Goal: Task Accomplishment & Management: Complete application form

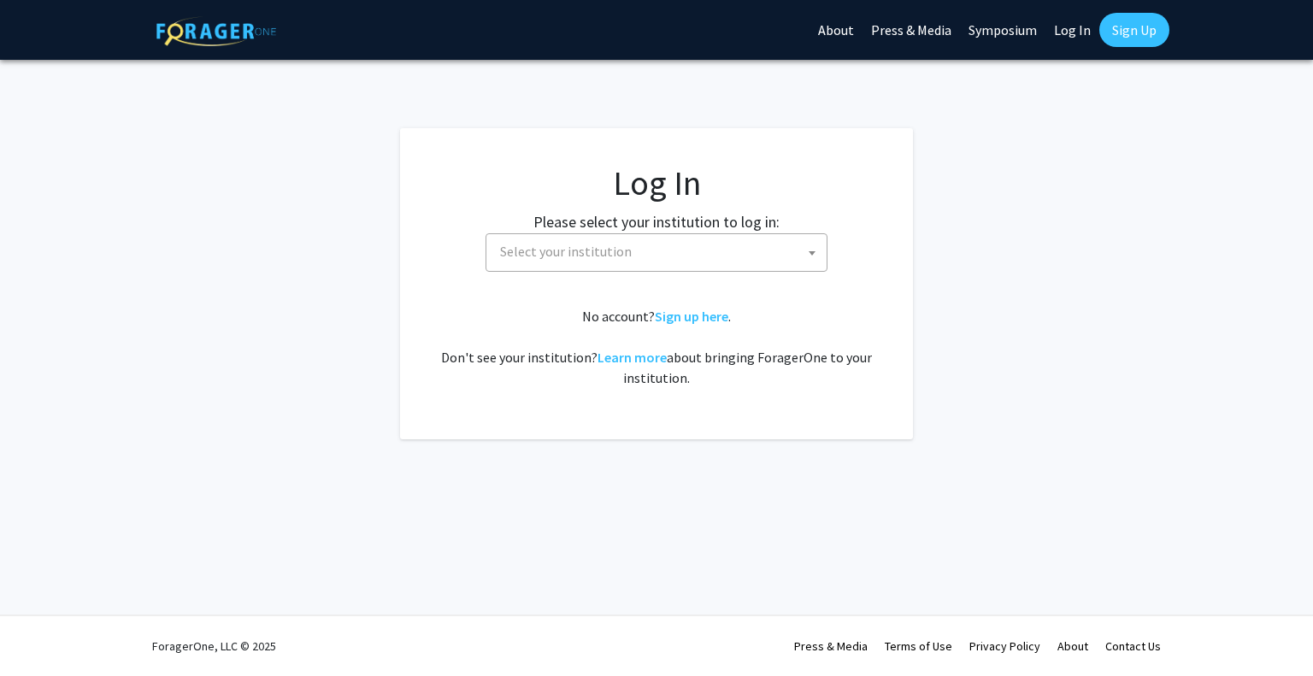
click at [645, 258] on span "Select your institution" at bounding box center [659, 251] width 333 height 35
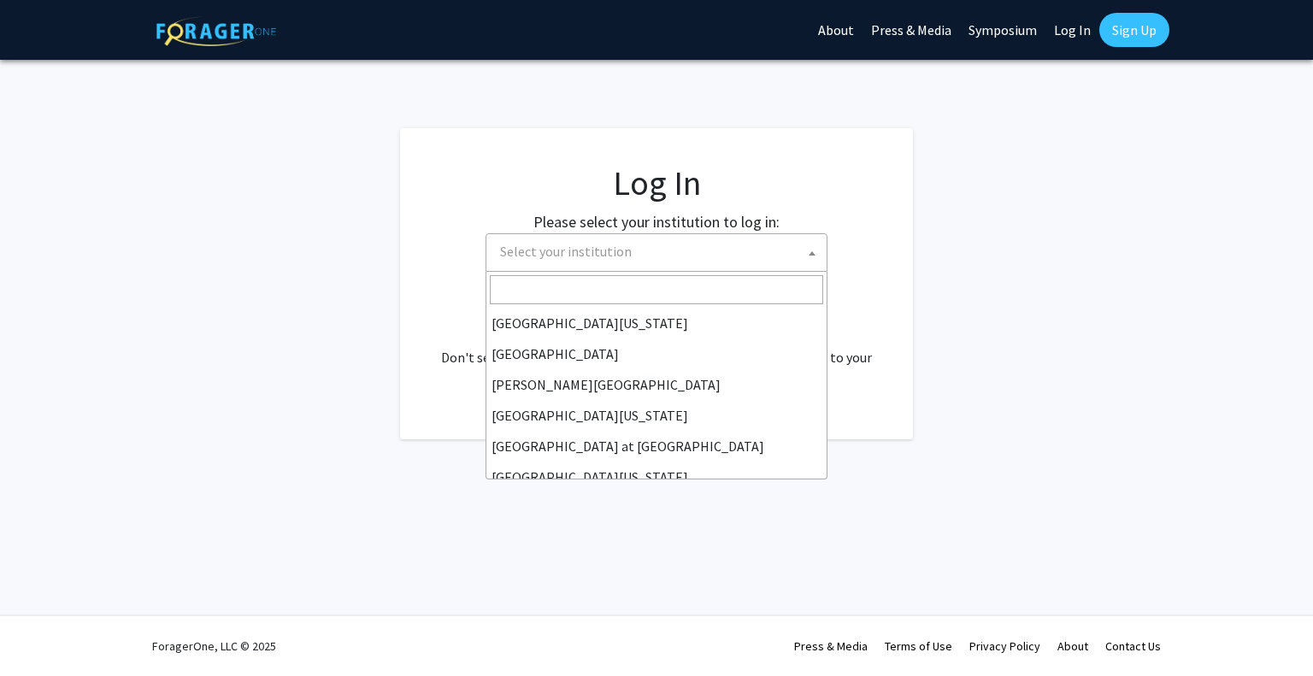
scroll to position [598, 0]
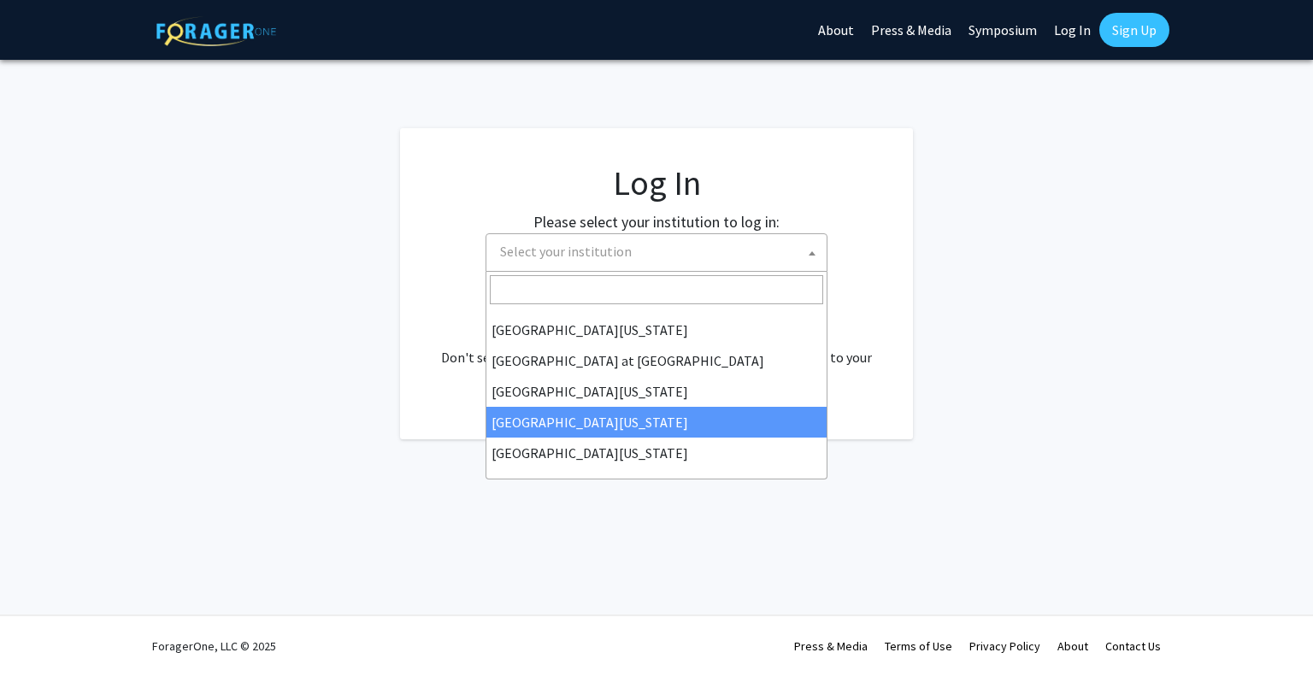
select select "31"
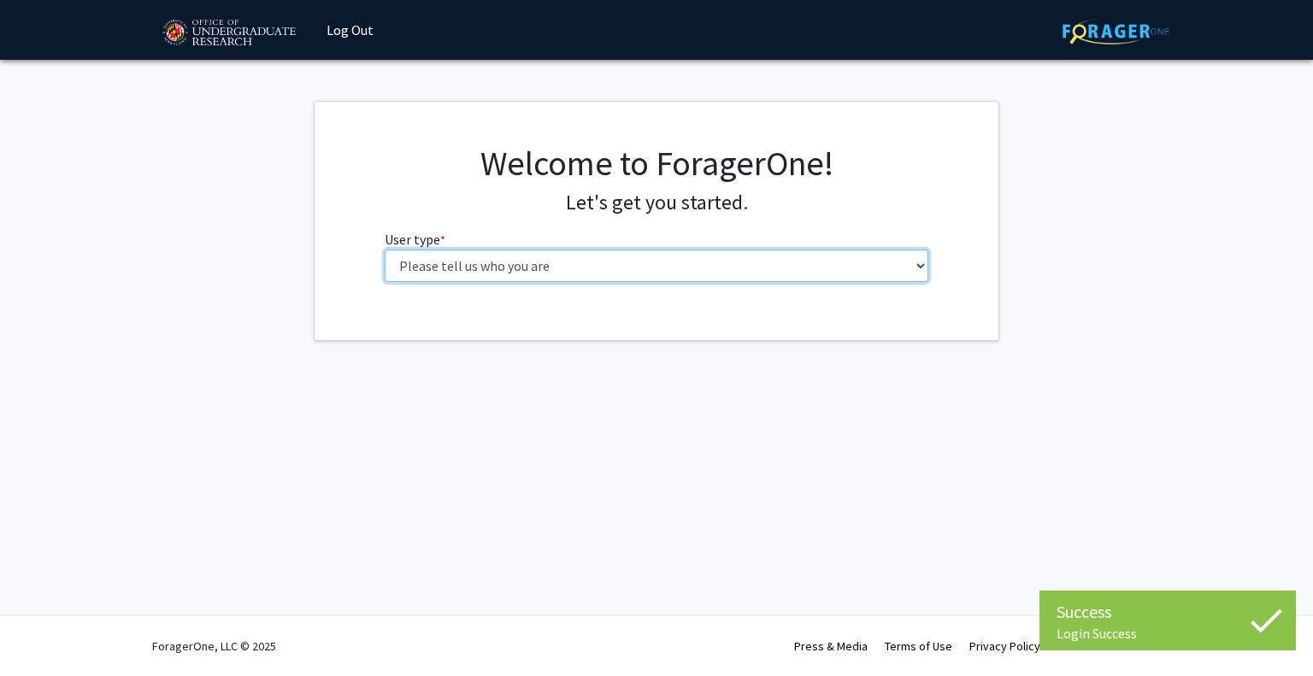
click at [500, 262] on select "Please tell us who you are Undergraduate Student Master's Student Doctoral Cand…" at bounding box center [657, 266] width 545 height 32
select select "1: undergrad"
click at [385, 250] on select "Please tell us who you are Undergraduate Student Master's Student Doctoral Cand…" at bounding box center [657, 266] width 545 height 32
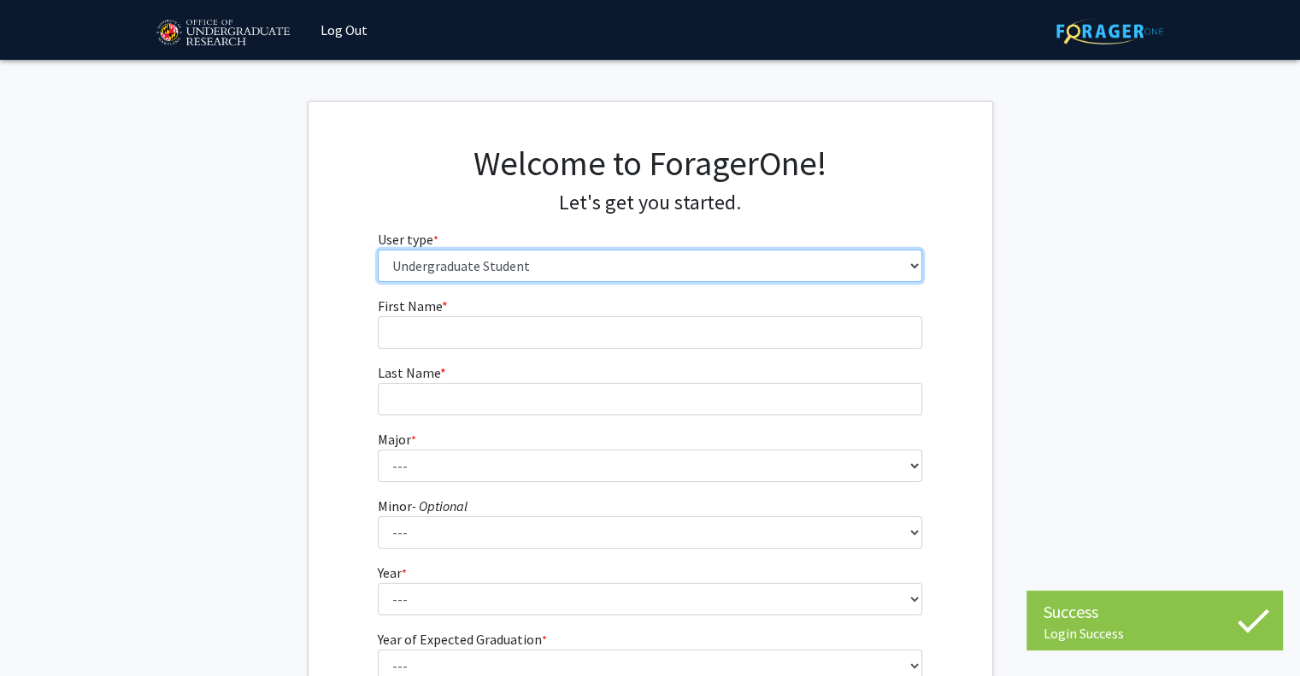
click at [472, 274] on select "Please tell us who you are Undergraduate Student Master's Student Doctoral Cand…" at bounding box center [650, 266] width 545 height 32
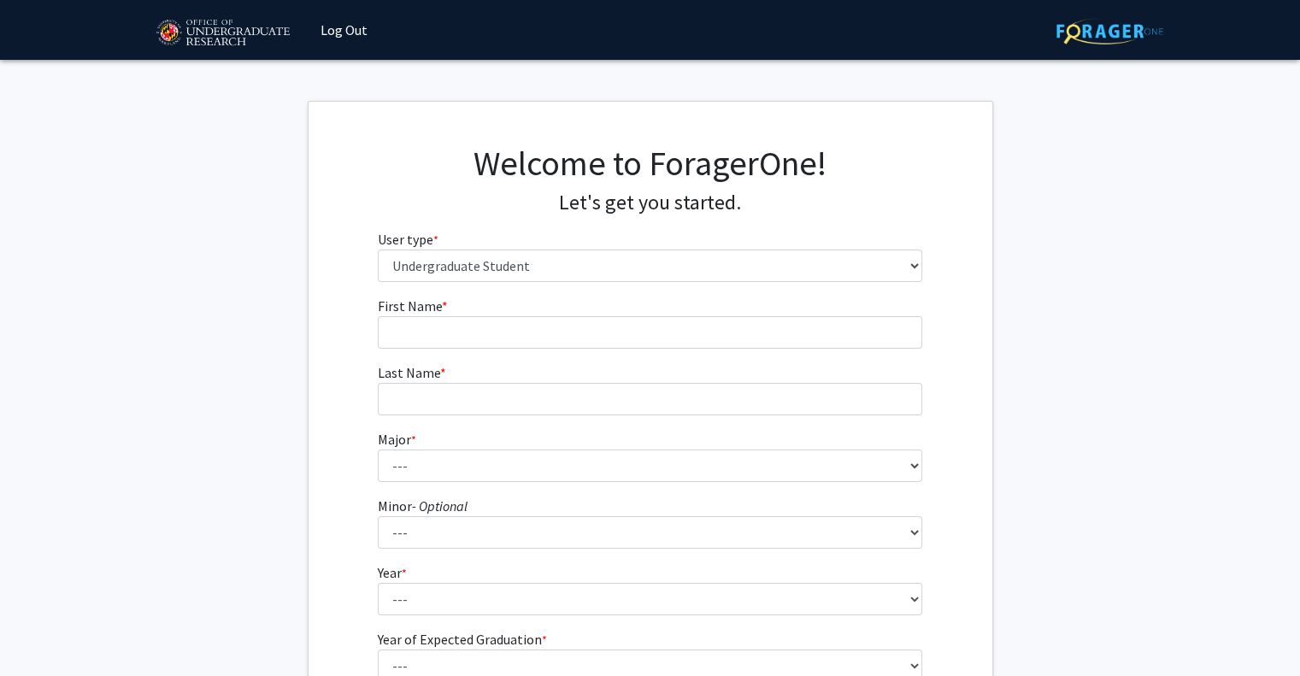
click at [259, 237] on fg-get-started "Welcome to ForagerOne! Let's get you started. User type * required Please tell …" at bounding box center [650, 438] width 1300 height 675
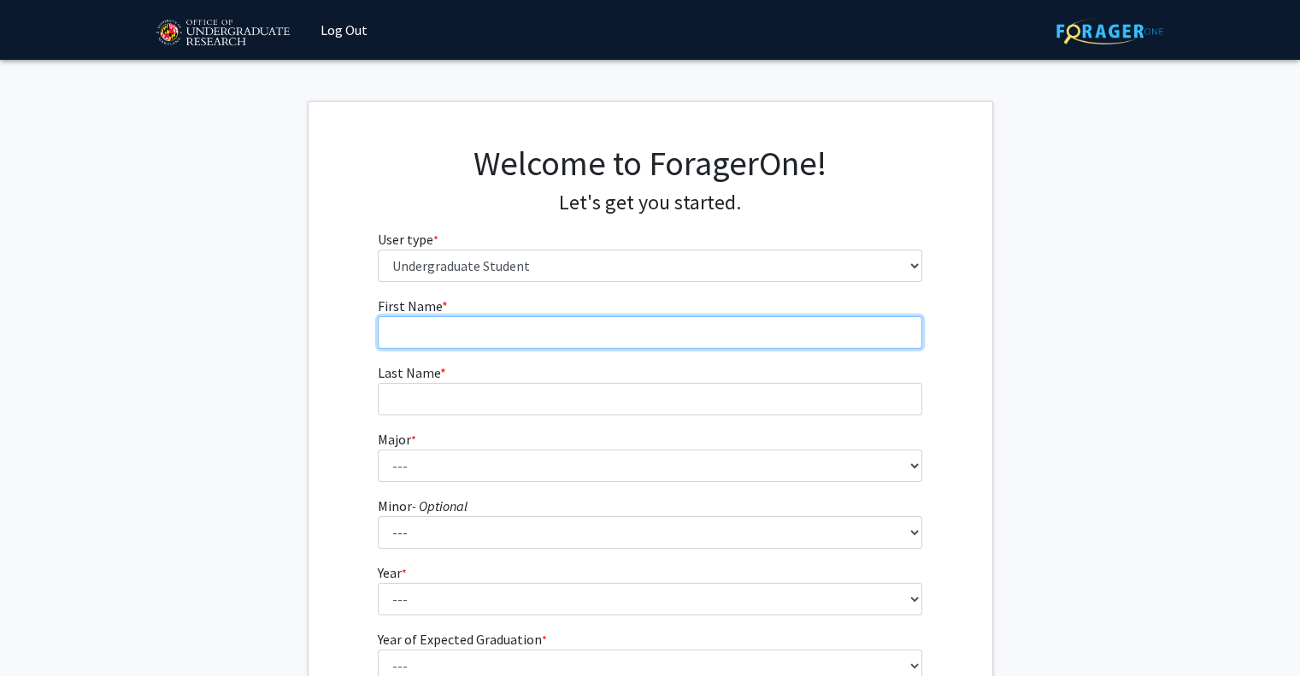
click at [490, 337] on input "First Name * required" at bounding box center [650, 332] width 545 height 32
type input "[PERSON_NAME]"
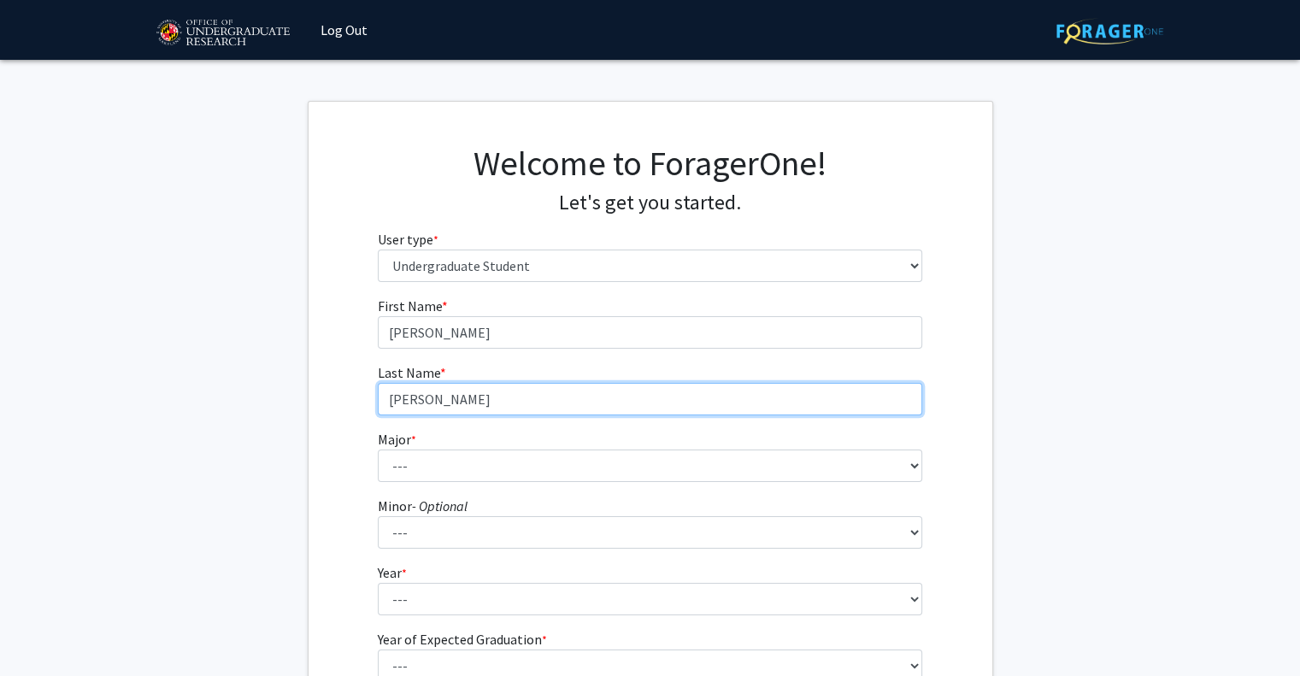
type input "[PERSON_NAME]"
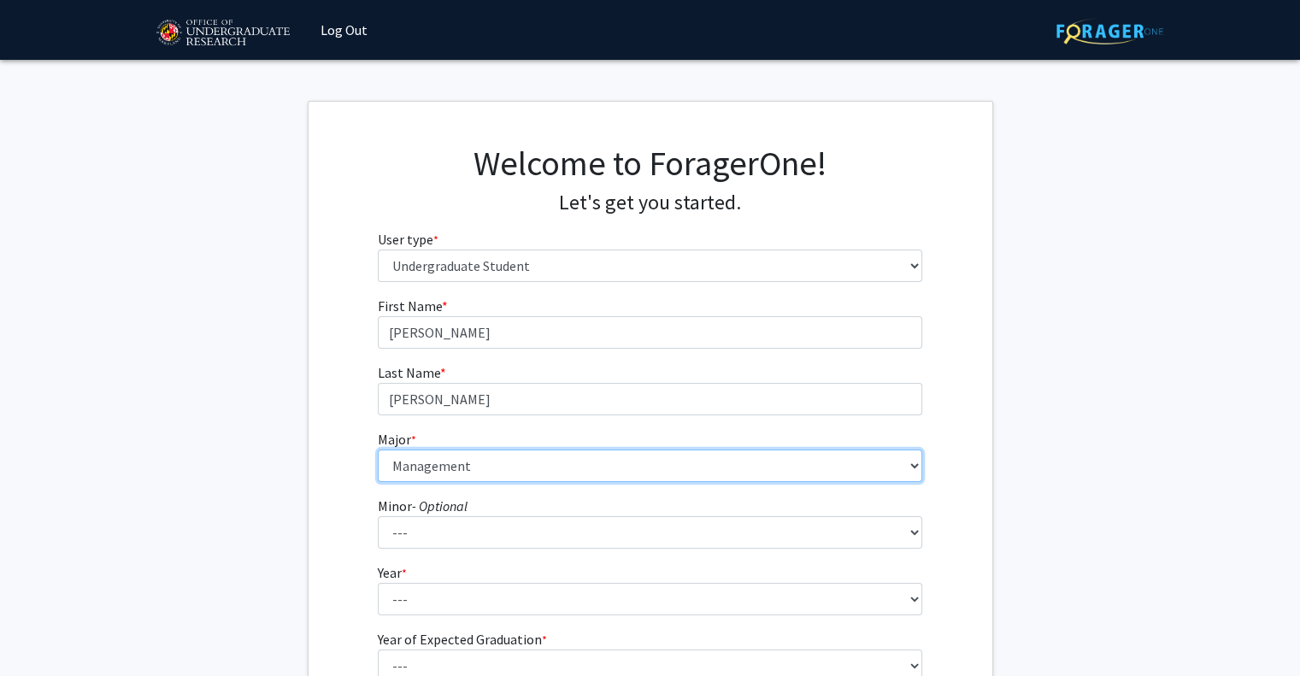
click at [378, 450] on select "--- Accounting Aerospace Engineering African American and Africana Studies Agri…" at bounding box center [650, 466] width 545 height 32
click at [639, 455] on select "--- Accounting Aerospace Engineering African American and Africana Studies Agri…" at bounding box center [650, 466] width 545 height 32
select select "70: 2371"
click at [378, 450] on select "--- Accounting Aerospace Engineering African American and Africana Studies Agri…" at bounding box center [650, 466] width 545 height 32
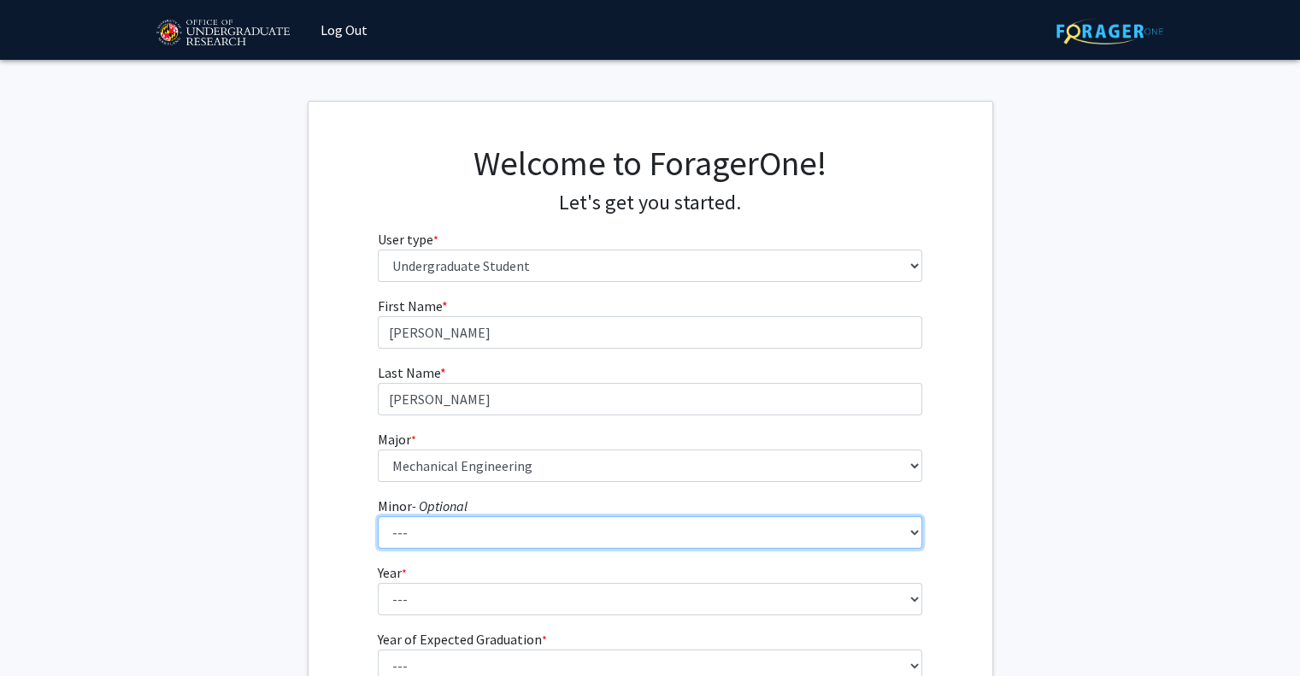
drag, startPoint x: 564, startPoint y: 540, endPoint x: 577, endPoint y: 540, distance: 12.8
click at [564, 540] on select "--- Actuarial Mathematics Advanced Cybersecurity Experience for Students Africa…" at bounding box center [650, 532] width 545 height 32
select select "94: 1897"
click at [378, 516] on select "--- Actuarial Mathematics Advanced Cybersecurity Experience for Students Africa…" at bounding box center [650, 532] width 545 height 32
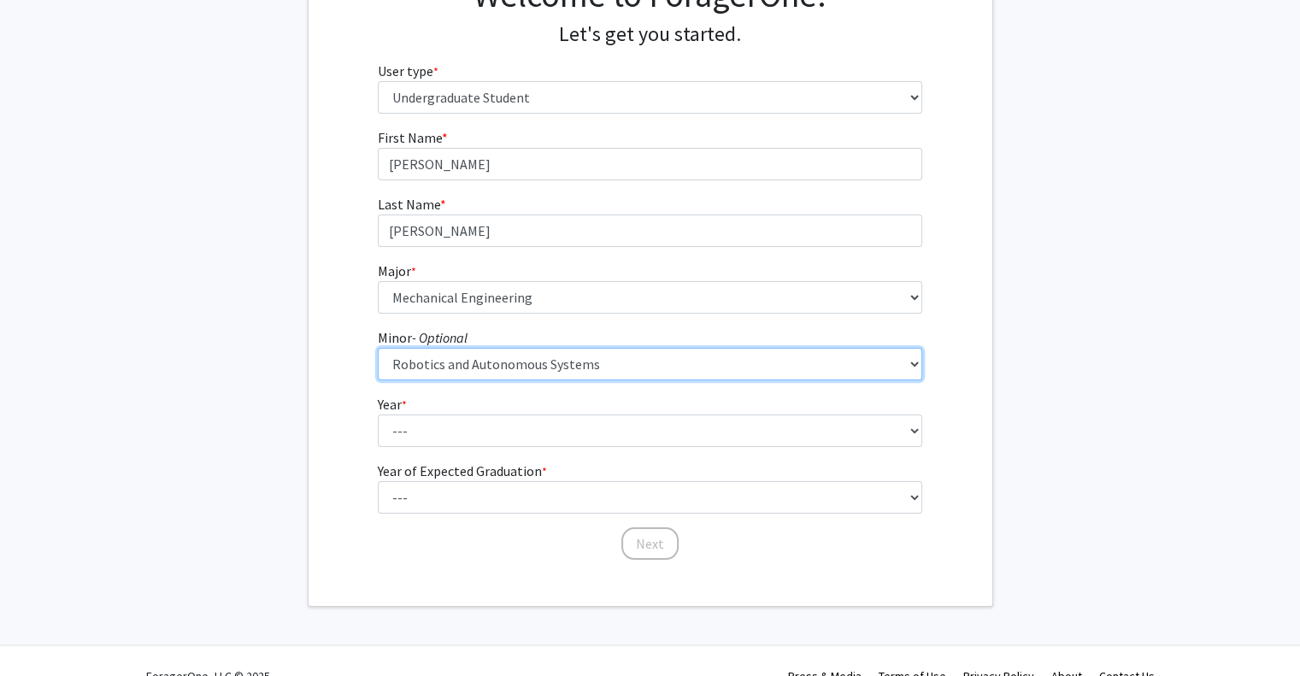
scroll to position [171, 0]
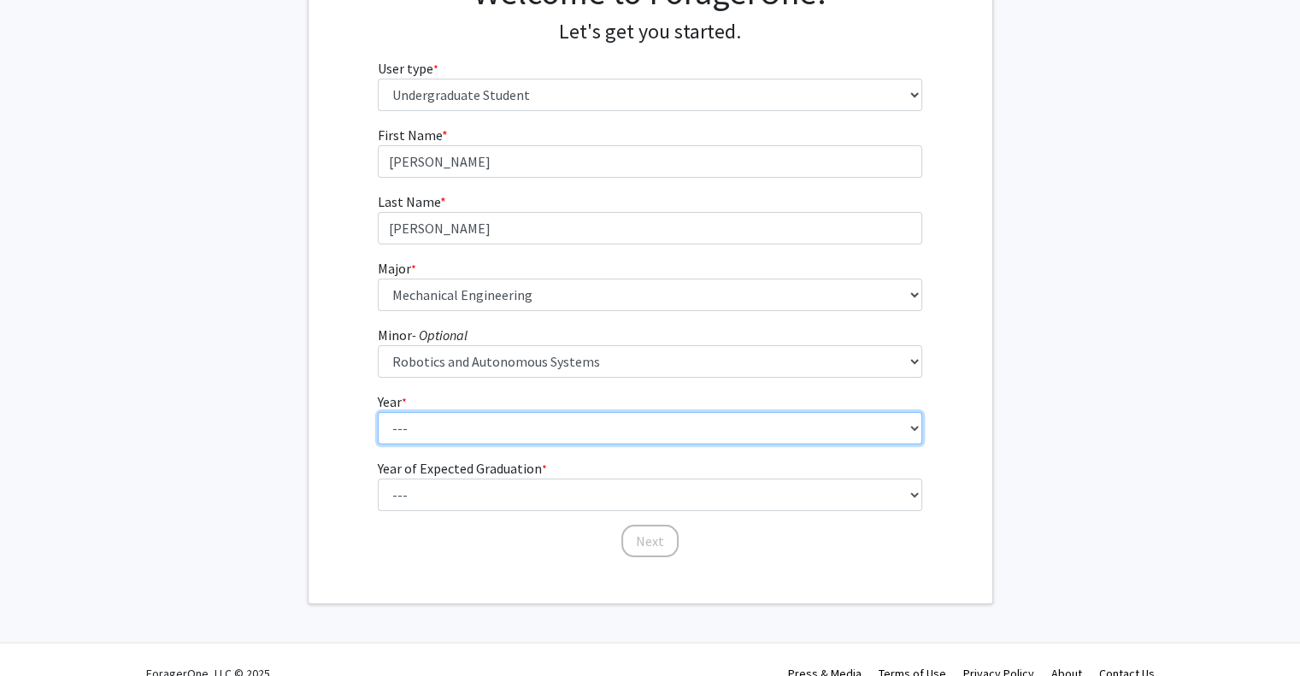
click at [462, 421] on select "--- First-year Sophomore Junior Senior Postbaccalaureate Certificate" at bounding box center [650, 428] width 545 height 32
click at [378, 412] on select "--- First-year Sophomore Junior Senior Postbaccalaureate Certificate" at bounding box center [650, 428] width 545 height 32
drag, startPoint x: 473, startPoint y: 425, endPoint x: 472, endPoint y: 437, distance: 12.0
click at [473, 425] on select "--- First-year Sophomore Junior Senior Postbaccalaureate Certificate" at bounding box center [650, 428] width 545 height 32
select select "3: junior"
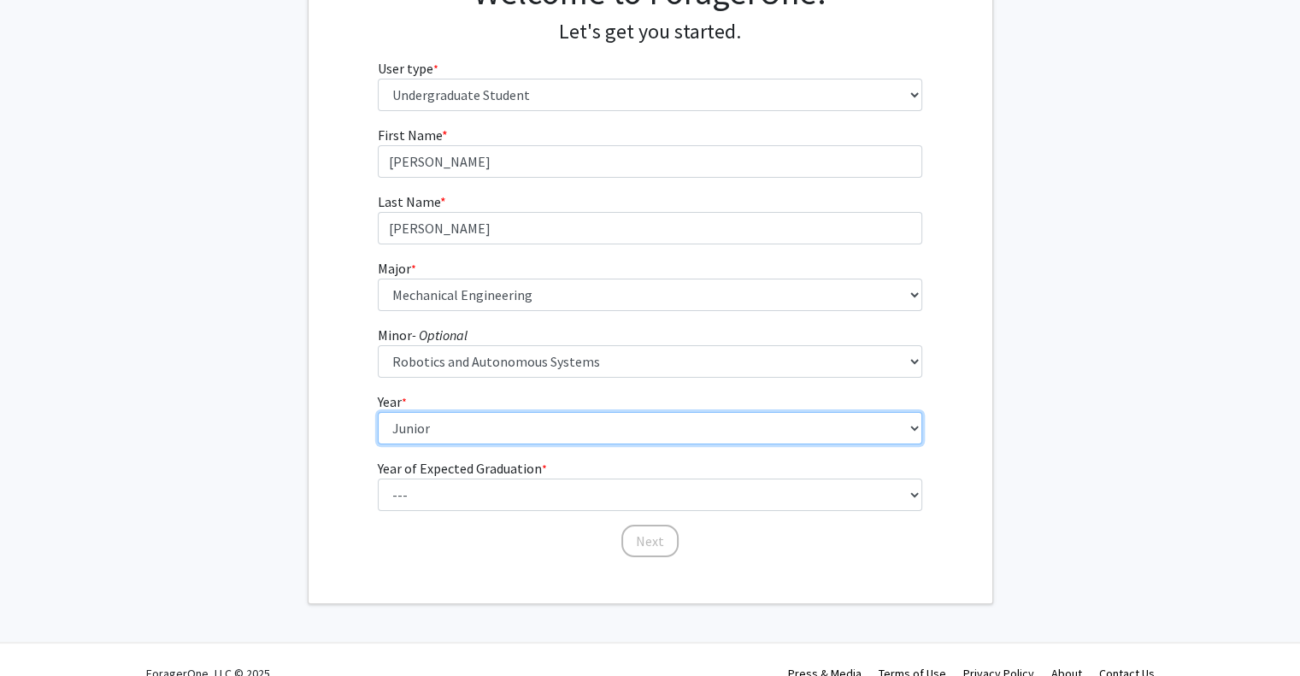
click at [378, 412] on select "--- First-year Sophomore Junior Senior Postbaccalaureate Certificate" at bounding box center [650, 428] width 545 height 32
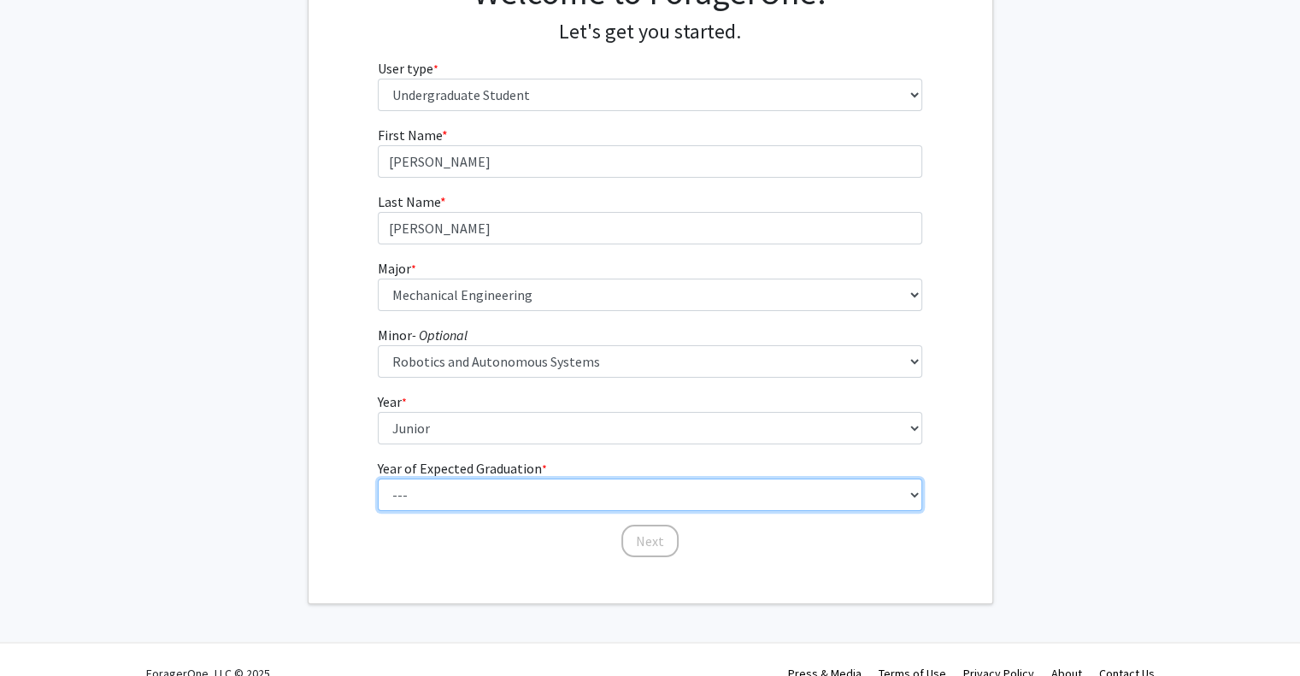
click at [499, 498] on select "--- 2025 2026 2027 2028 2029 2030 2031 2032 2033 2034" at bounding box center [650, 495] width 545 height 32
select select "3: 2027"
click at [378, 479] on select "--- 2025 2026 2027 2028 2029 2030 2031 2032 2033 2034" at bounding box center [650, 495] width 545 height 32
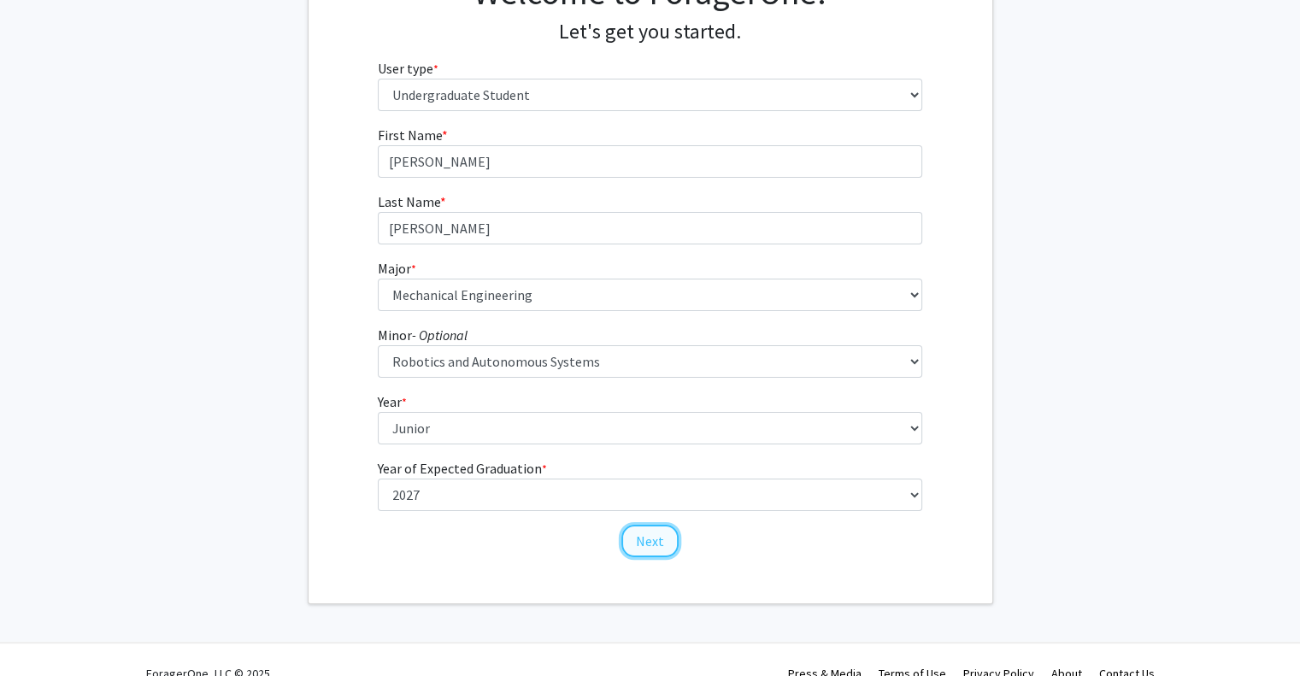
click at [667, 533] on button "Next" at bounding box center [650, 541] width 57 height 32
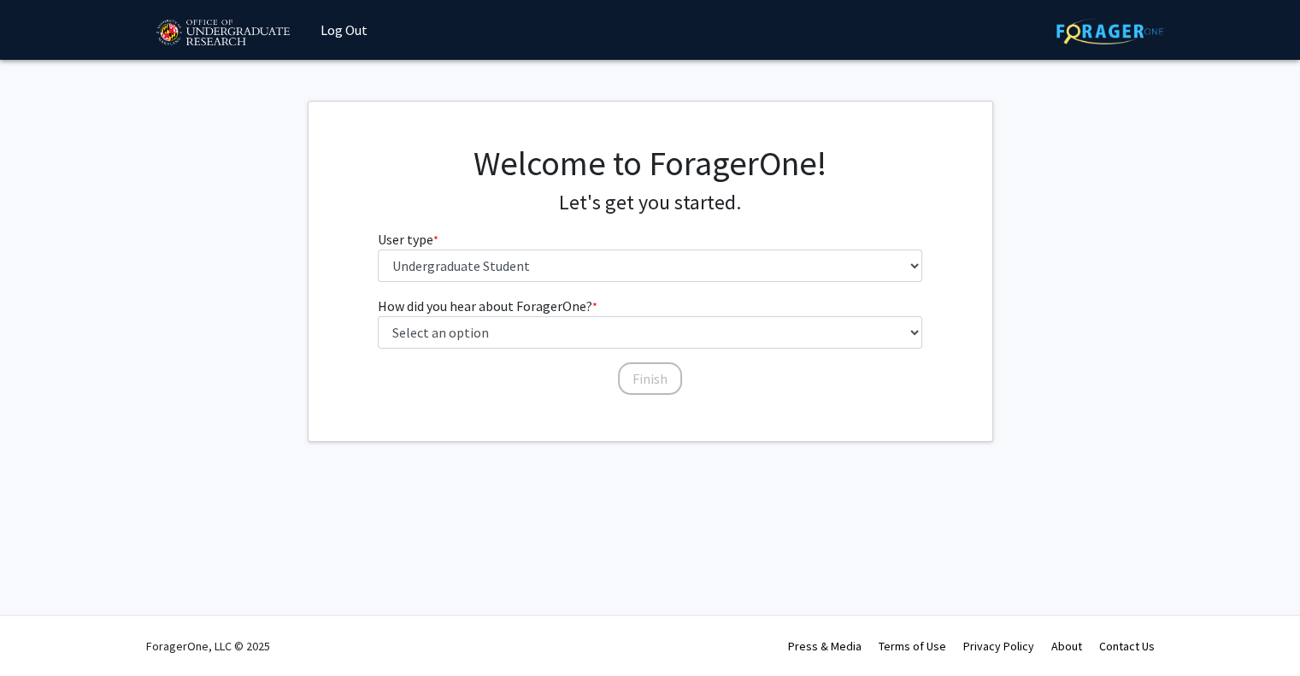
scroll to position [0, 0]
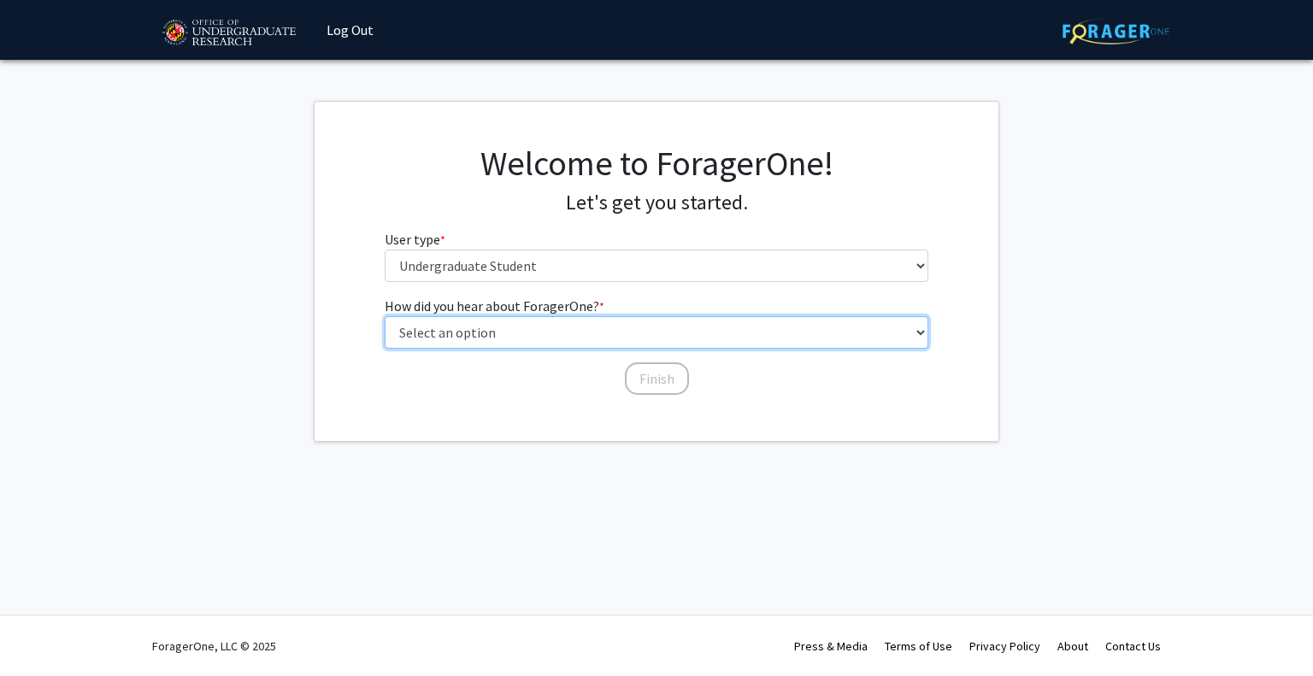
click at [486, 324] on select "Select an option Peer/student recommendation Faculty/staff recommendation Unive…" at bounding box center [657, 332] width 545 height 32
select select "1: peer_recommendation"
click at [385, 316] on select "Select an option Peer/student recommendation Faculty/staff recommendation Unive…" at bounding box center [657, 332] width 545 height 32
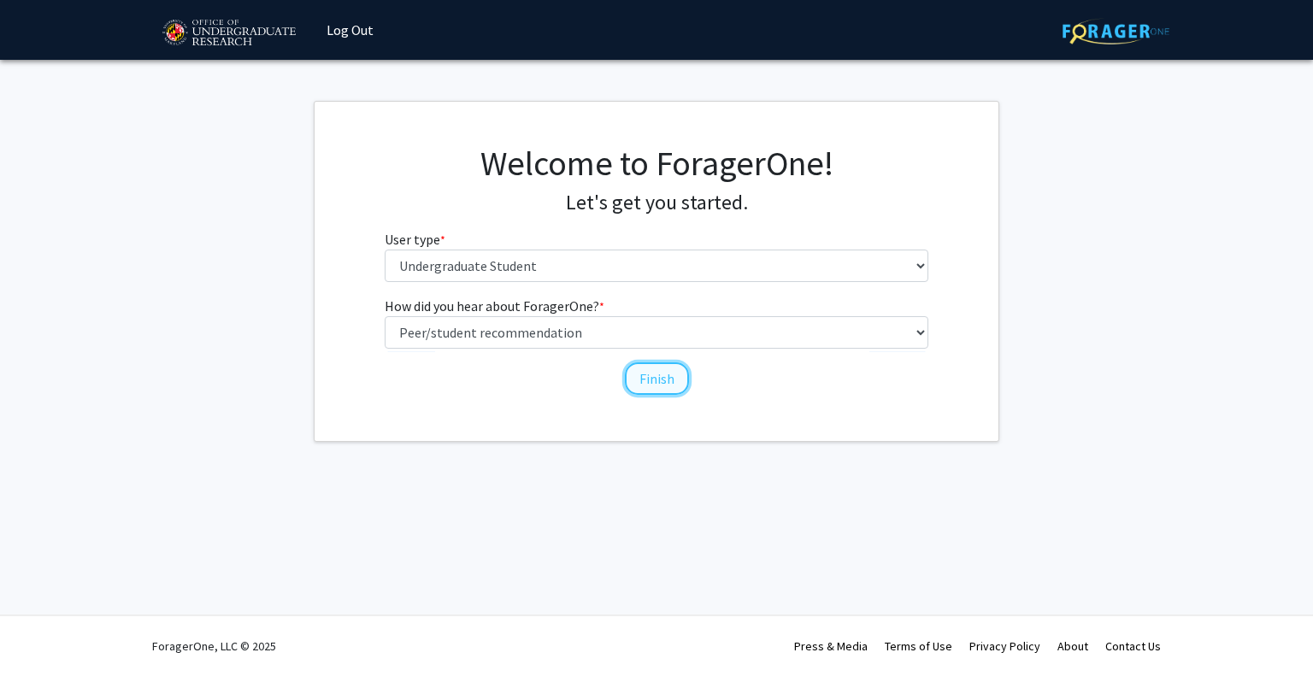
click at [657, 386] on button "Finish" at bounding box center [657, 378] width 64 height 32
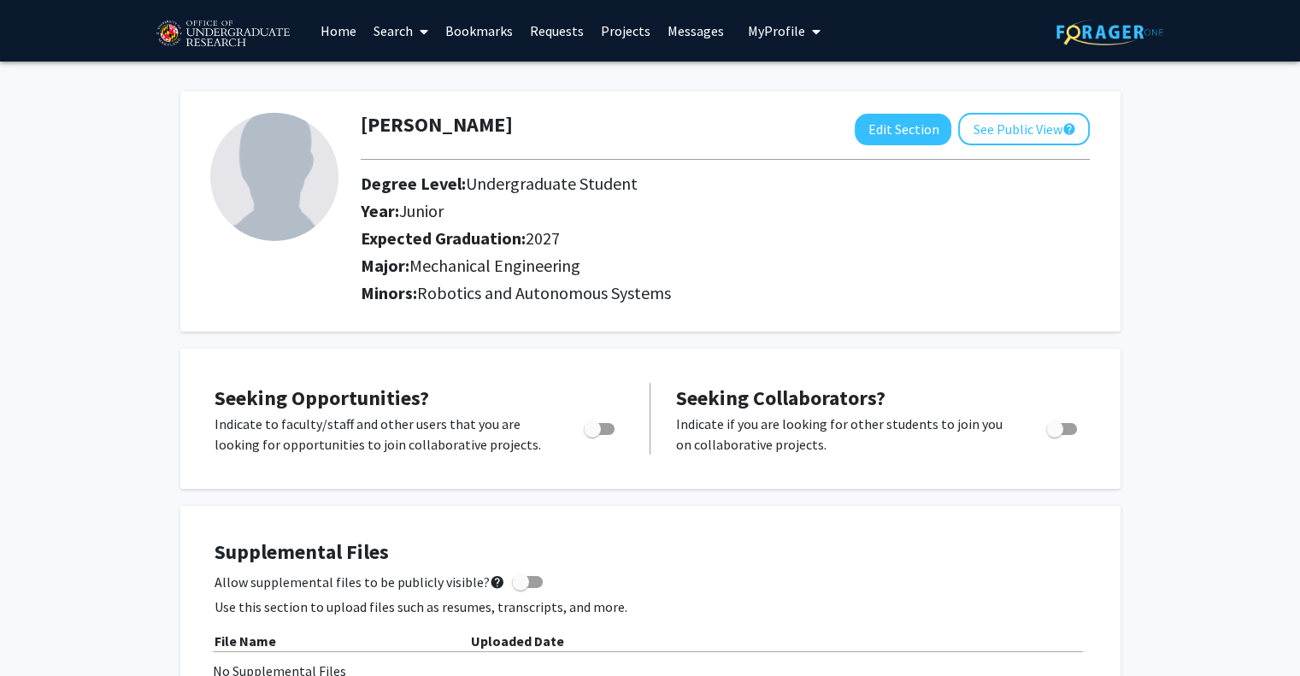
click at [387, 25] on link "Search" at bounding box center [401, 31] width 72 height 60
click at [435, 76] on span "Faculty/Staff" at bounding box center [428, 79] width 126 height 34
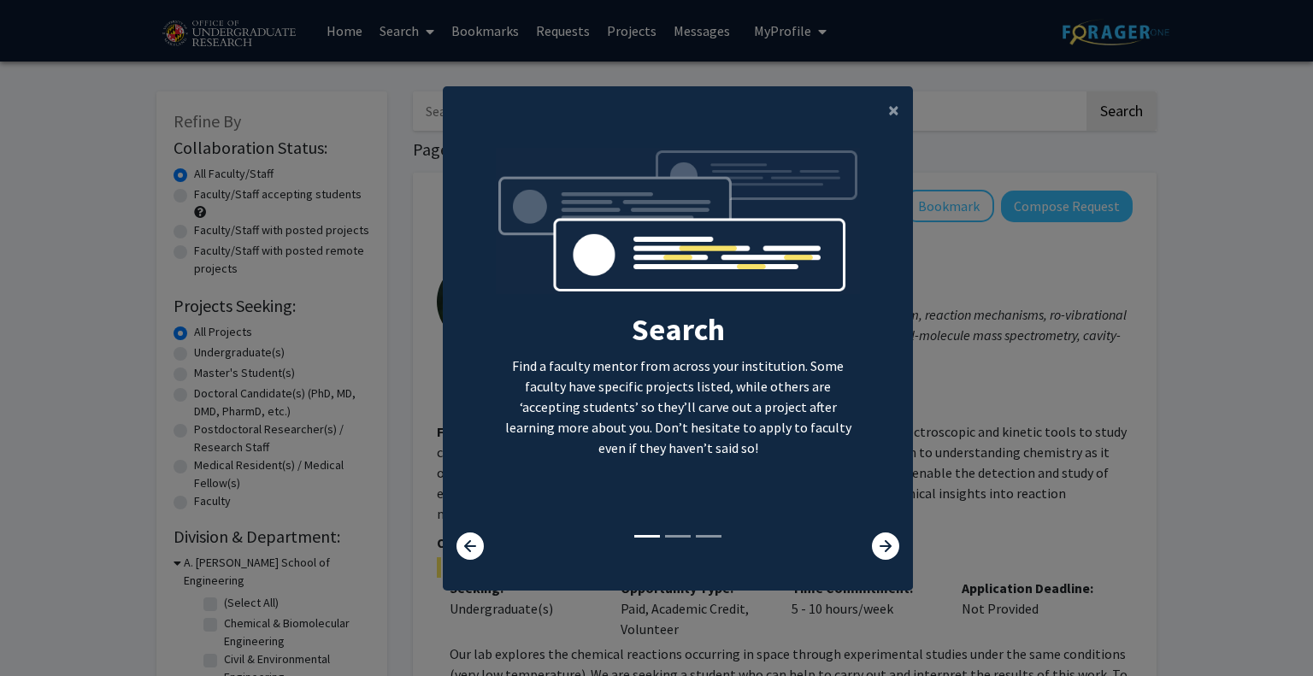
click at [875, 531] on div "Search Find a faculty mentor from across your institution. Some faculty have sp…" at bounding box center [678, 340] width 468 height 385
click at [873, 540] on icon at bounding box center [885, 546] width 27 height 27
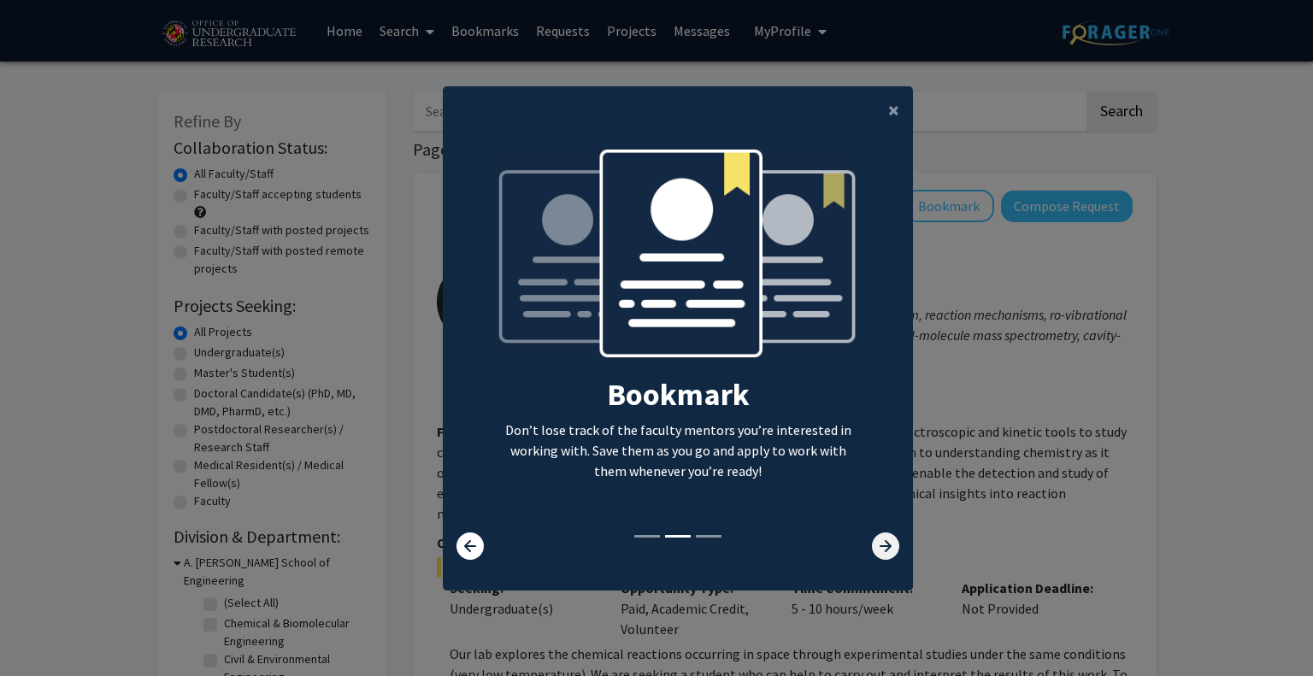
click at [872, 545] on icon at bounding box center [885, 546] width 27 height 27
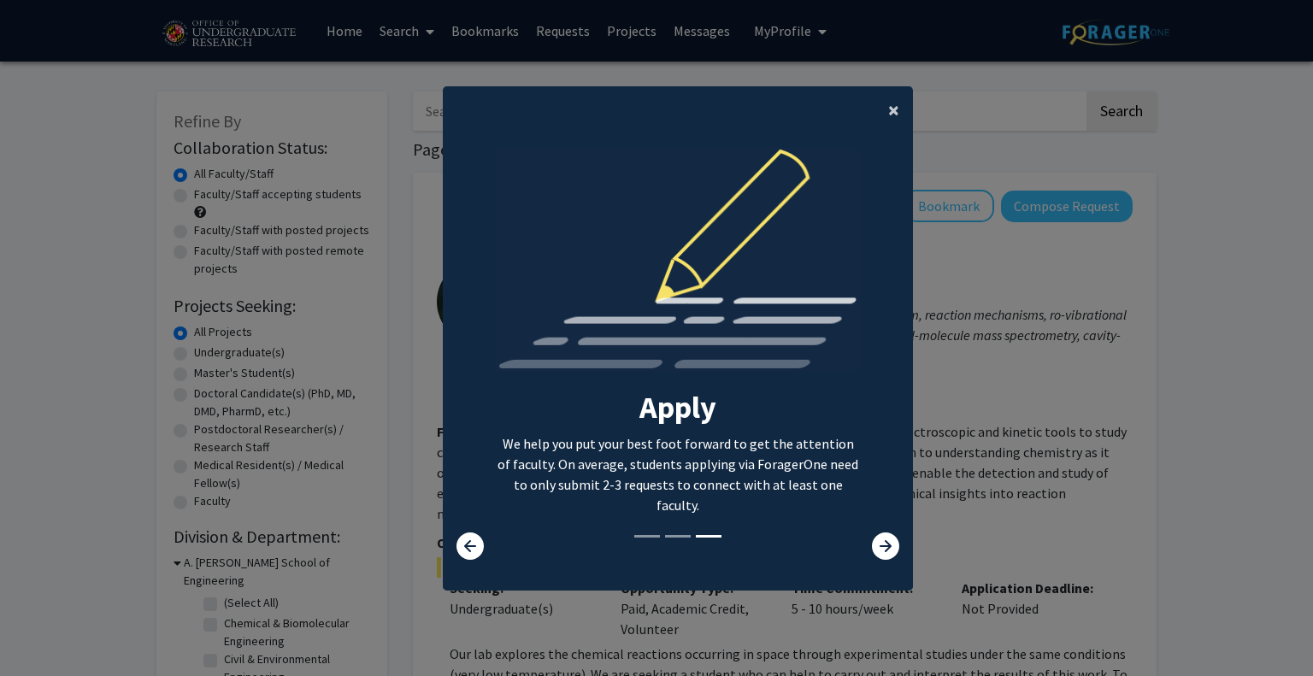
click at [879, 109] on button "×" at bounding box center [894, 110] width 38 height 48
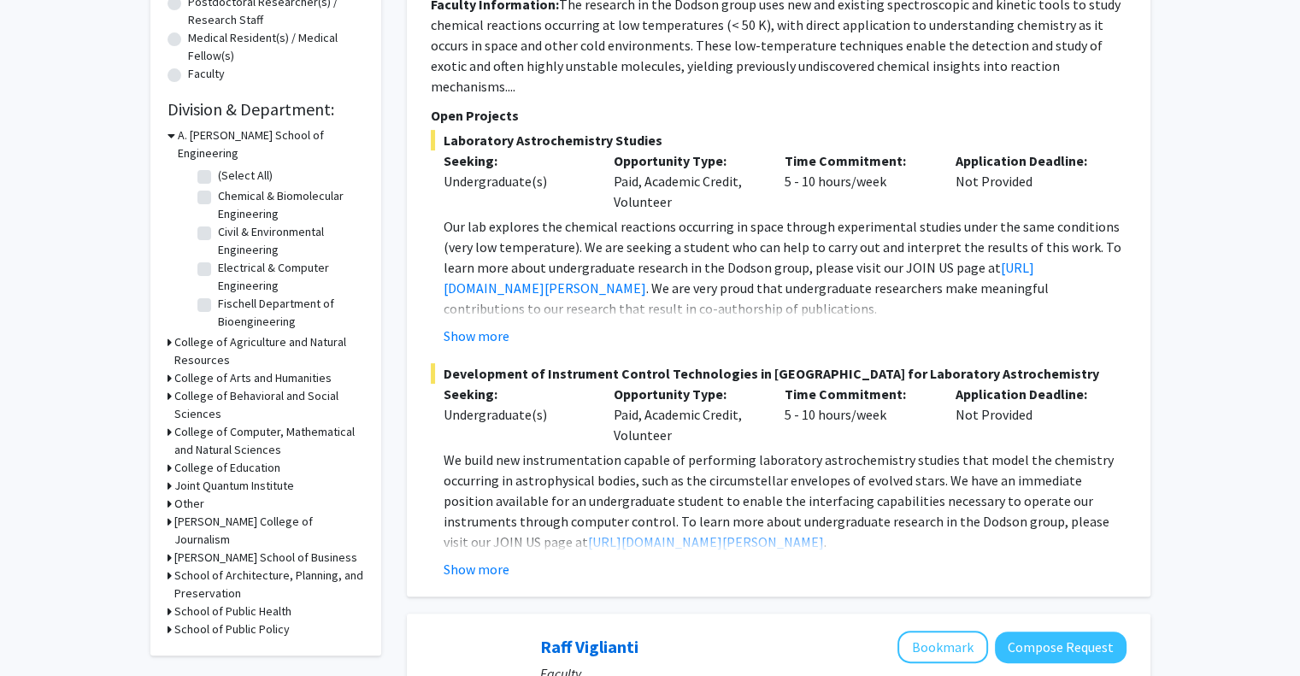
click at [168, 333] on icon at bounding box center [170, 342] width 4 height 18
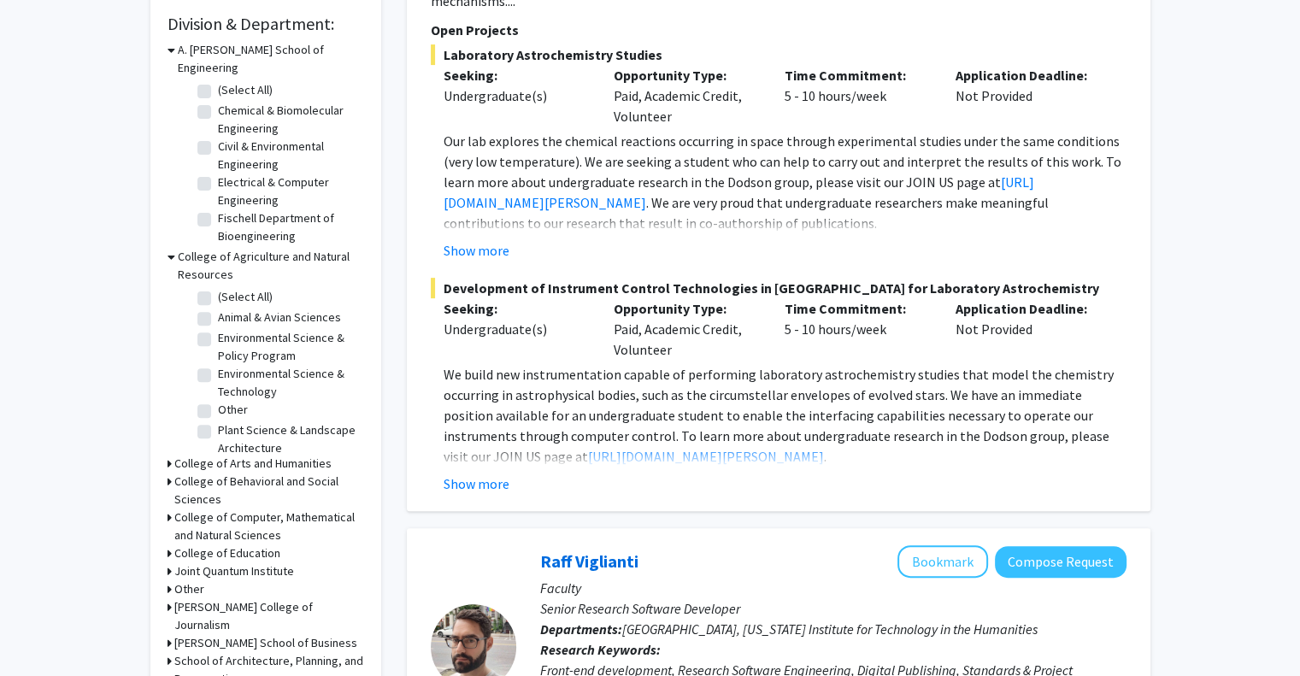
click at [168, 509] on icon at bounding box center [170, 518] width 4 height 18
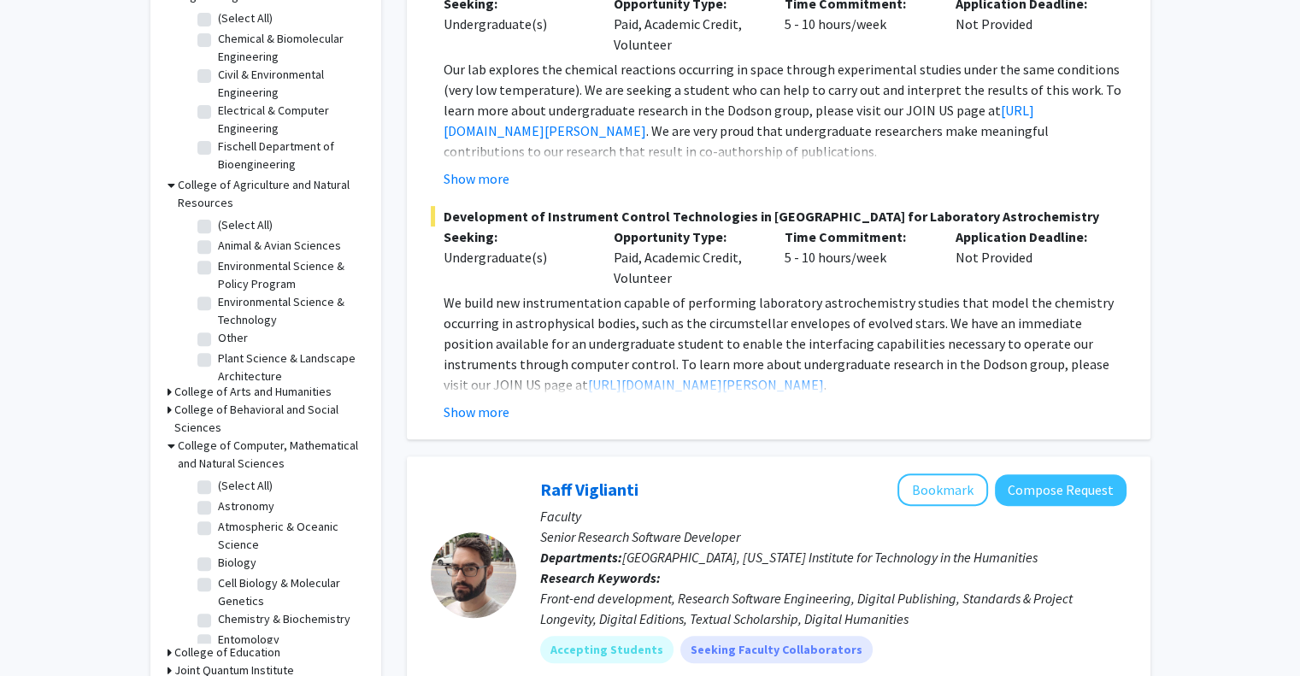
scroll to position [684, 0]
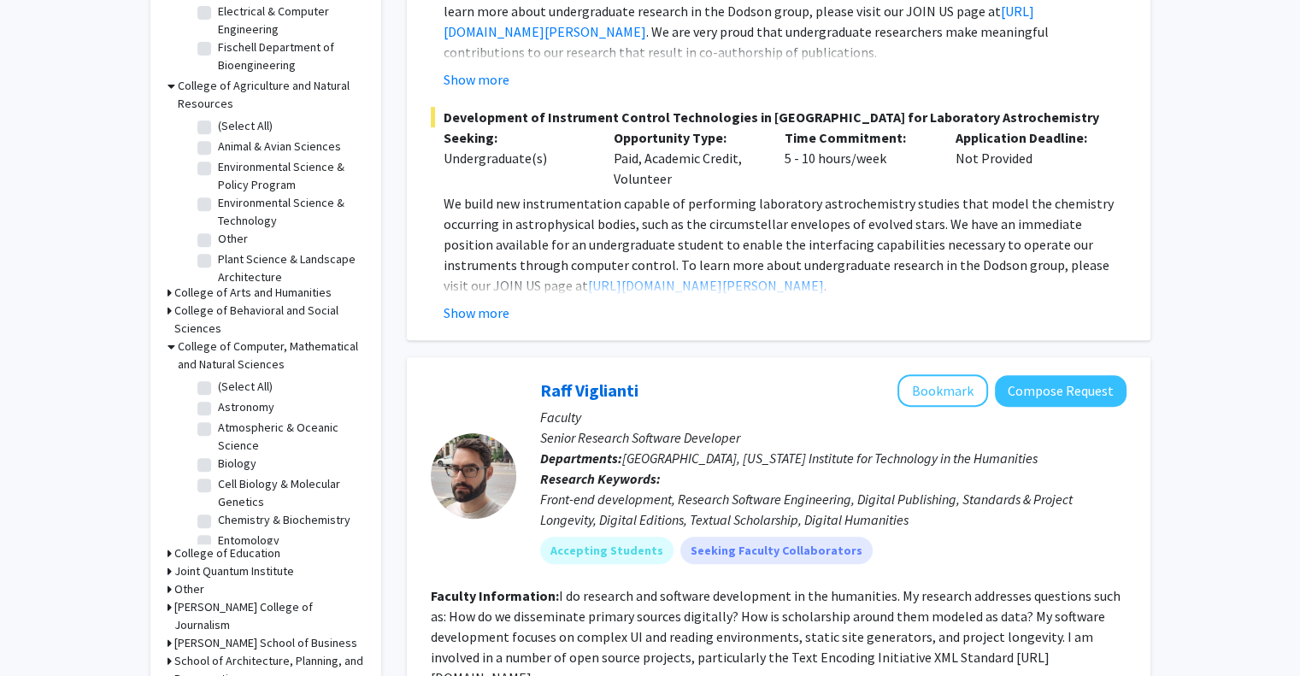
click at [218, 419] on label "Atmospheric & Oceanic Science" at bounding box center [289, 437] width 142 height 36
click at [218, 419] on input "Atmospheric & Oceanic Science" at bounding box center [223, 424] width 11 height 11
checkbox input "true"
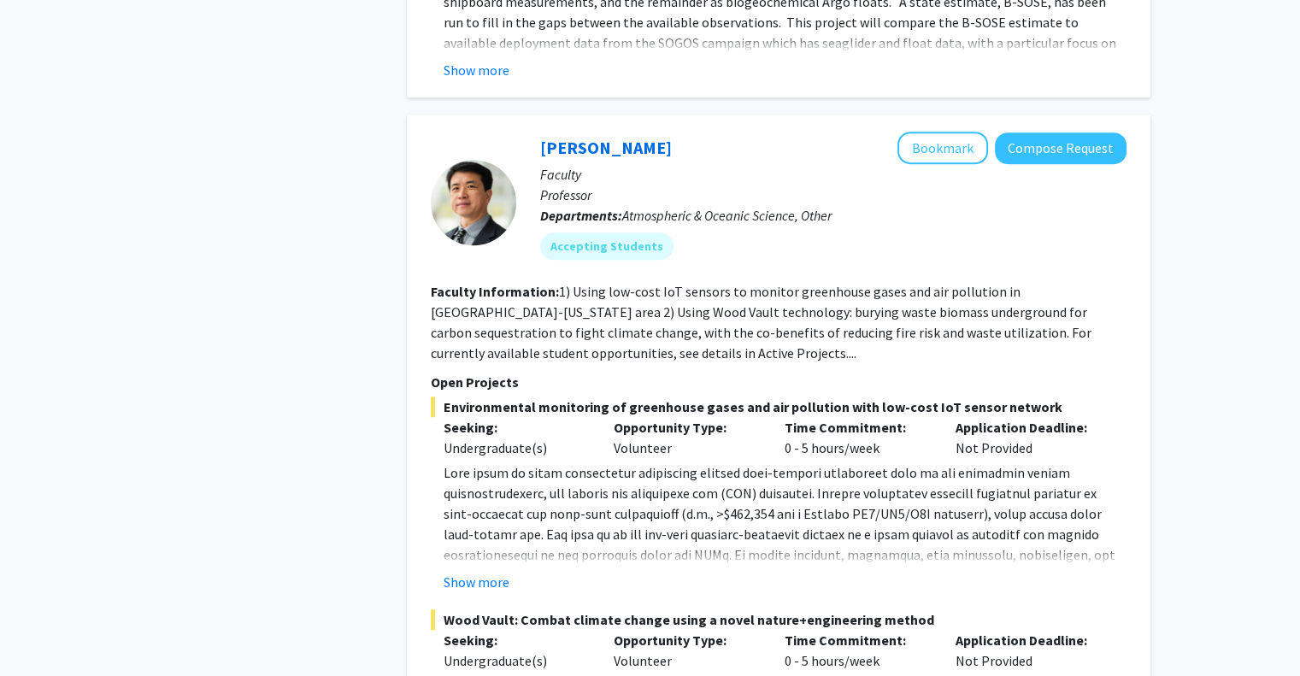
scroll to position [1026, 0]
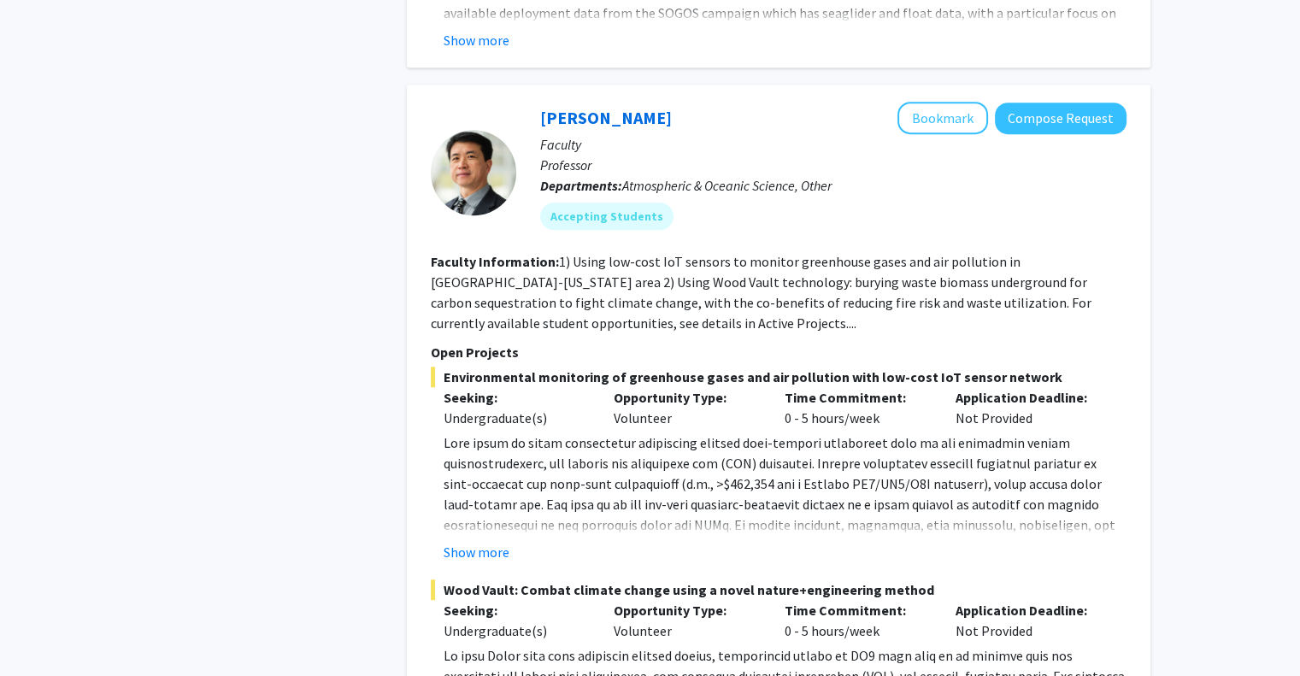
click at [1082, 115] on div at bounding box center [1159, 77] width 239 height 137
click at [1064, 109] on button "Compose Request" at bounding box center [1061, 119] width 132 height 32
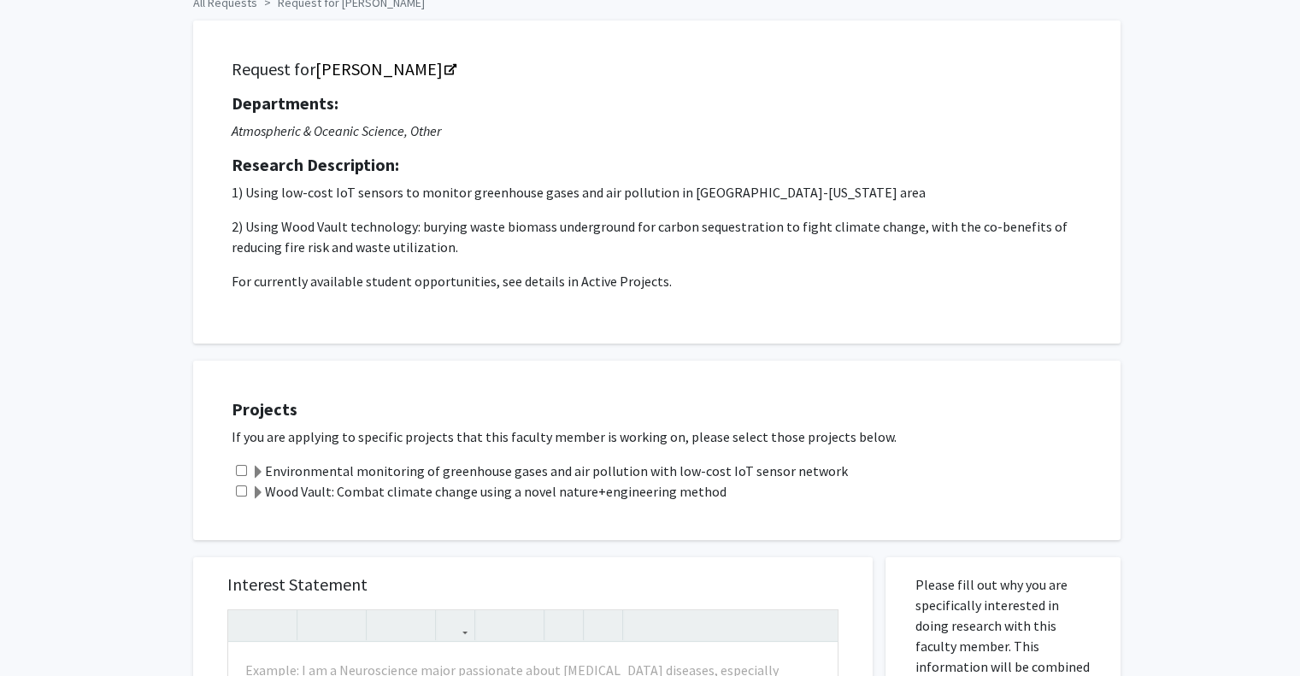
scroll to position [85, 0]
click at [241, 469] on input "checkbox" at bounding box center [241, 472] width 11 height 11
checkbox input "true"
click at [239, 488] on input "checkbox" at bounding box center [241, 492] width 11 height 11
checkbox input "true"
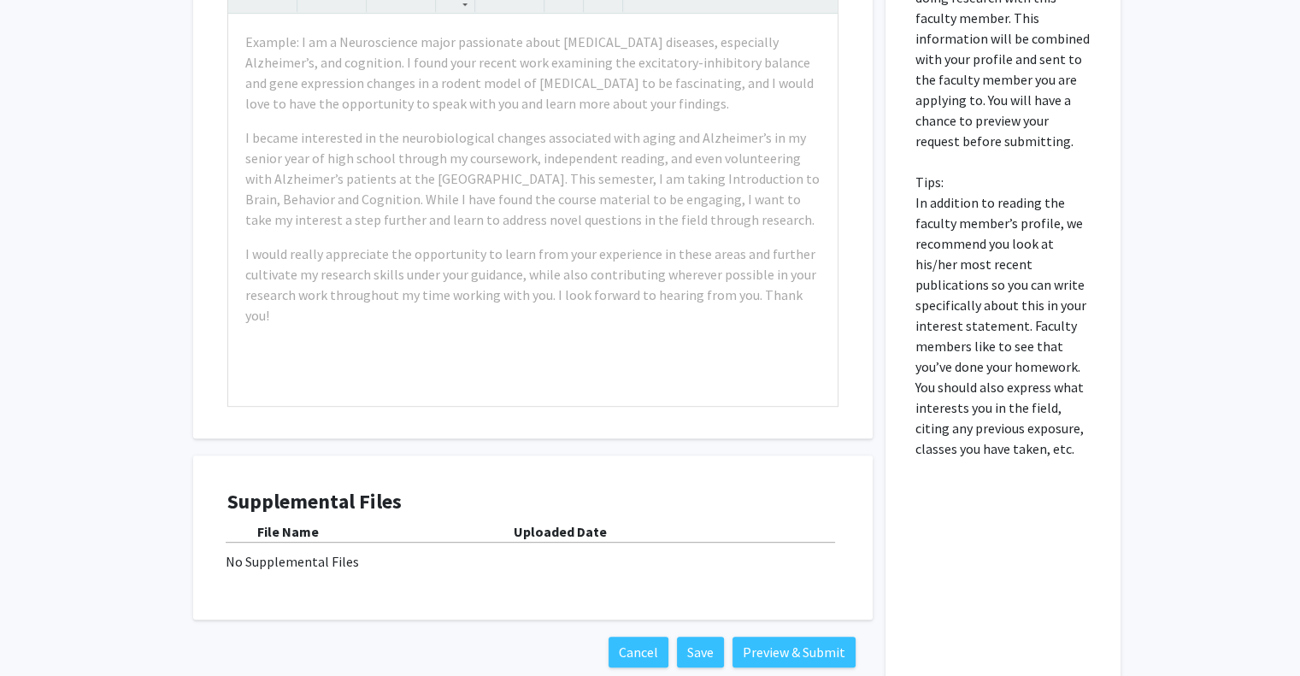
scroll to position [642, 0]
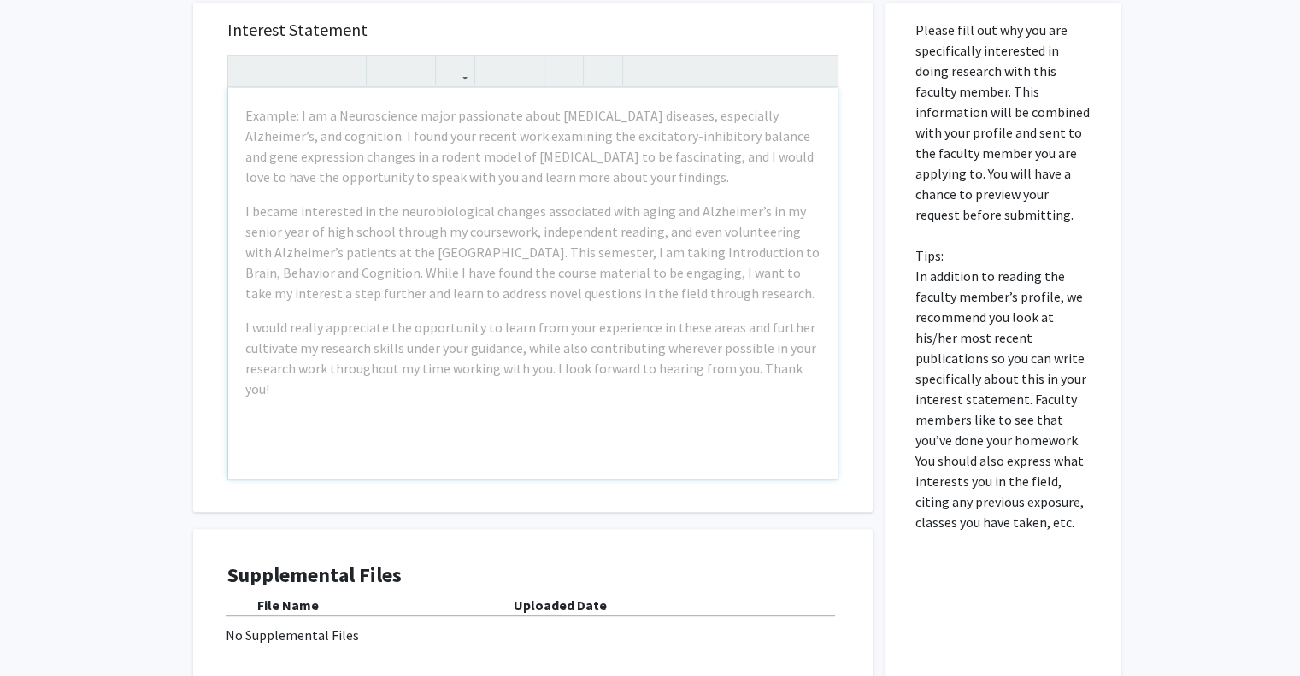
click at [298, 195] on div "Example: I am a Neuroscience major passionate about [MEDICAL_DATA] diseases, es…" at bounding box center [533, 284] width 610 height 392
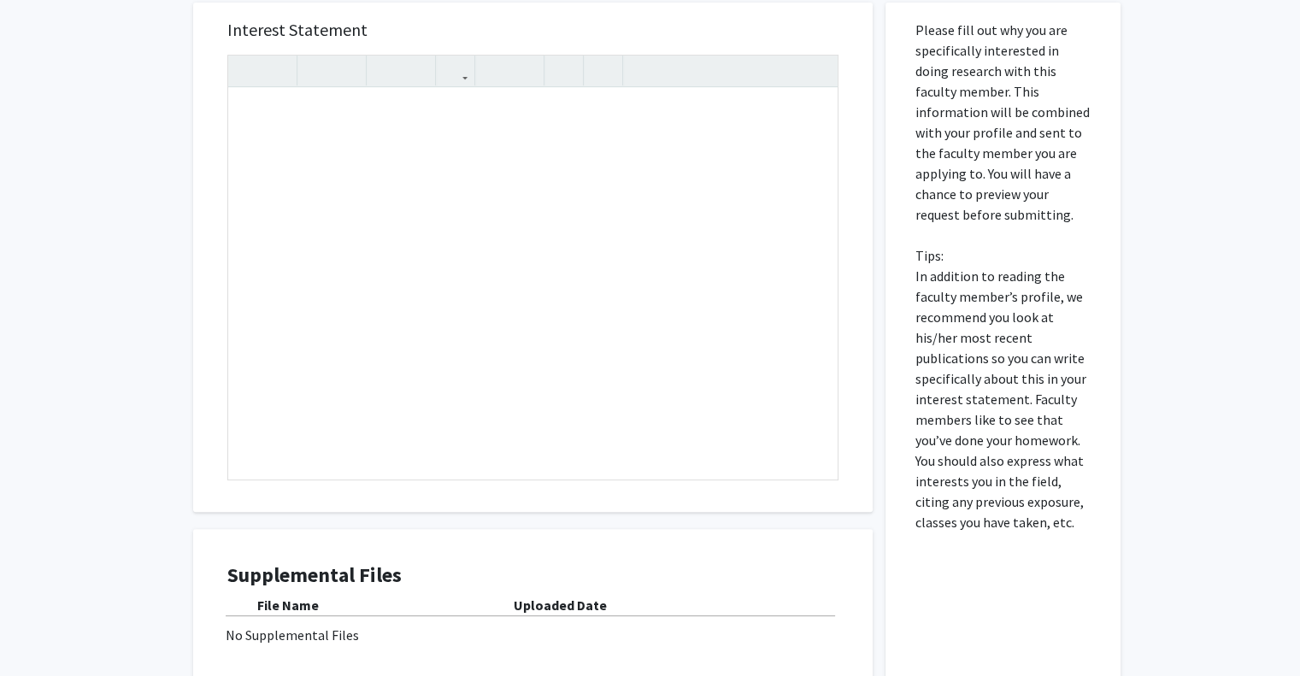
click at [998, 232] on p "Please fill out why you are specifically interested in doing research with this…" at bounding box center [1003, 276] width 175 height 513
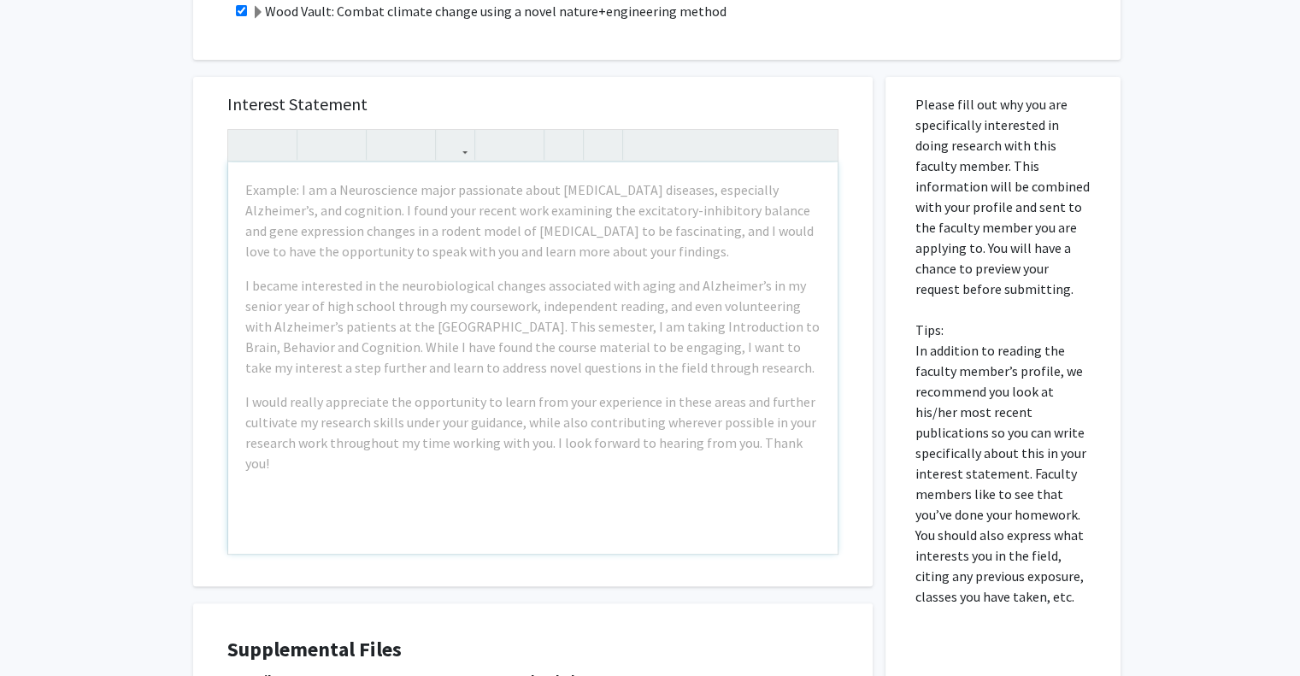
scroll to position [471, 0]
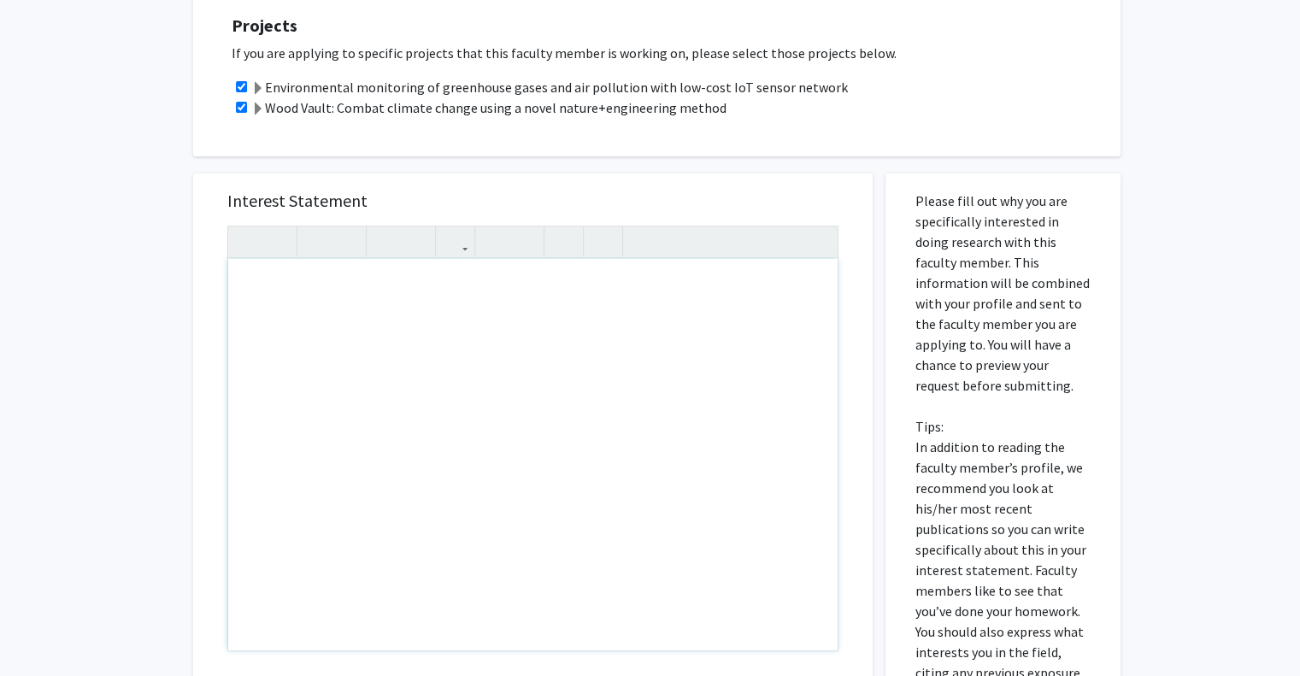
click at [472, 280] on div "Note to users with screen readers: Please press Alt+0 or Option+0 to deactivate…" at bounding box center [533, 455] width 610 height 392
type textarea "Hello,"
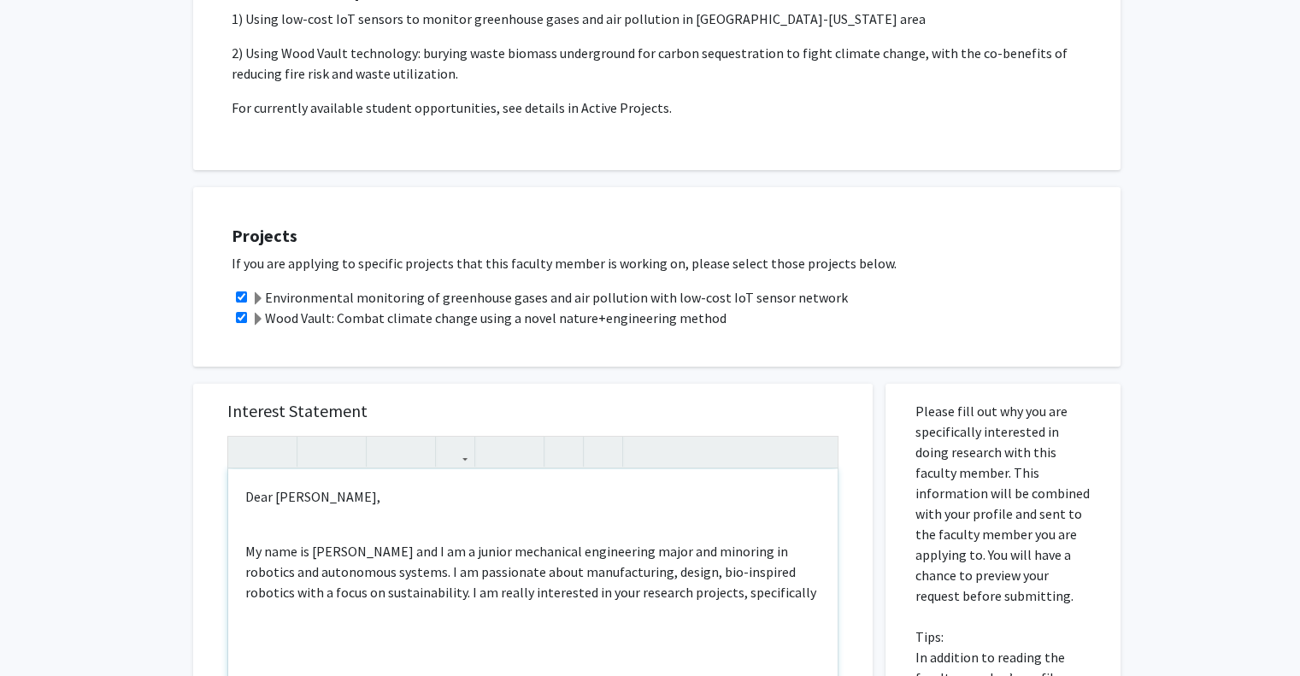
scroll to position [598, 0]
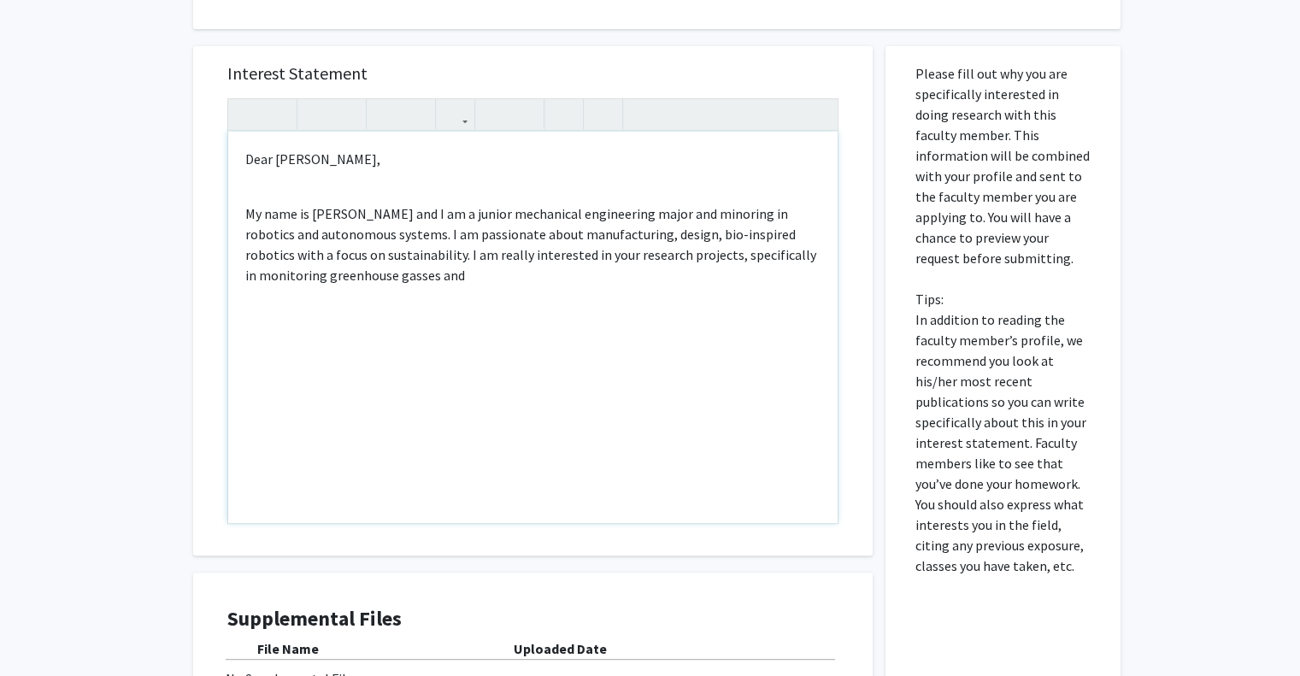
click at [412, 280] on p "My name is [PERSON_NAME] and I am a junior mechanical engineering major and min…" at bounding box center [532, 244] width 575 height 82
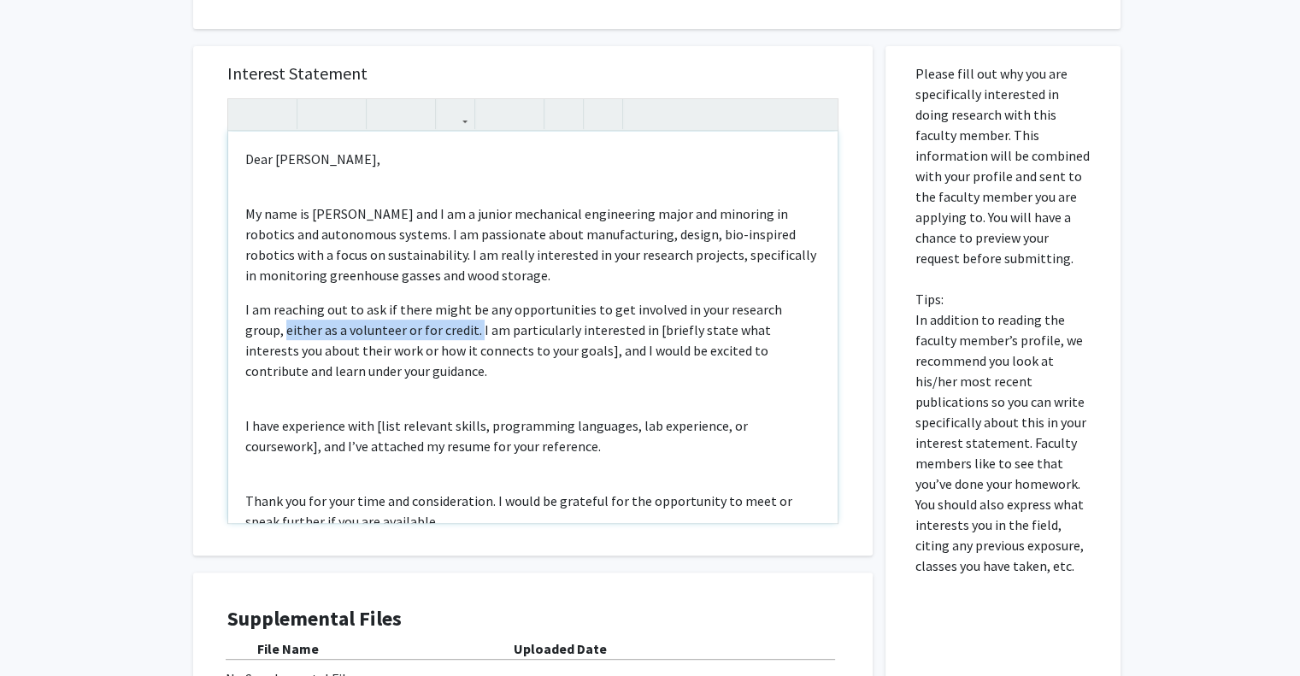
drag, startPoint x: 239, startPoint y: 327, endPoint x: 438, endPoint y: 339, distance: 199.5
click at [438, 339] on div "Dear [PERSON_NAME], My name is [PERSON_NAME] and I am a junior mechanical engin…" at bounding box center [533, 328] width 610 height 392
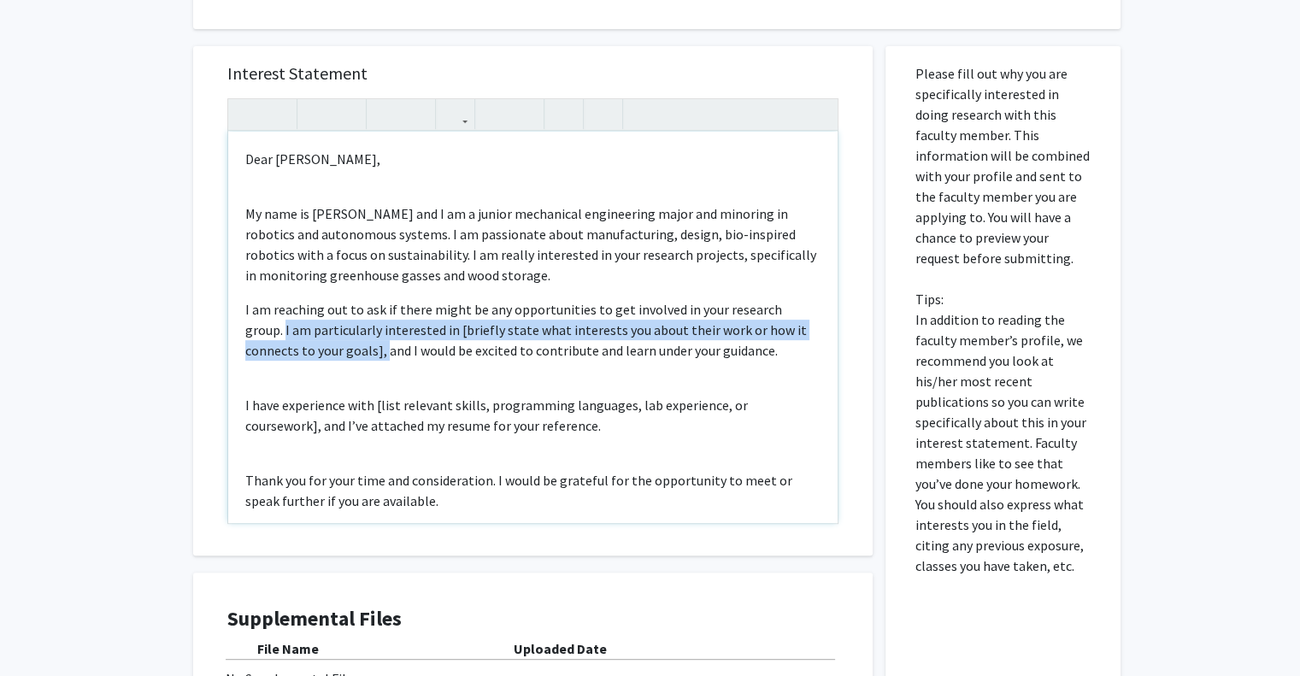
drag, startPoint x: 242, startPoint y: 330, endPoint x: 327, endPoint y: 360, distance: 89.8
click at [327, 360] on div "Dear [PERSON_NAME], My name is [PERSON_NAME] and I am a junior mechanical engin…" at bounding box center [533, 328] width 610 height 392
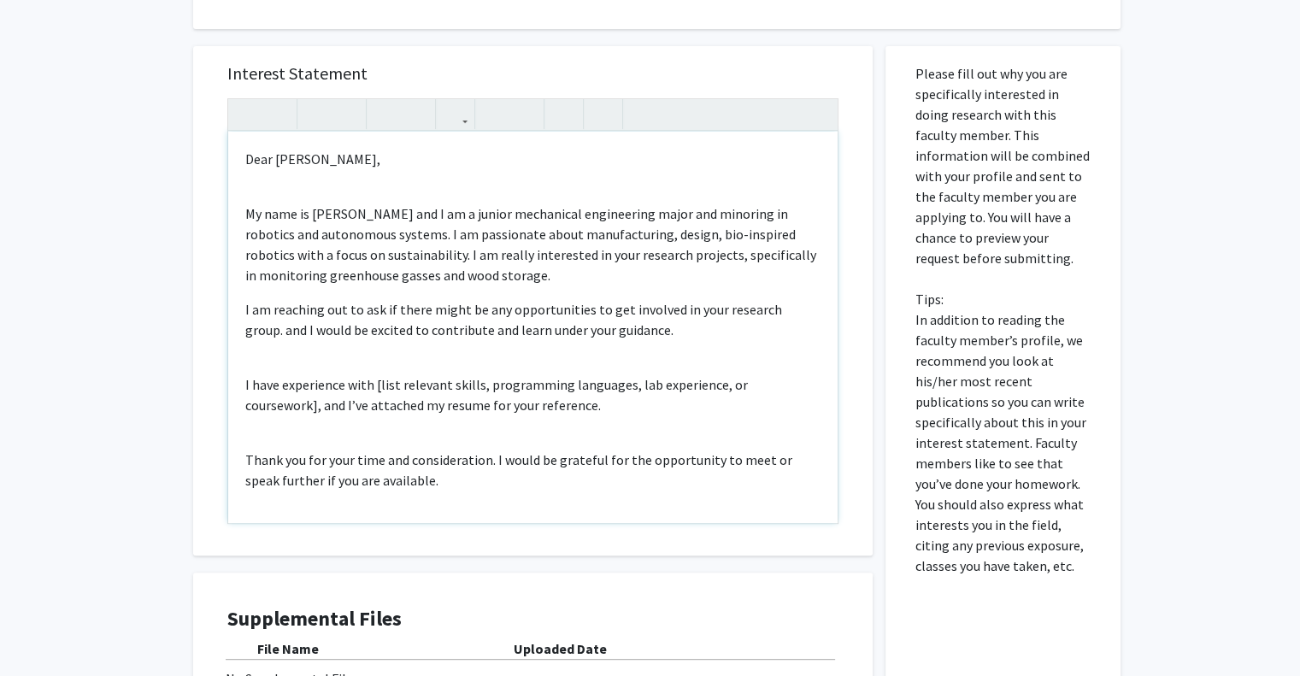
click at [246, 386] on p "I have experience with [list relevant skills, programming languages, lab experi…" at bounding box center [532, 394] width 575 height 41
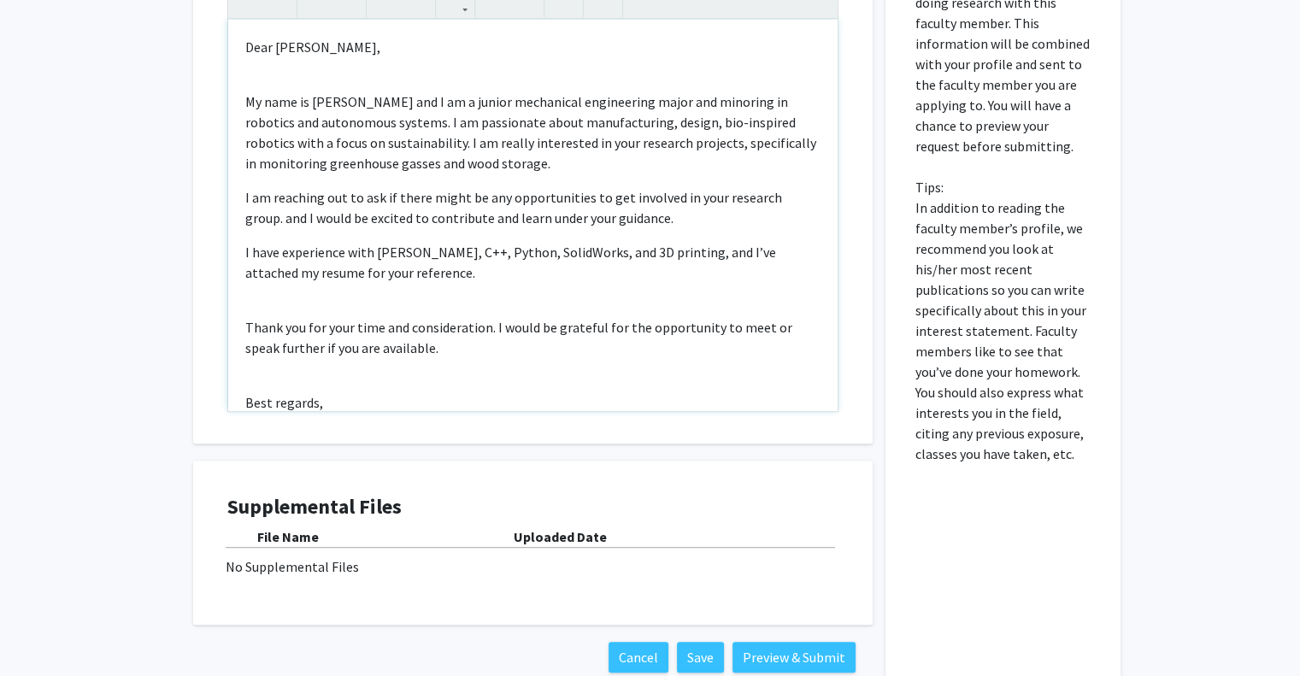
scroll to position [684, 0]
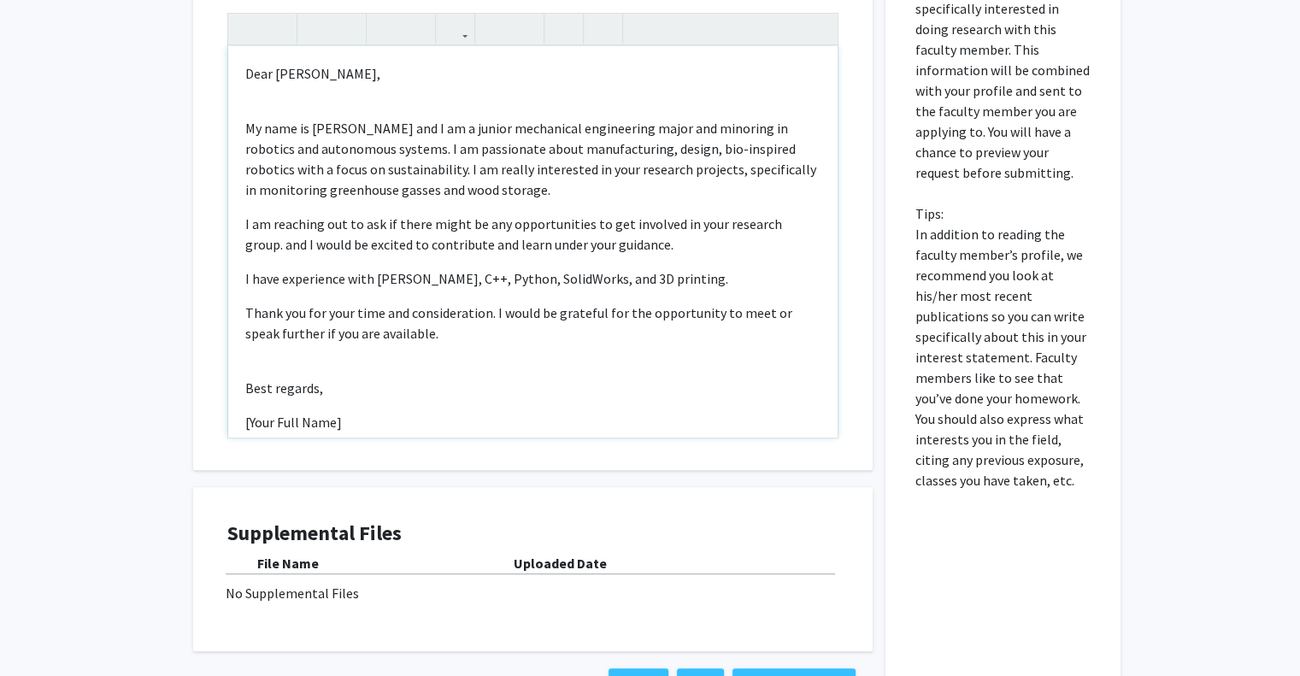
click at [245, 281] on p "I have experience with [PERSON_NAME], C++, Python, SolidWorks, and 3D printing." at bounding box center [532, 278] width 575 height 21
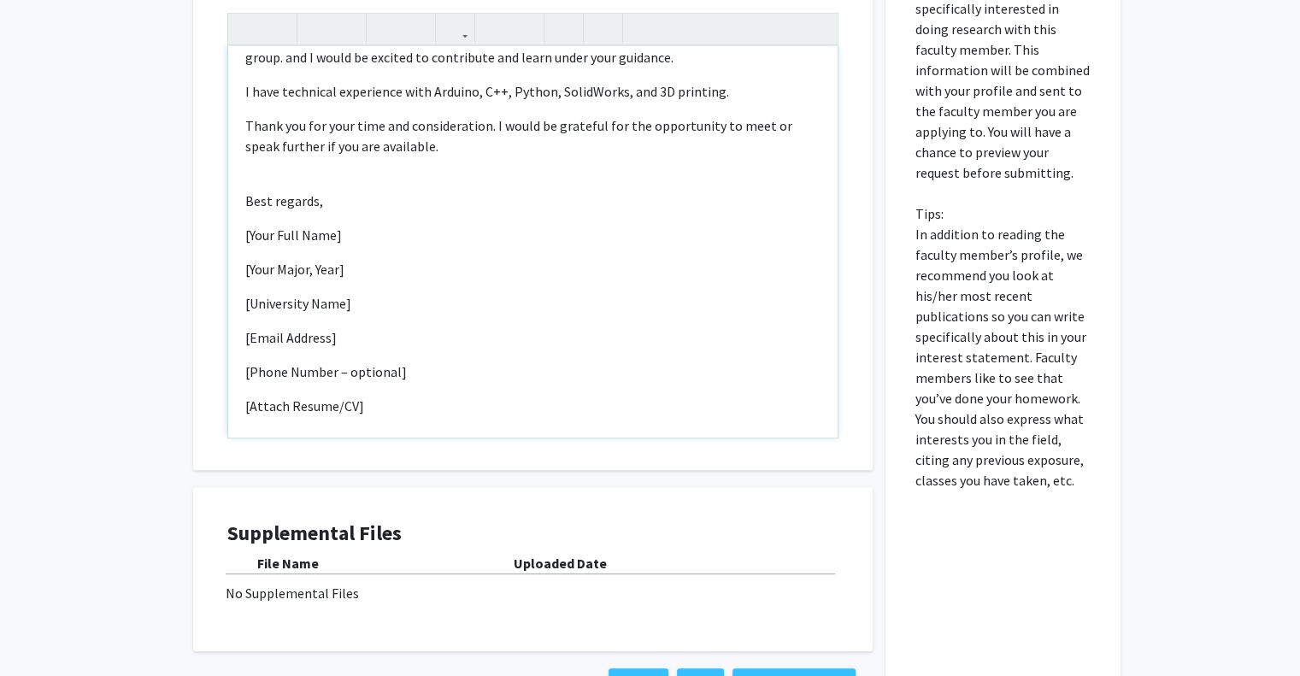
scroll to position [196, 0]
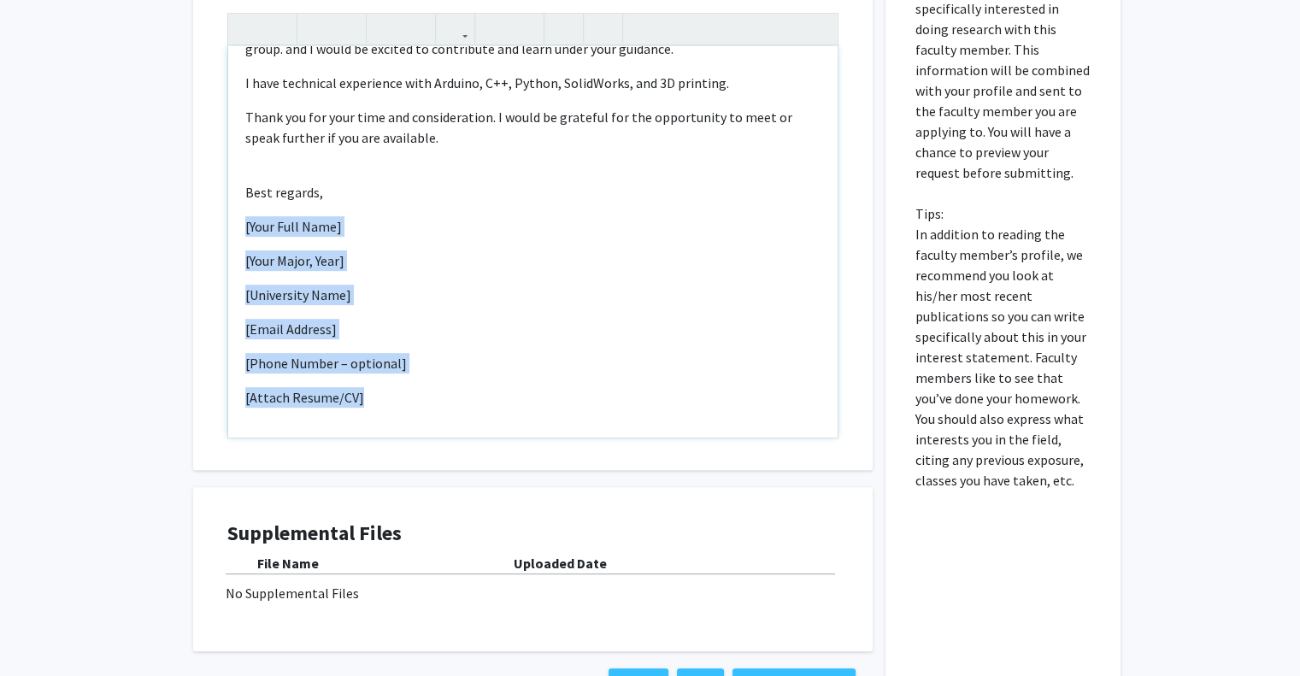
drag, startPoint x: 390, startPoint y: 415, endPoint x: 229, endPoint y: 209, distance: 261.3
click at [229, 209] on div "Dear [PERSON_NAME], My name is [PERSON_NAME] and I am a junior mechanical engin…" at bounding box center [533, 242] width 610 height 392
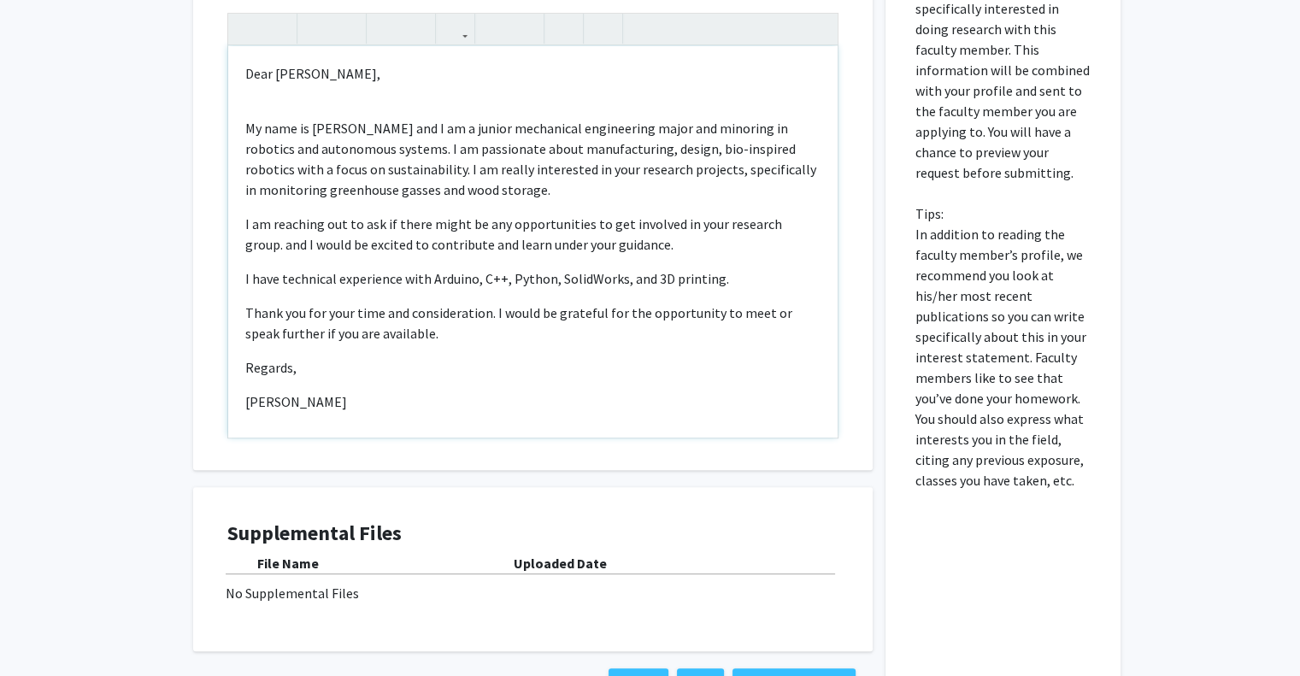
scroll to position [6, 0]
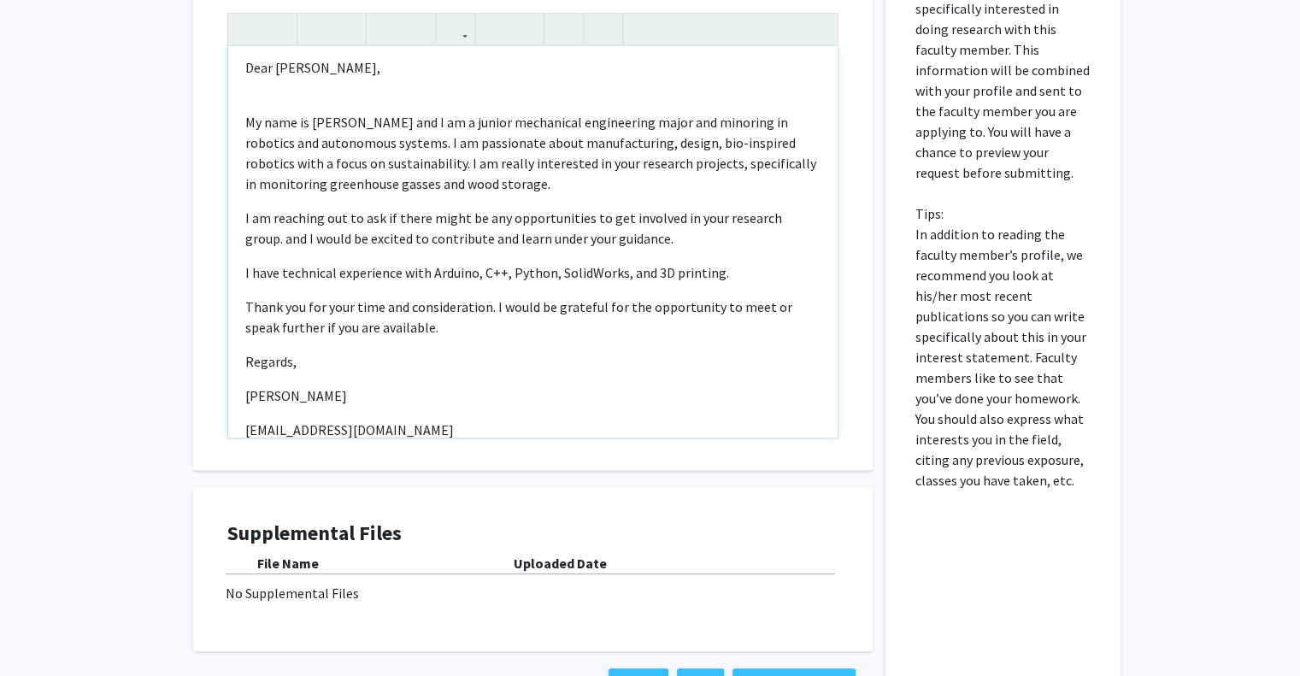
type textarea "<p>Dear [PERSON_NAME],</p><br><p>My name is [PERSON_NAME] and I am a junior mec…"
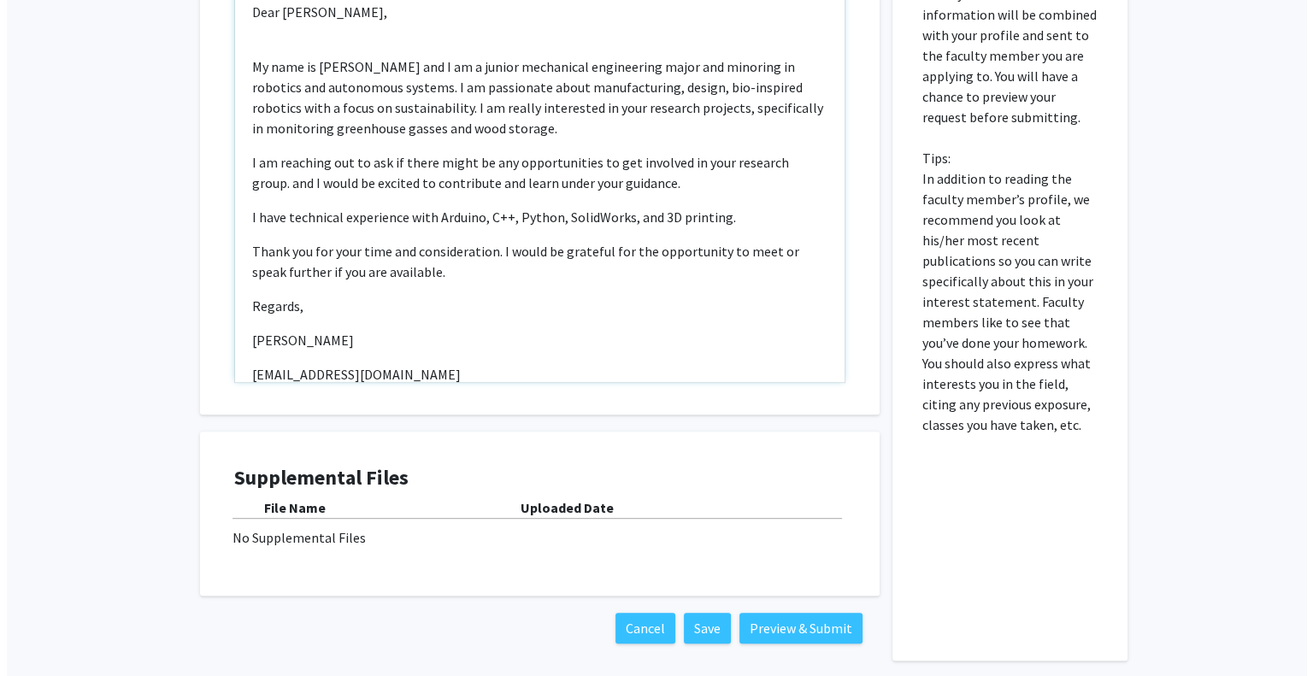
scroll to position [813, 0]
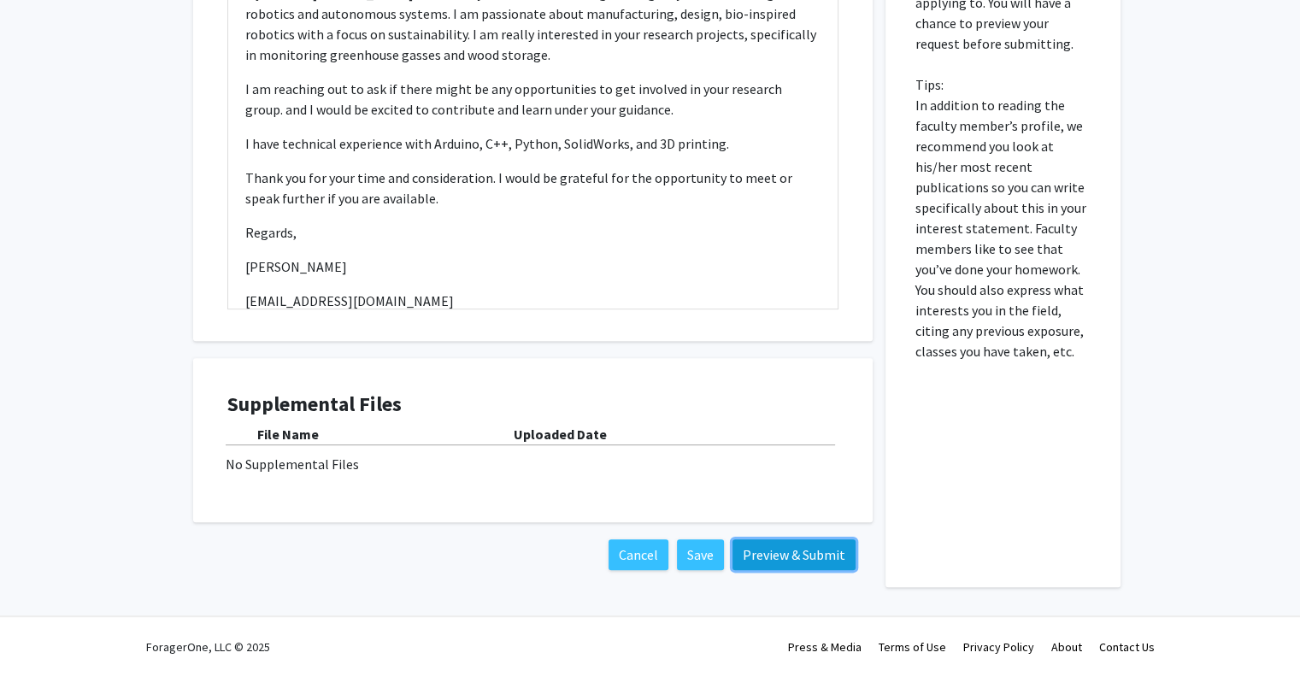
click at [810, 552] on button "Preview & Submit" at bounding box center [794, 554] width 123 height 31
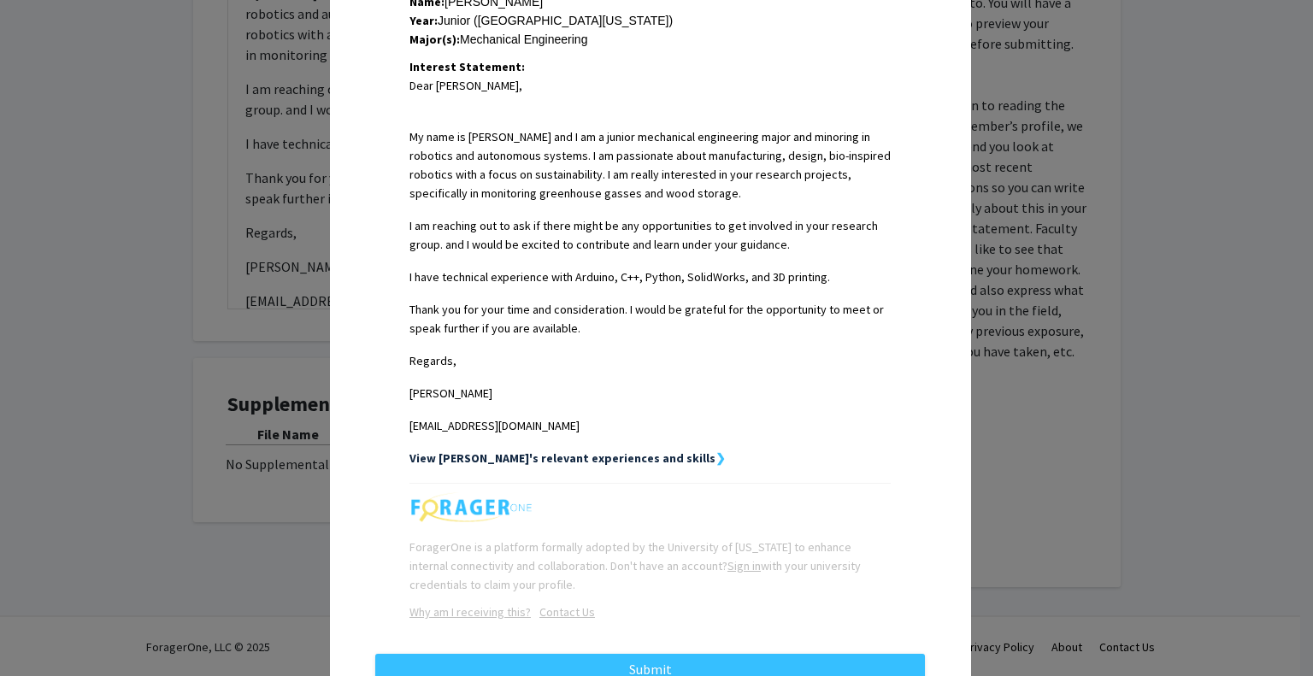
scroll to position [458, 0]
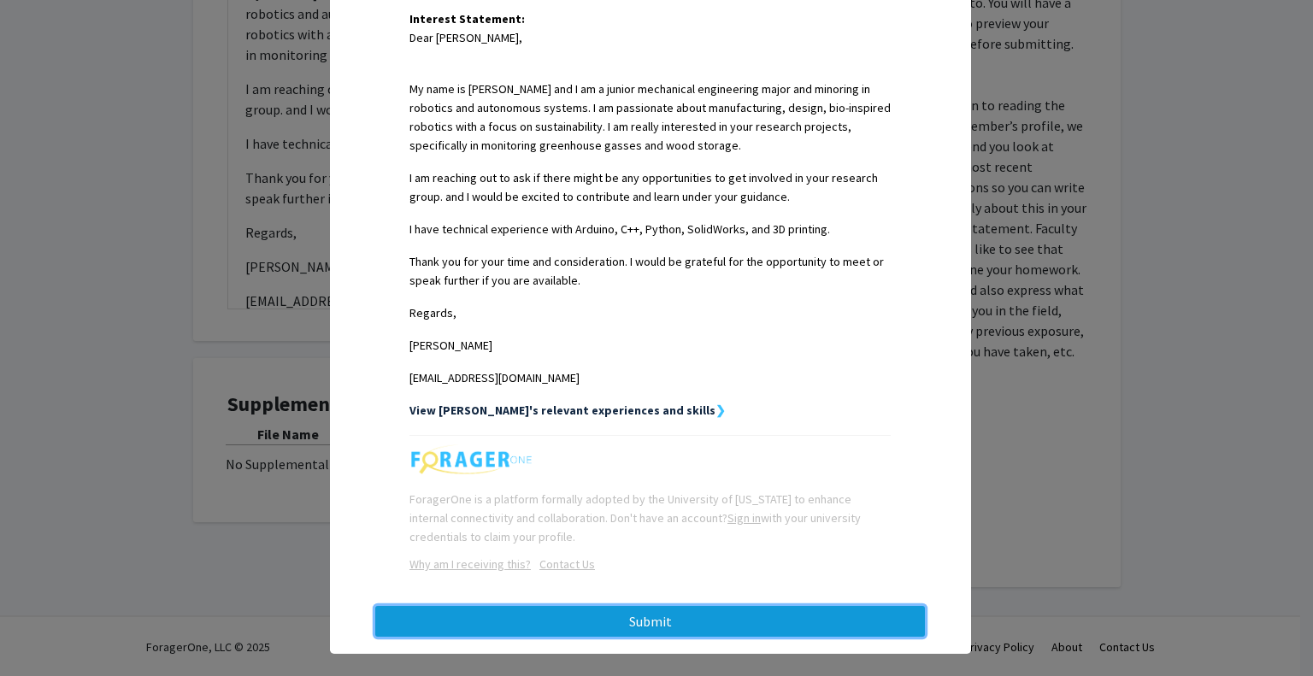
click at [801, 606] on button "Submit" at bounding box center [650, 621] width 550 height 31
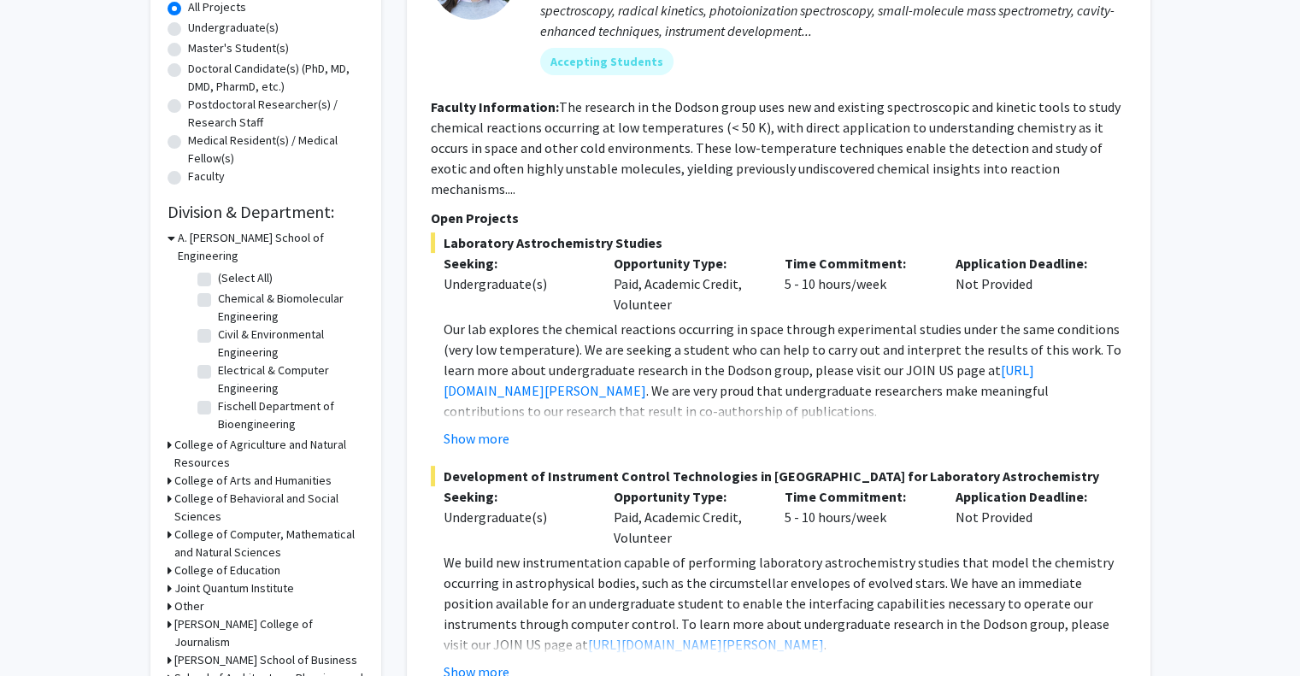
scroll to position [427, 0]
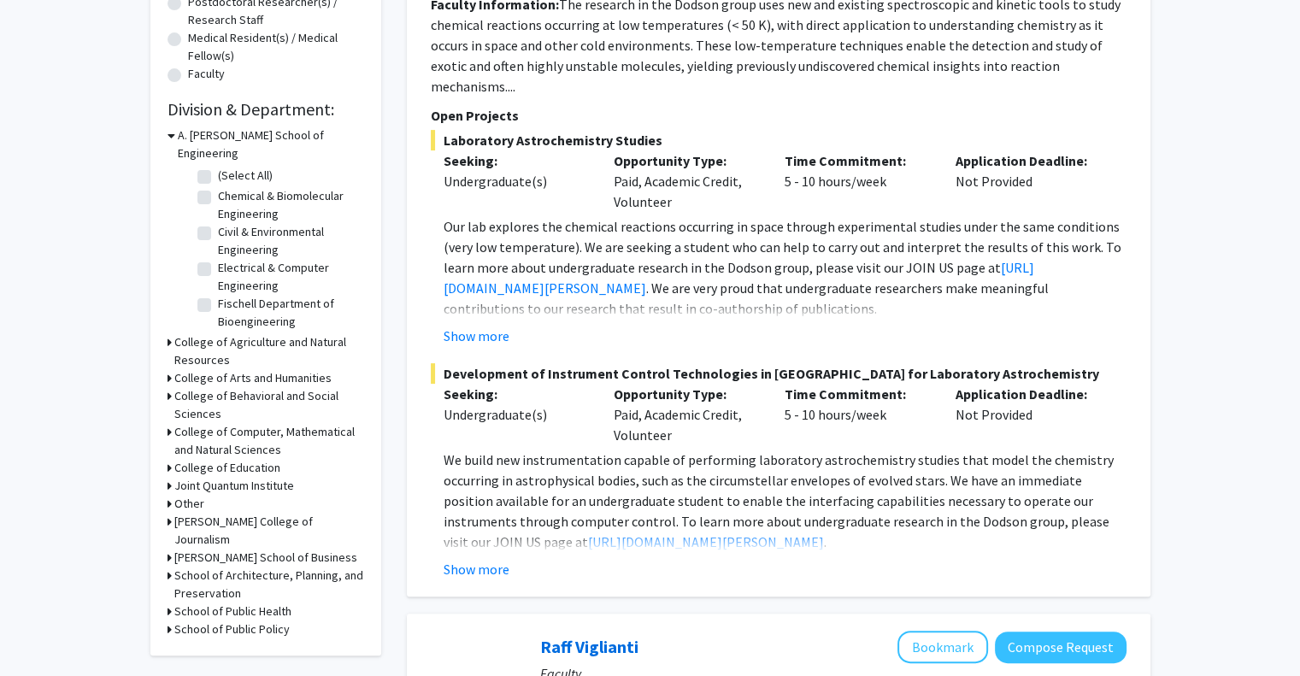
click at [195, 369] on h3 "College of Arts and Humanities" at bounding box center [252, 378] width 157 height 18
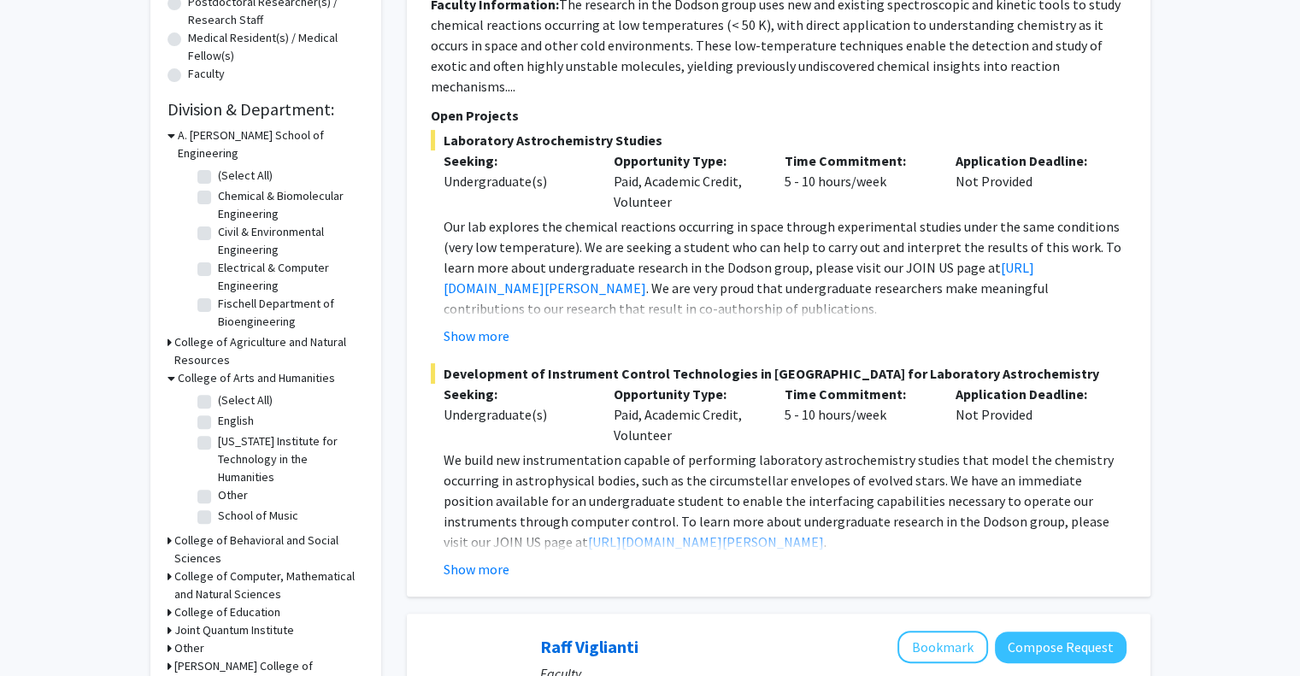
scroll to position [79, 0]
click at [239, 288] on label "Mechanical Engineering" at bounding box center [278, 297] width 120 height 18
click at [229, 288] on input "Mechanical Engineering" at bounding box center [223, 293] width 11 height 11
checkbox input "true"
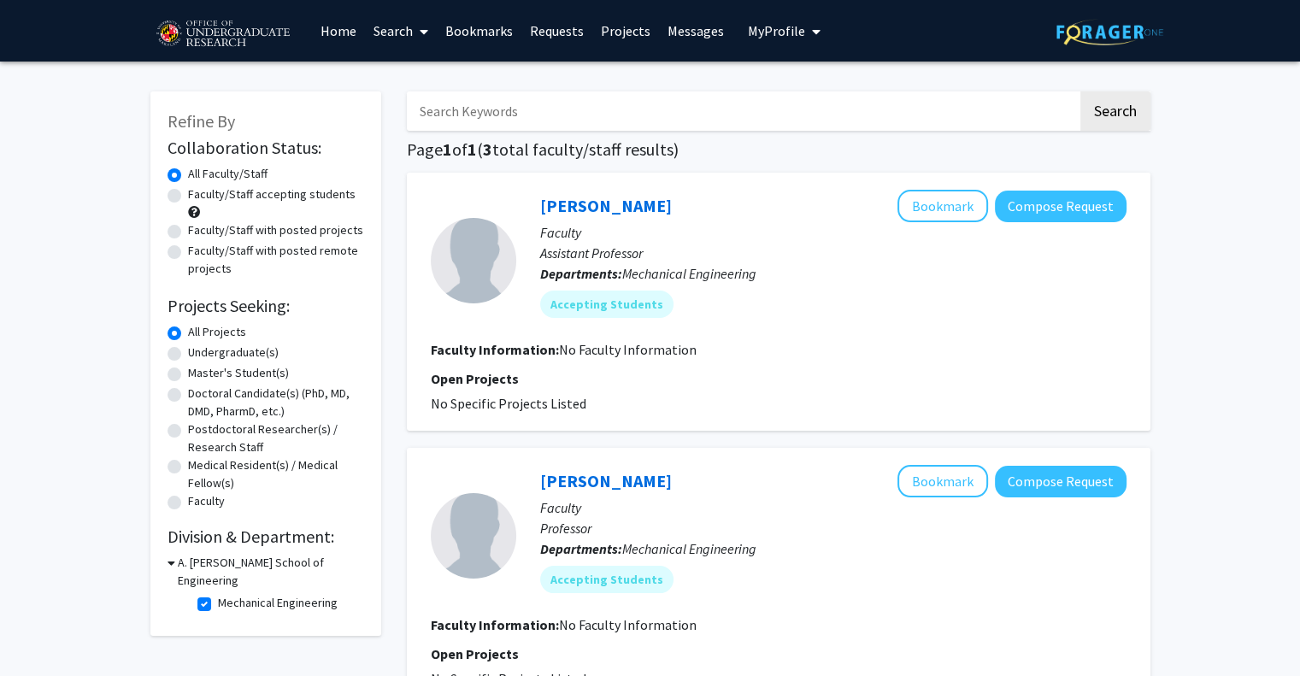
click at [218, 594] on label "Mechanical Engineering" at bounding box center [278, 603] width 120 height 18
click at [218, 594] on input "Mechanical Engineering" at bounding box center [223, 599] width 11 height 11
checkbox input "false"
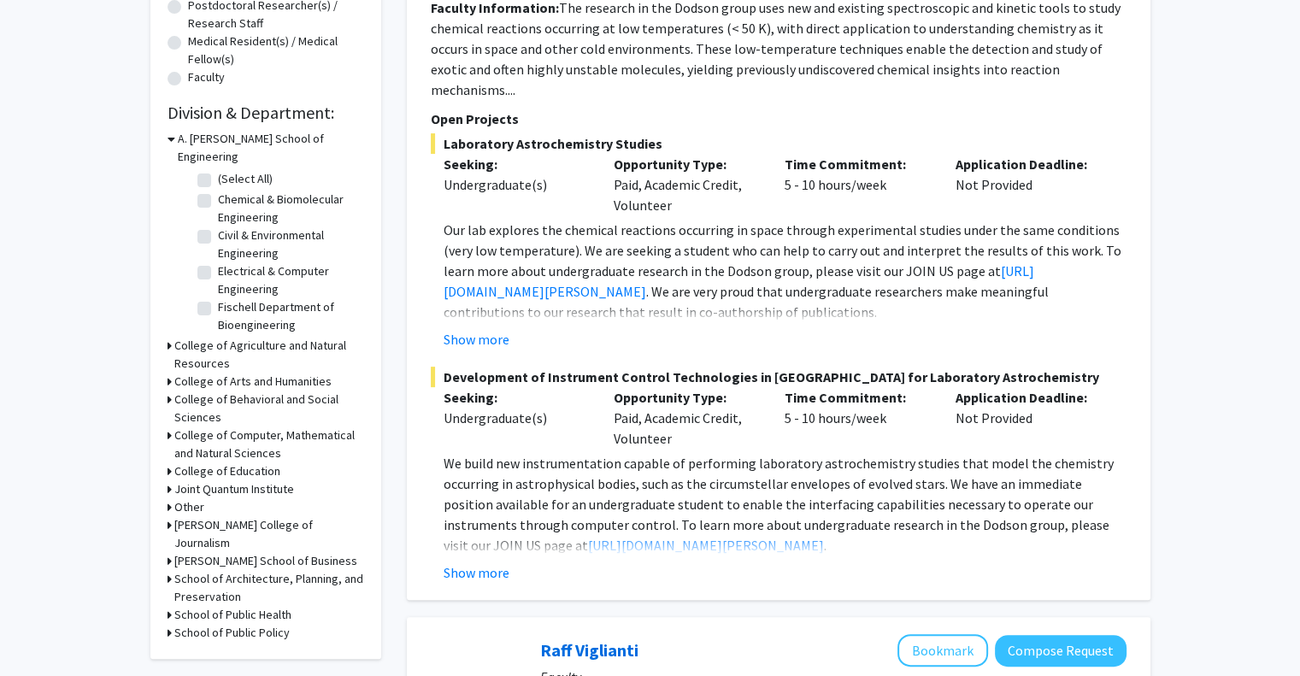
scroll to position [427, 0]
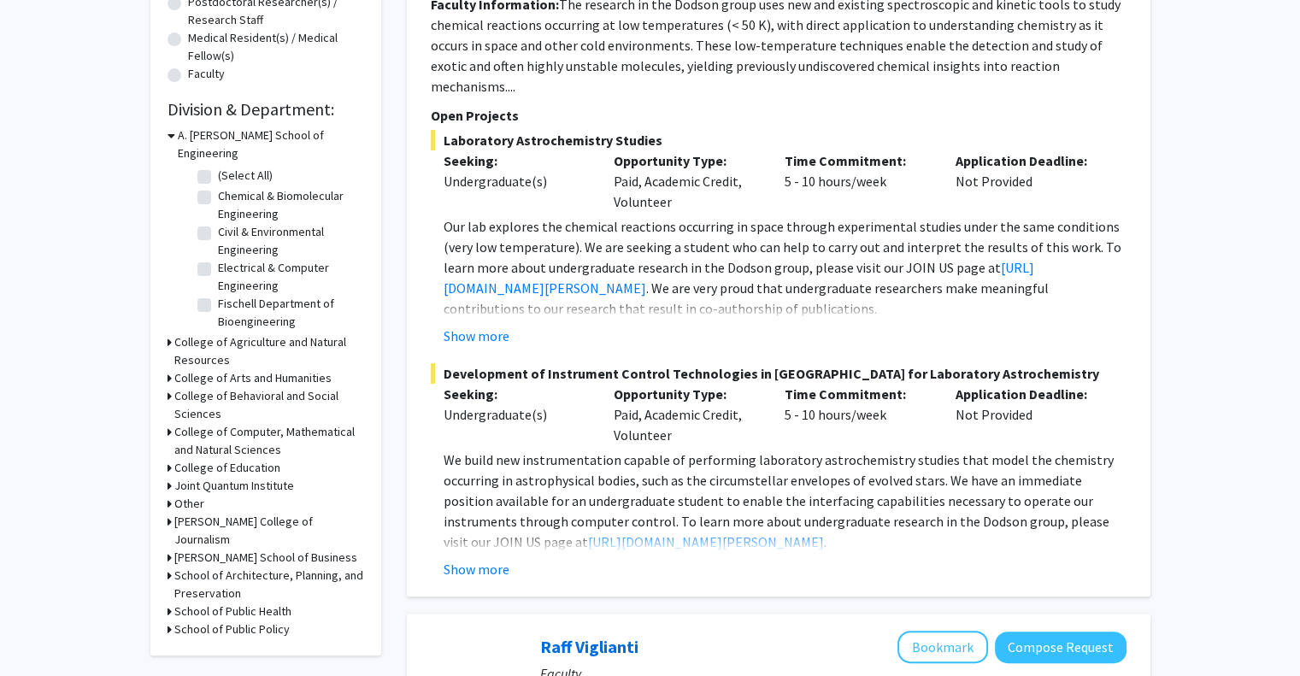
click at [168, 423] on icon at bounding box center [170, 432] width 4 height 18
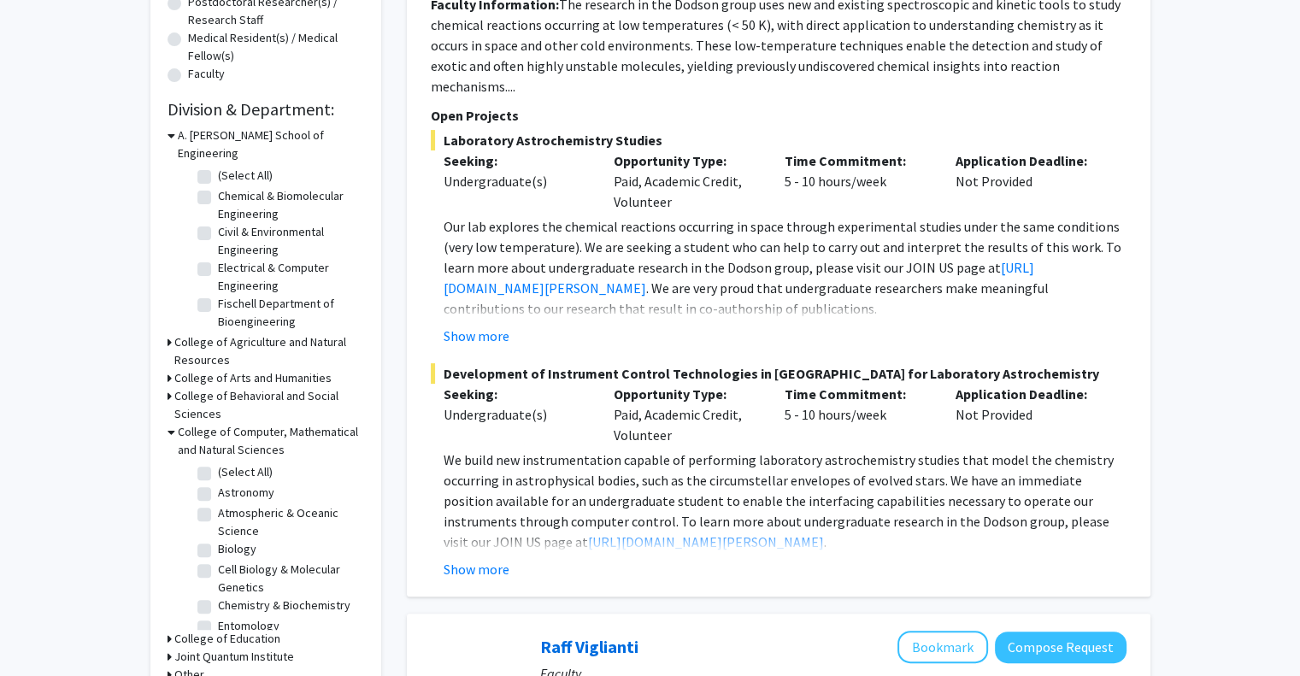
click at [218, 504] on label "Atmospheric & Oceanic Science" at bounding box center [289, 522] width 142 height 36
click at [218, 504] on input "Atmospheric & Oceanic Science" at bounding box center [223, 509] width 11 height 11
checkbox input "true"
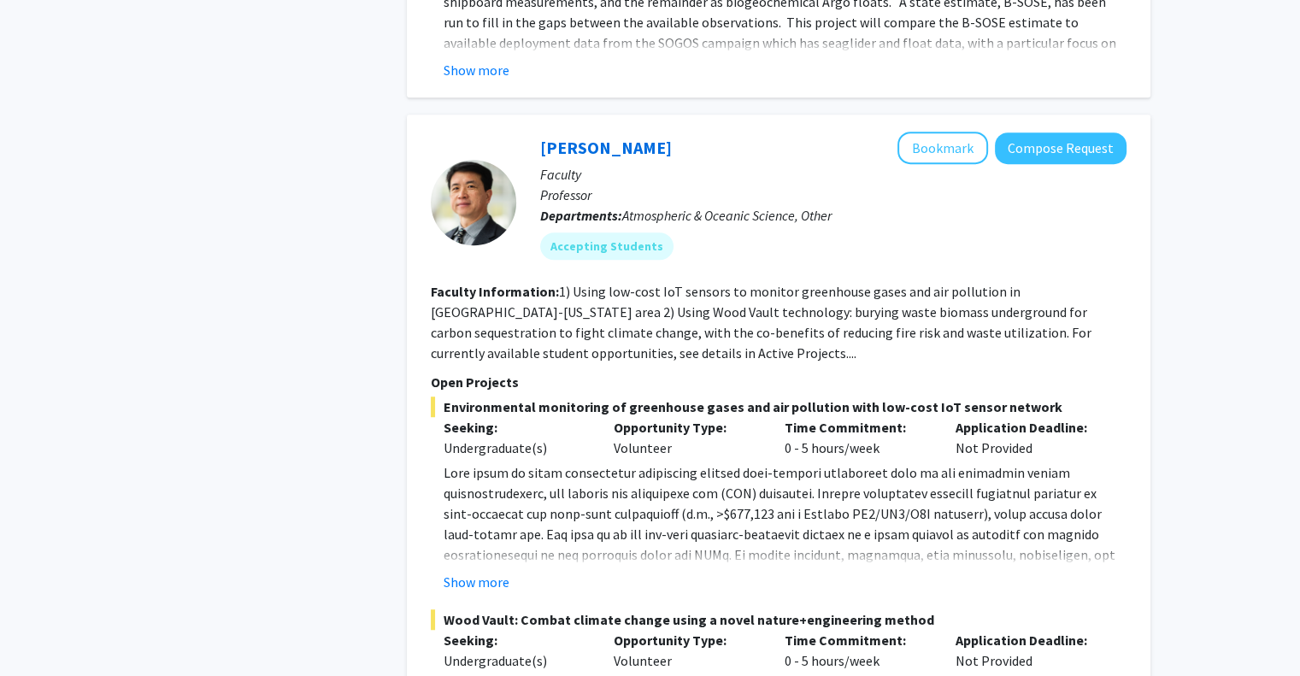
scroll to position [1026, 0]
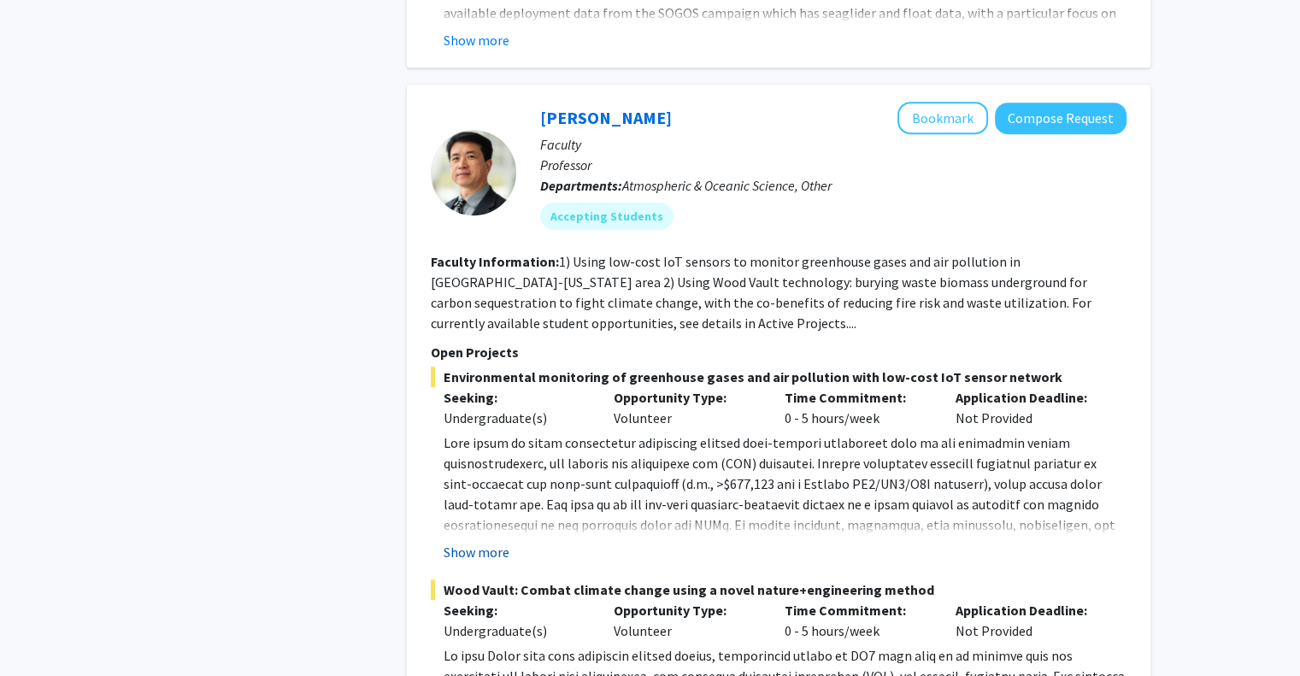
click at [503, 548] on button "Show more" at bounding box center [477, 552] width 66 height 21
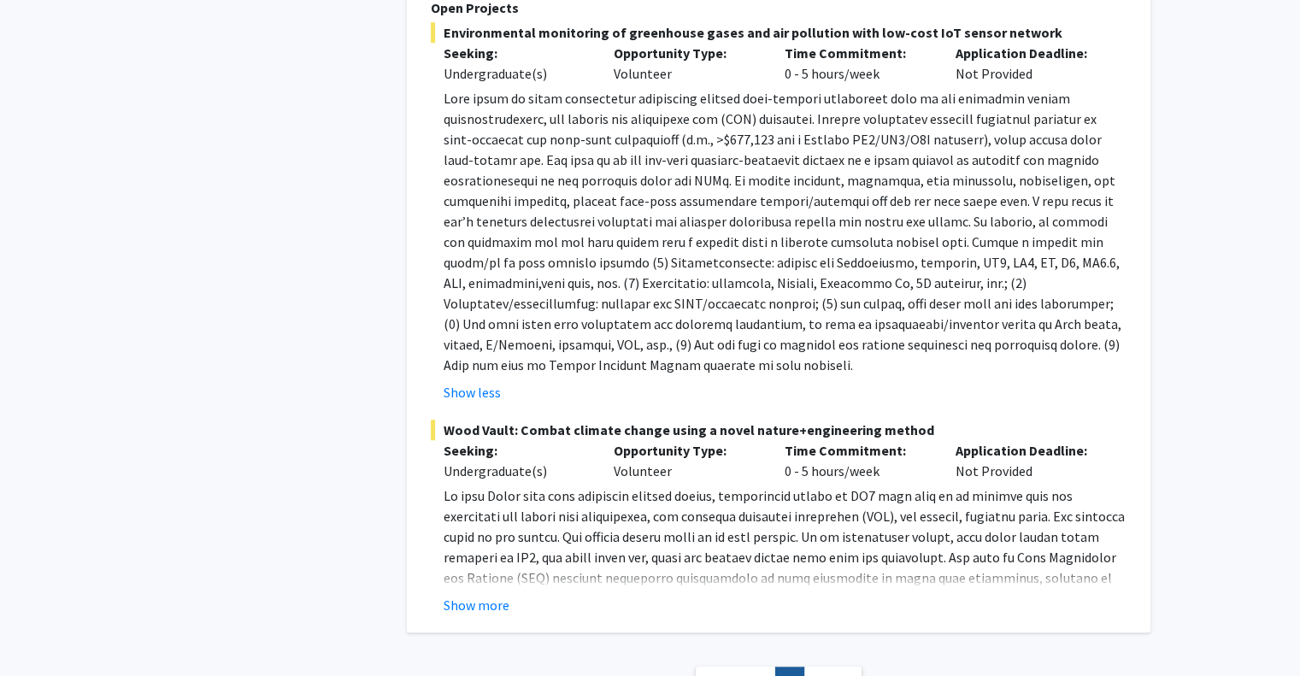
scroll to position [1453, 0]
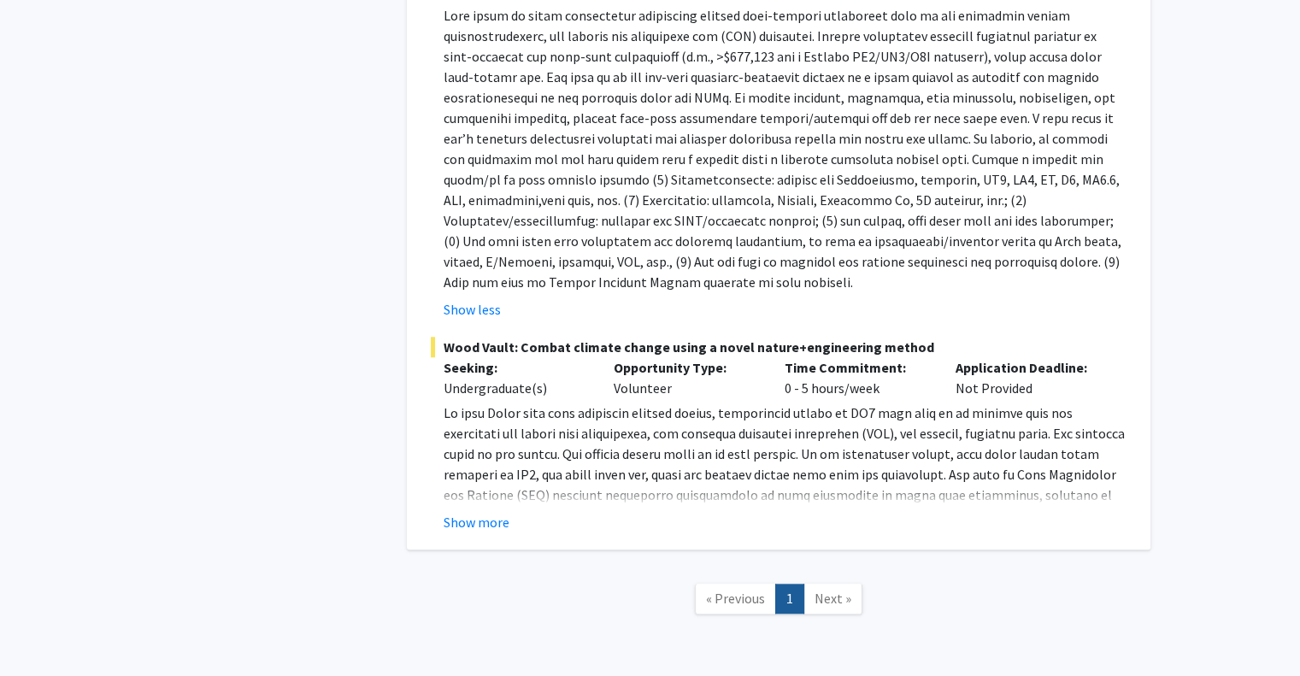
click at [457, 527] on button "Show more" at bounding box center [477, 522] width 66 height 21
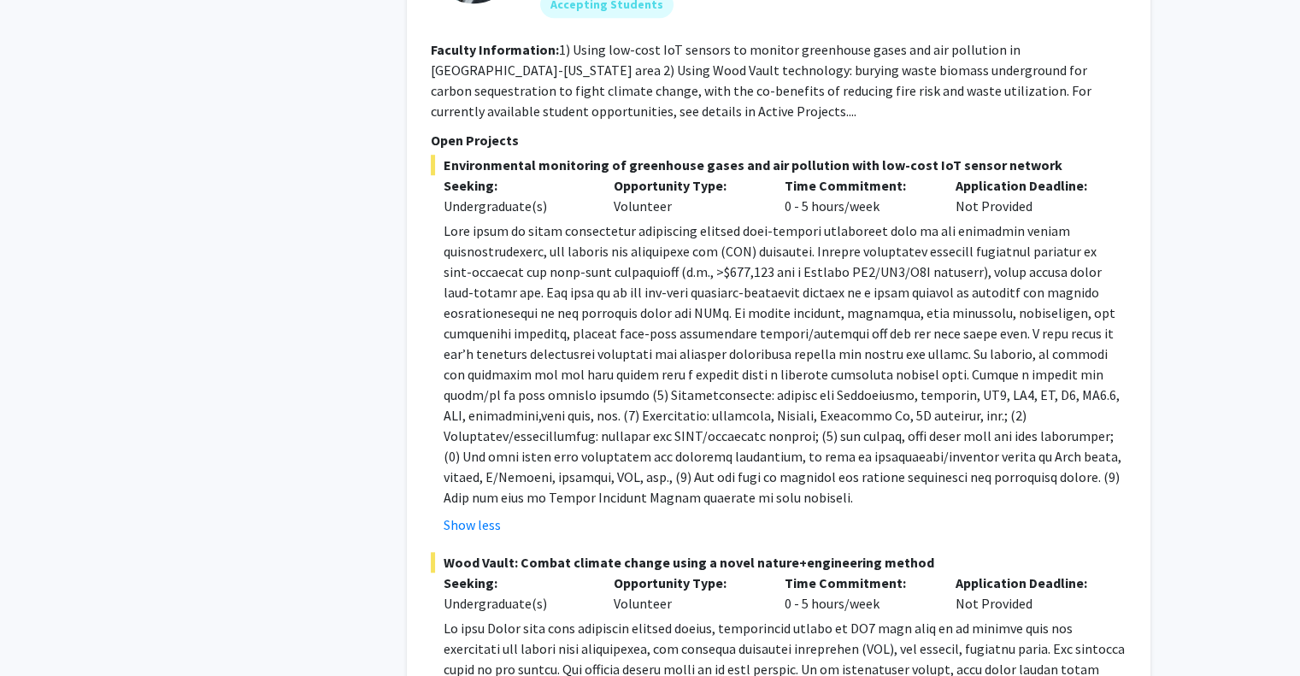
scroll to position [1111, 0]
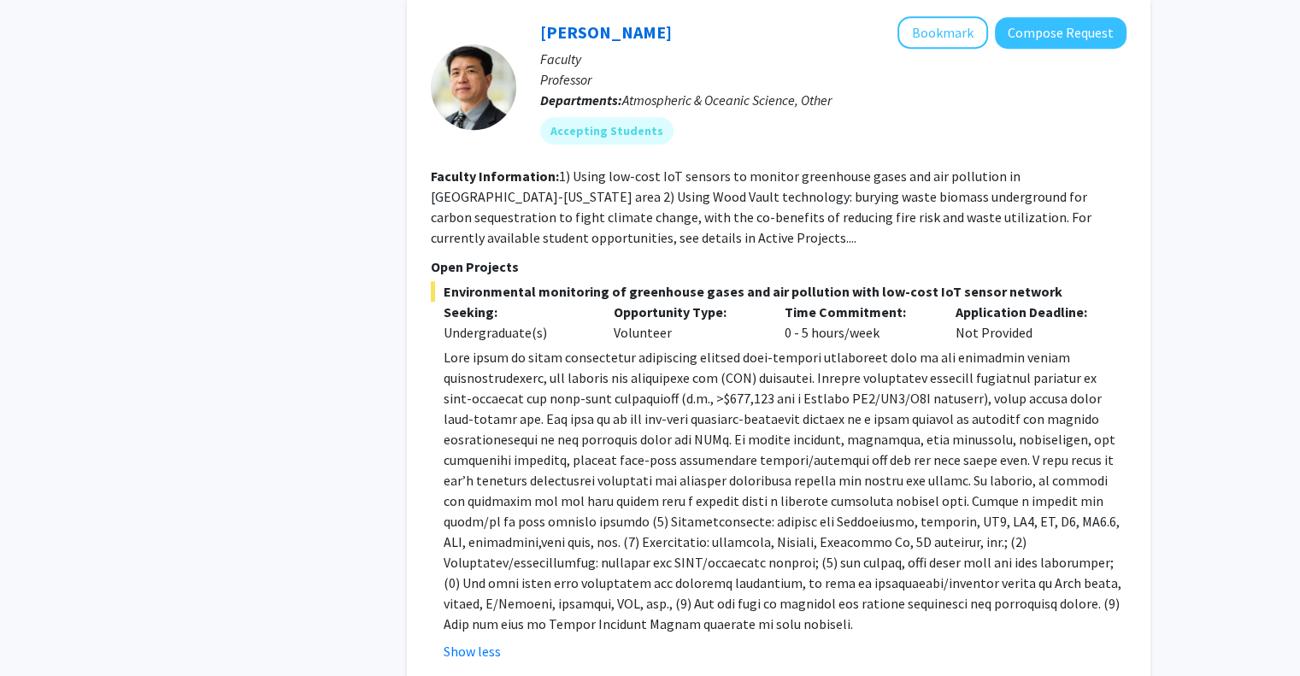
click at [681, 236] on fg-read-more "1) Using low-cost IoT sensors to monitor greenhouse gases and air pollution in …" at bounding box center [761, 207] width 661 height 79
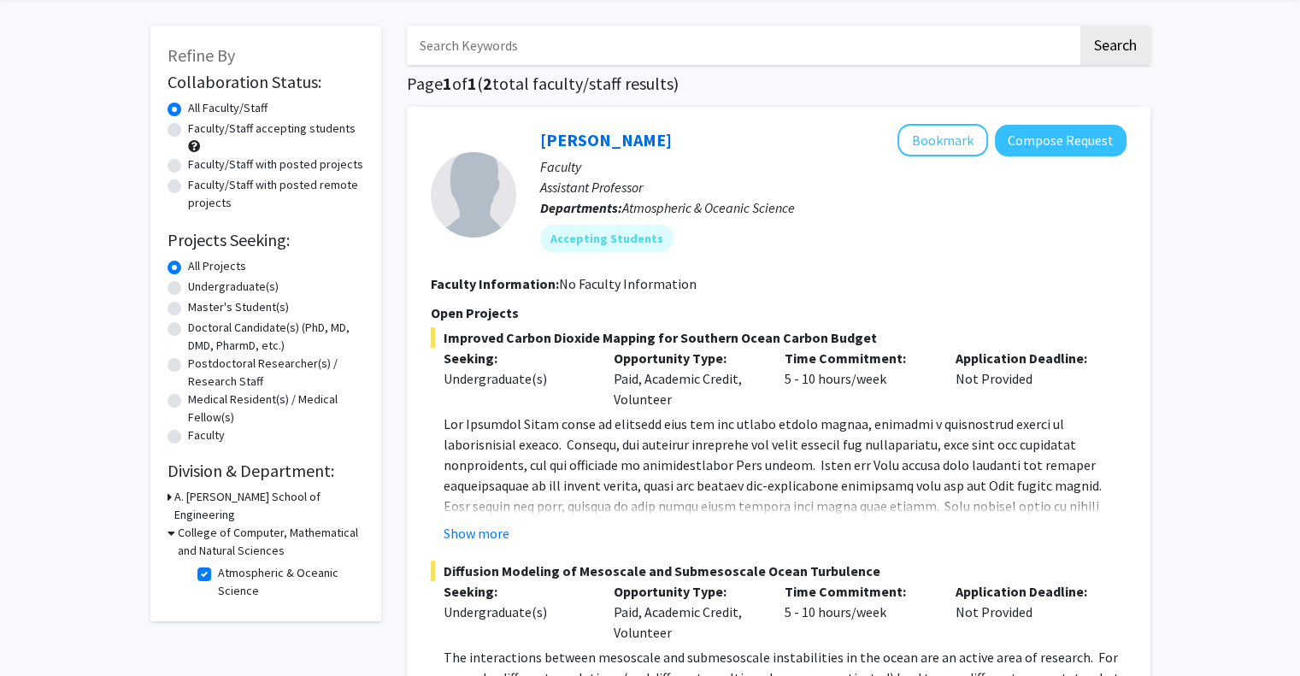
scroll to position [171, 0]
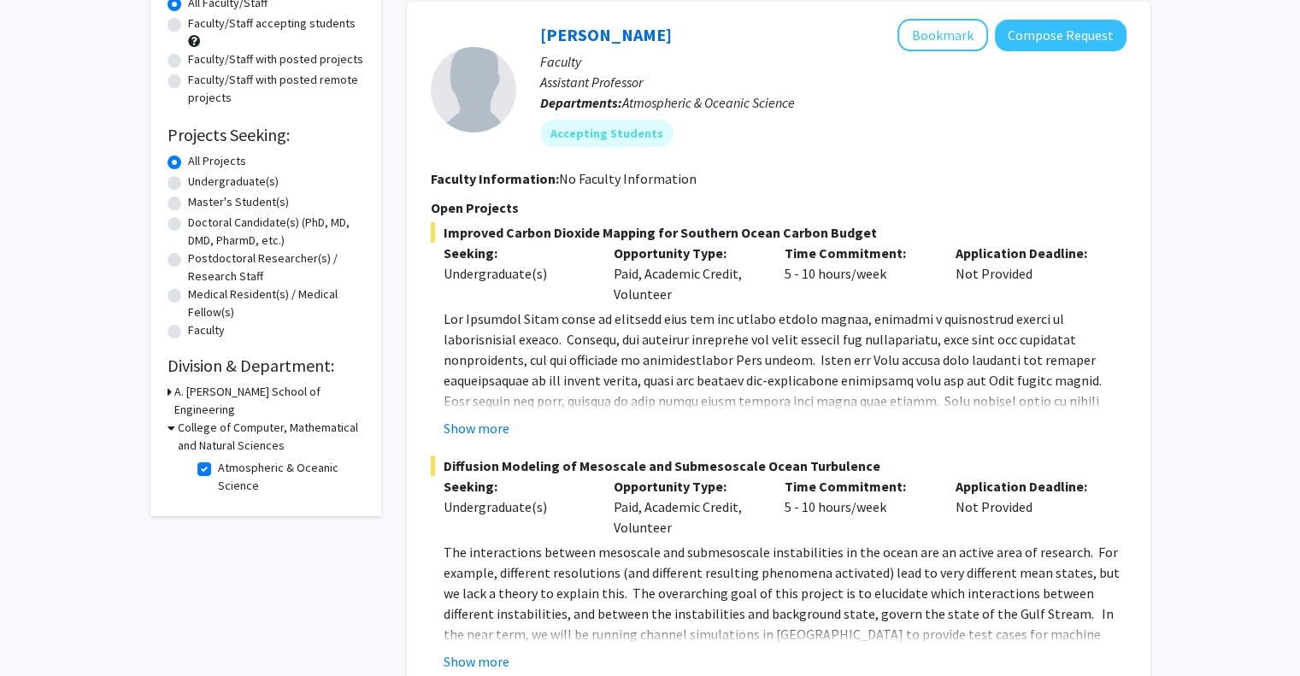
click at [213, 459] on fg-checkbox "Atmospheric & Oceanic Science Atmospheric & Oceanic Science" at bounding box center [278, 477] width 162 height 36
click at [218, 459] on label "Atmospheric & Oceanic Science" at bounding box center [289, 477] width 142 height 36
click at [218, 459] on input "Atmospheric & Oceanic Science" at bounding box center [223, 464] width 11 height 11
checkbox input "false"
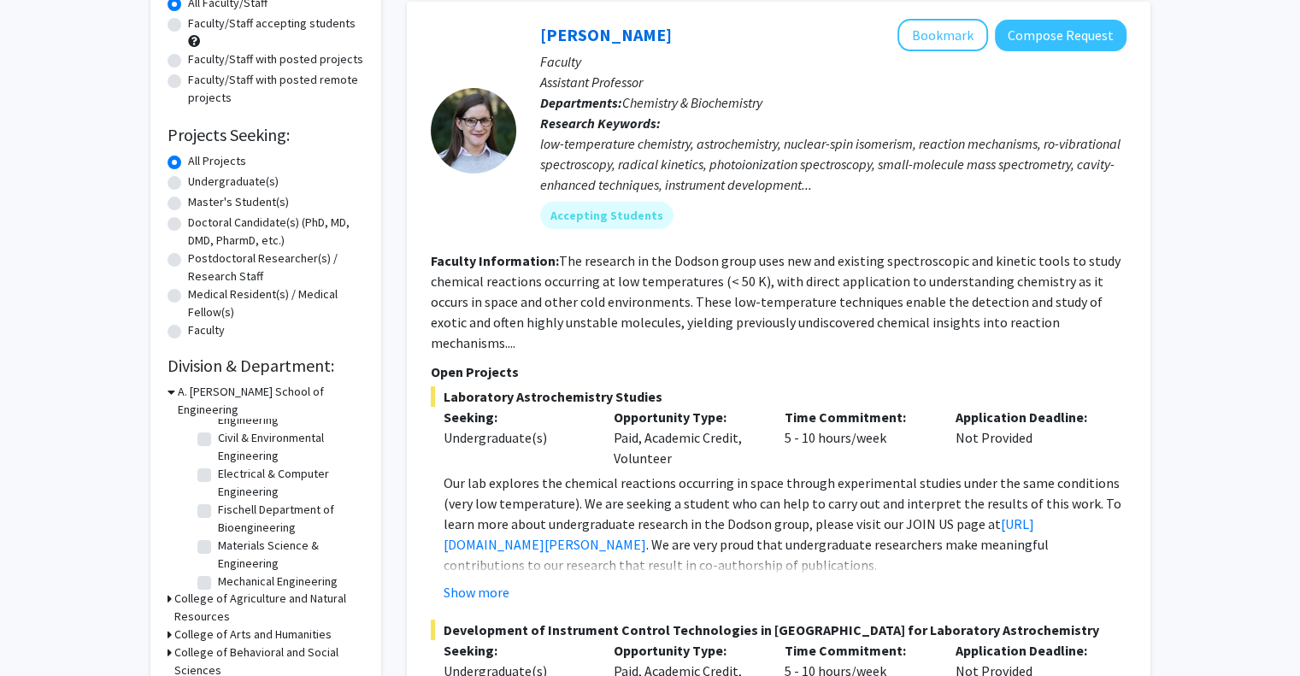
scroll to position [79, 0]
click at [218, 545] on label "Mechanical Engineering" at bounding box center [278, 554] width 120 height 18
click at [218, 545] on input "Mechanical Engineering" at bounding box center [223, 550] width 11 height 11
checkbox input "true"
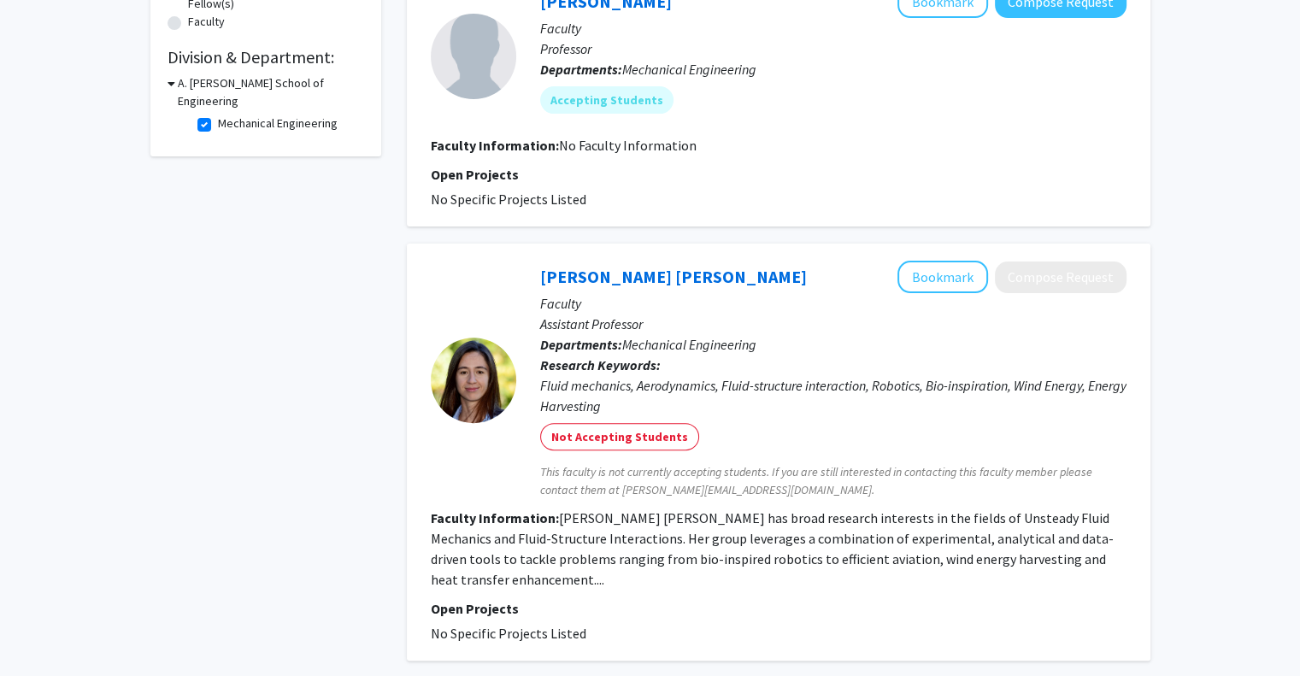
scroll to position [138, 0]
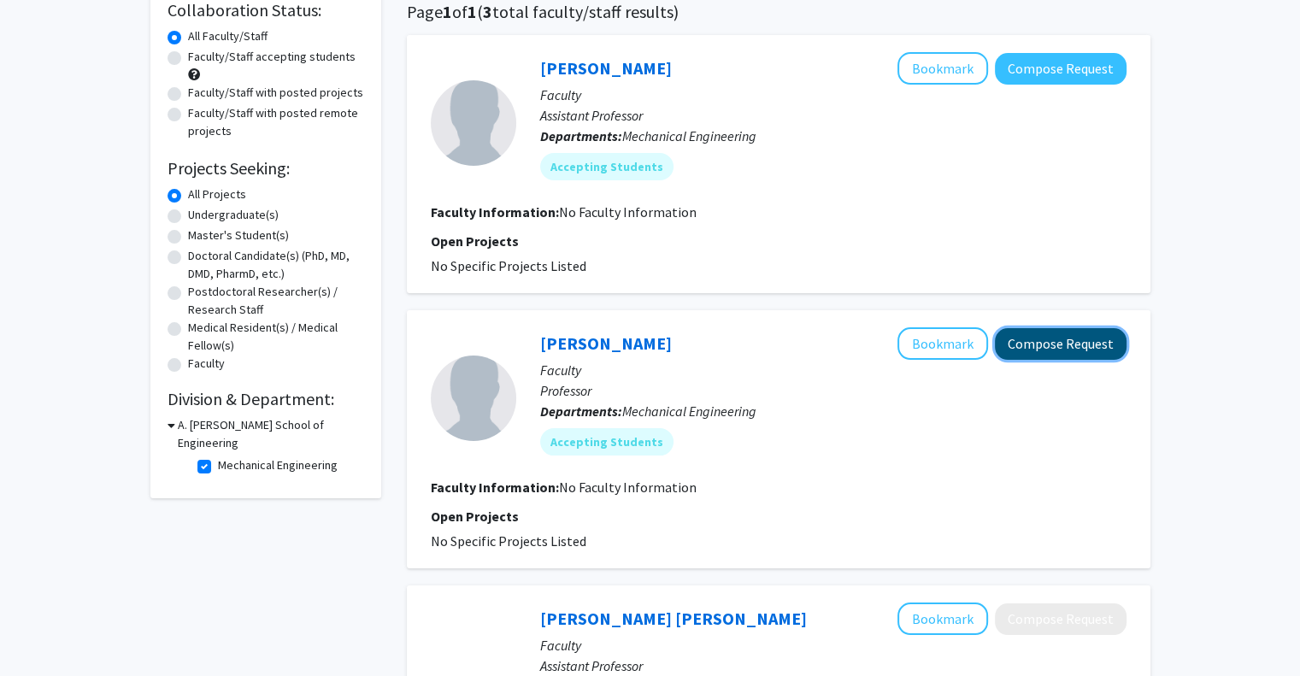
click at [1046, 339] on button "Compose Request" at bounding box center [1061, 344] width 132 height 32
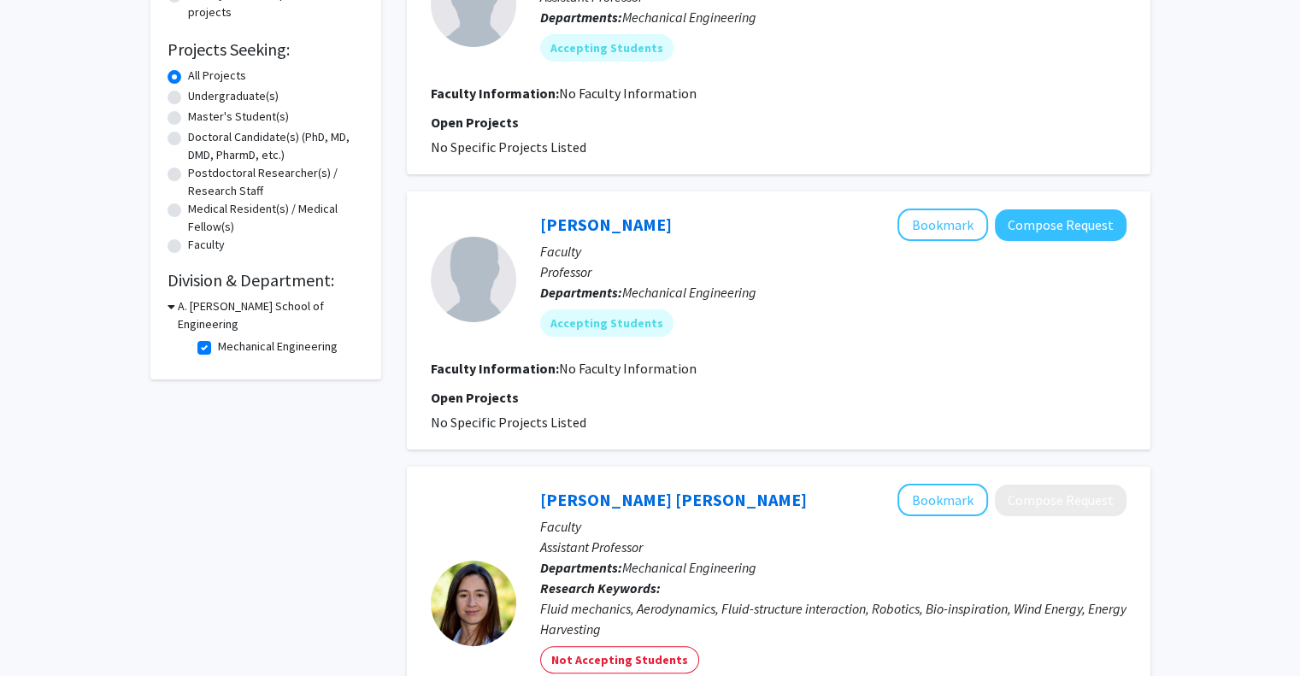
scroll to position [85, 0]
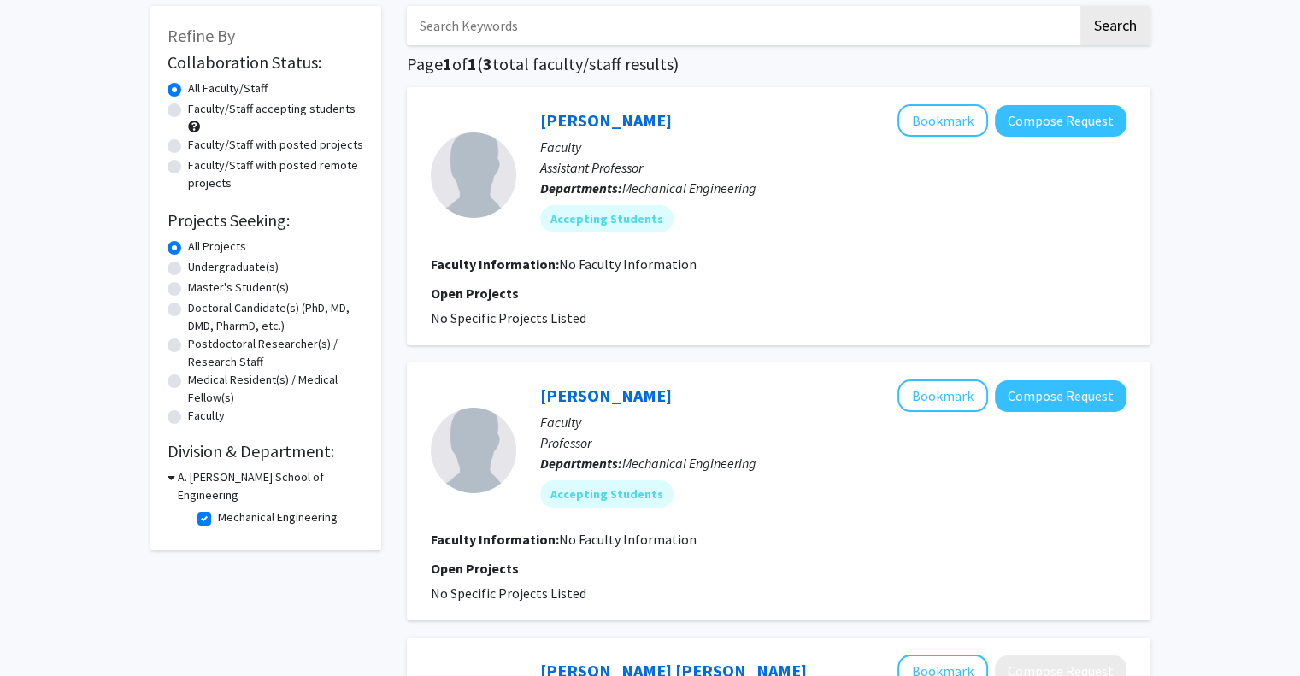
click at [171, 474] on icon at bounding box center [172, 477] width 8 height 18
click at [171, 474] on div "A. [PERSON_NAME] School of Engineering" at bounding box center [266, 486] width 197 height 36
click at [171, 473] on div "A. [PERSON_NAME] School of Engineering" at bounding box center [266, 486] width 197 height 36
click at [172, 474] on div "A. [PERSON_NAME] School of Engineering" at bounding box center [266, 486] width 197 height 36
click at [169, 474] on icon at bounding box center [170, 477] width 4 height 18
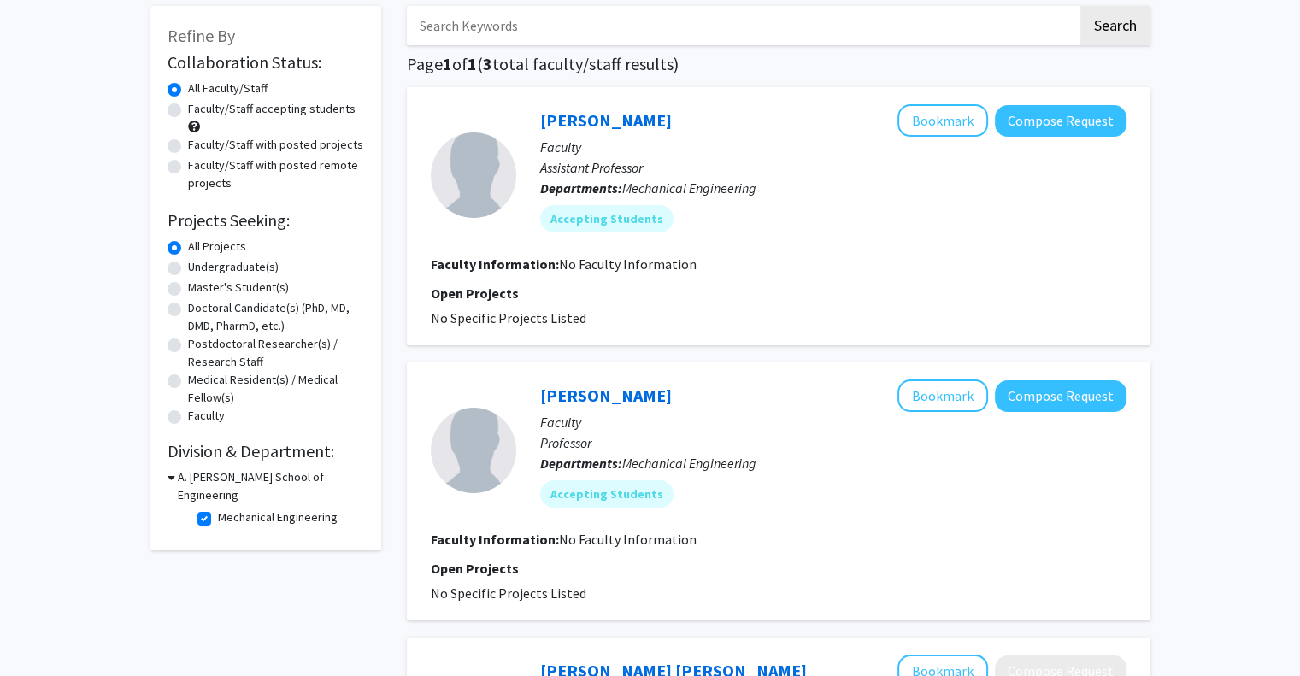
click at [218, 509] on label "Mechanical Engineering" at bounding box center [278, 518] width 120 height 18
click at [218, 509] on input "Mechanical Engineering" at bounding box center [223, 514] width 11 height 11
checkbox input "false"
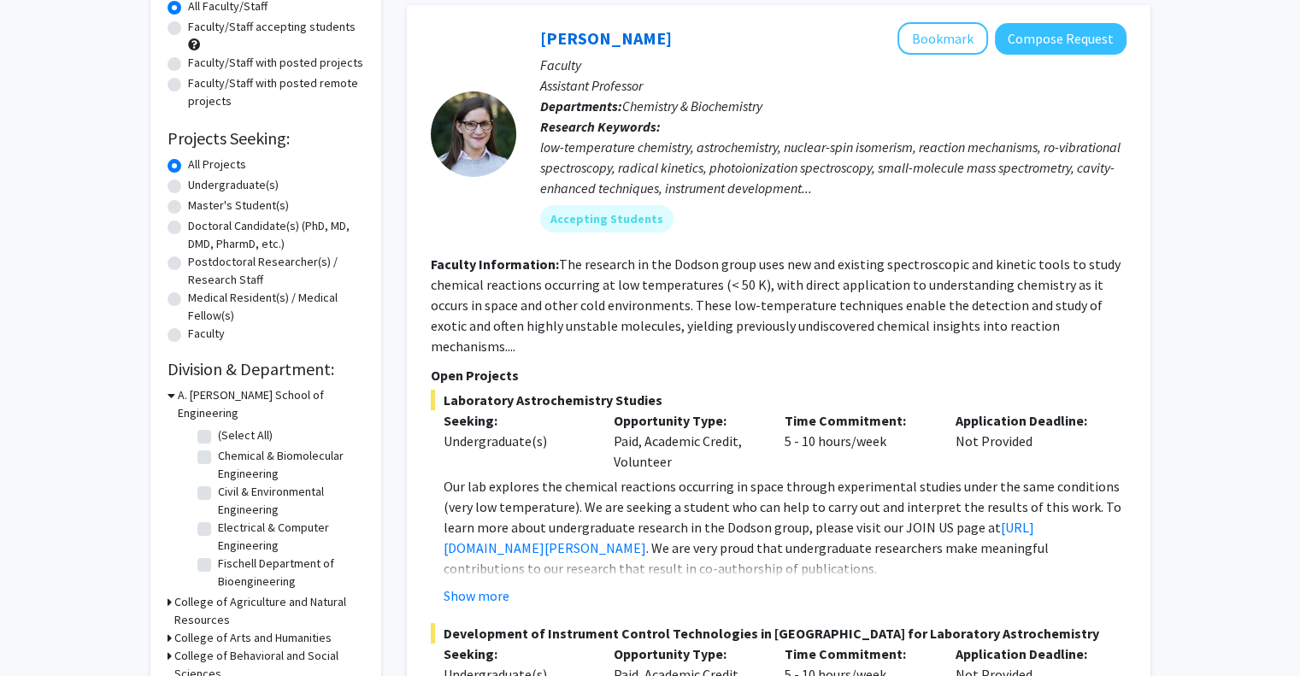
scroll to position [171, 0]
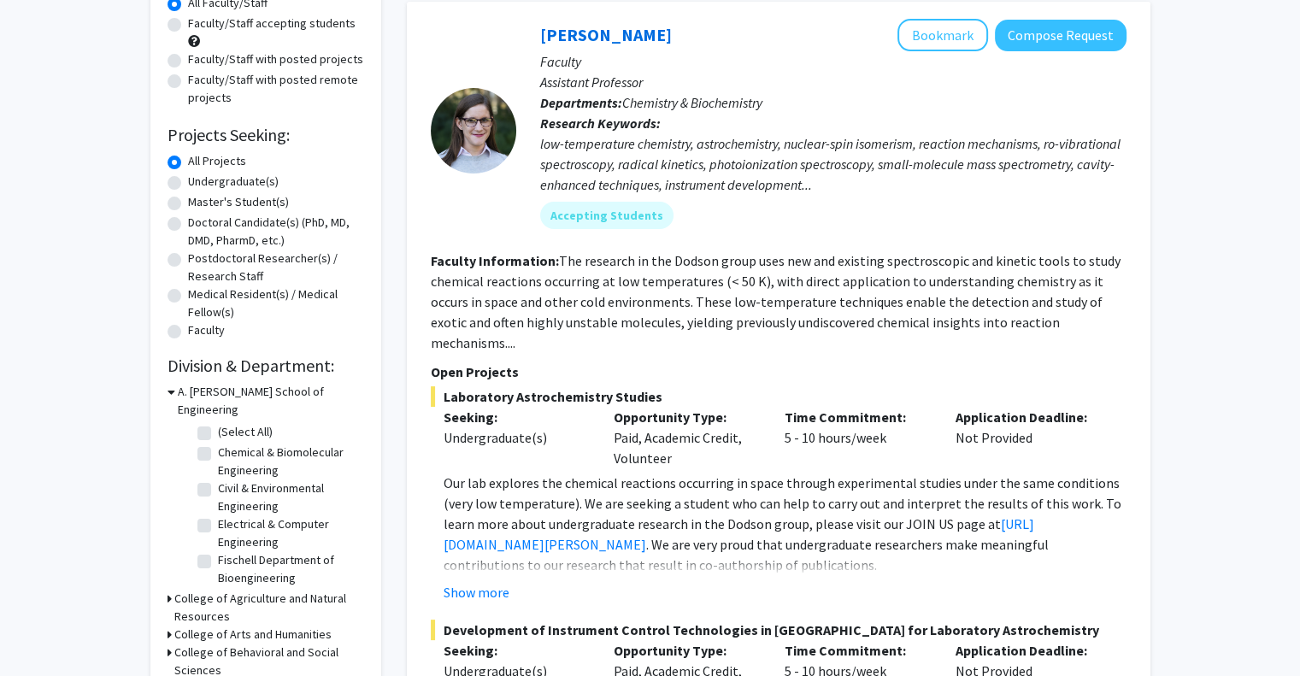
click at [218, 423] on label "(Select All)" at bounding box center [245, 432] width 55 height 18
click at [218, 423] on input "(Select All)" at bounding box center [223, 428] width 11 height 11
checkbox input "true"
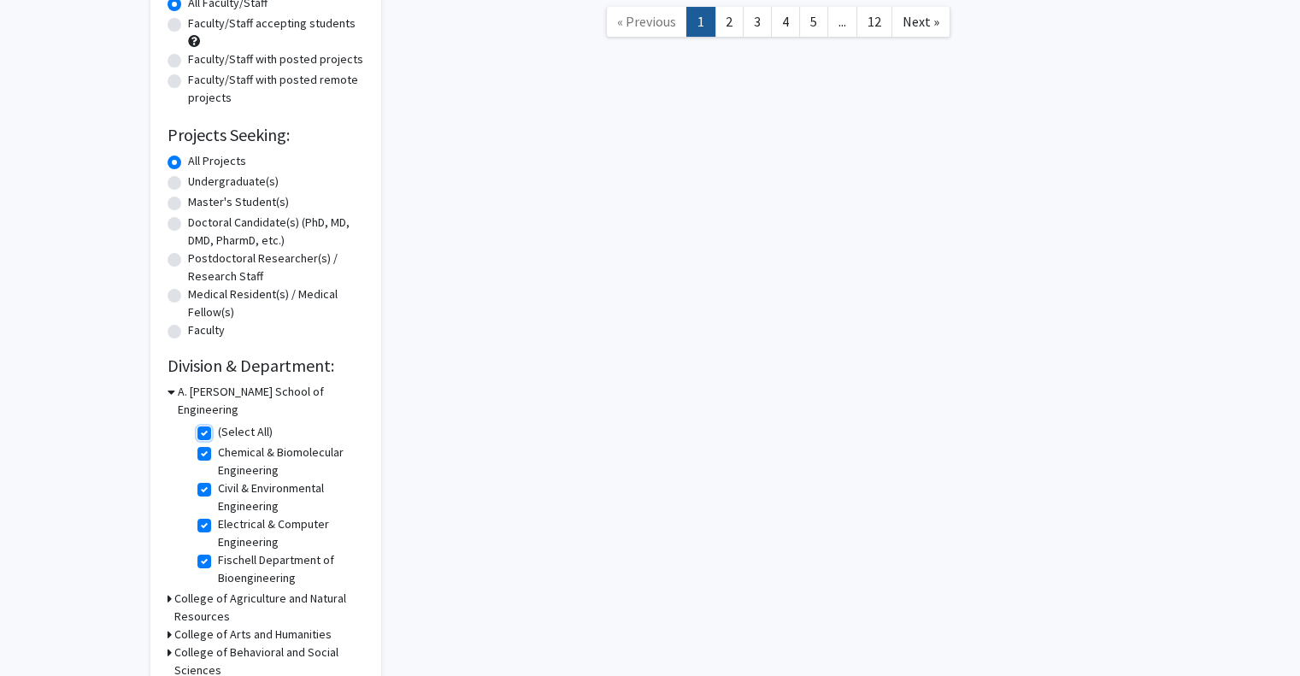
checkbox input "true"
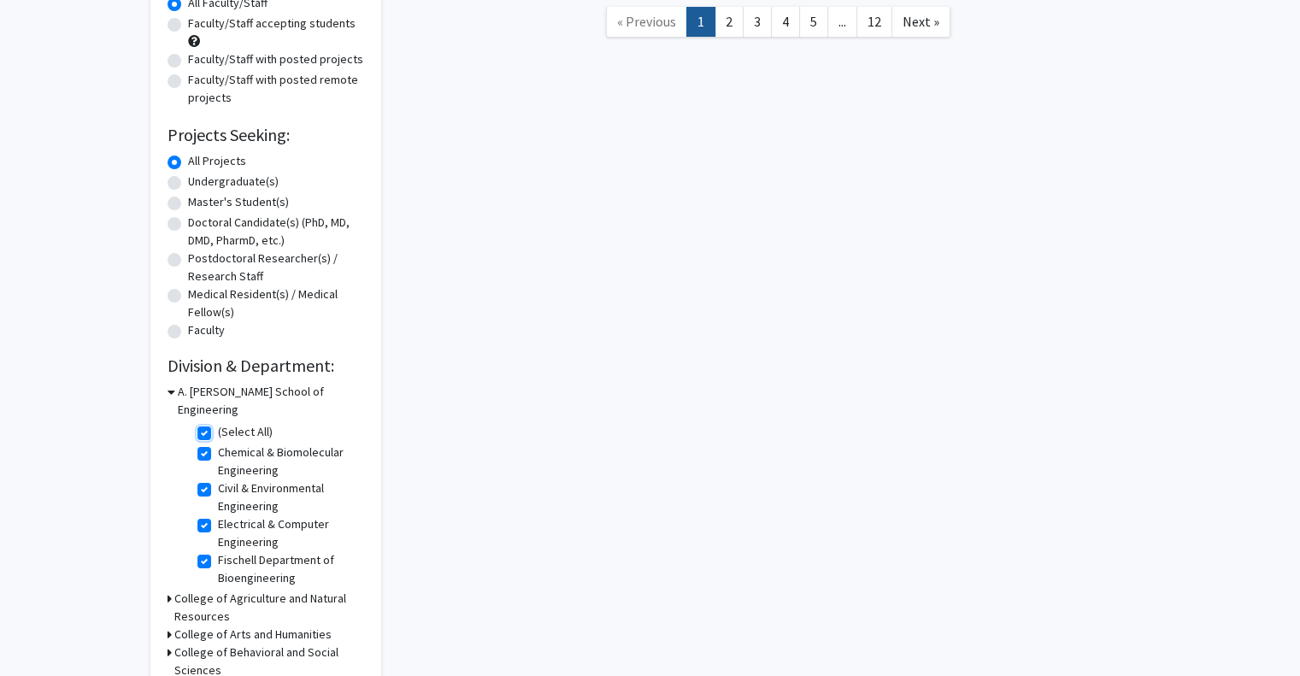
checkbox input "true"
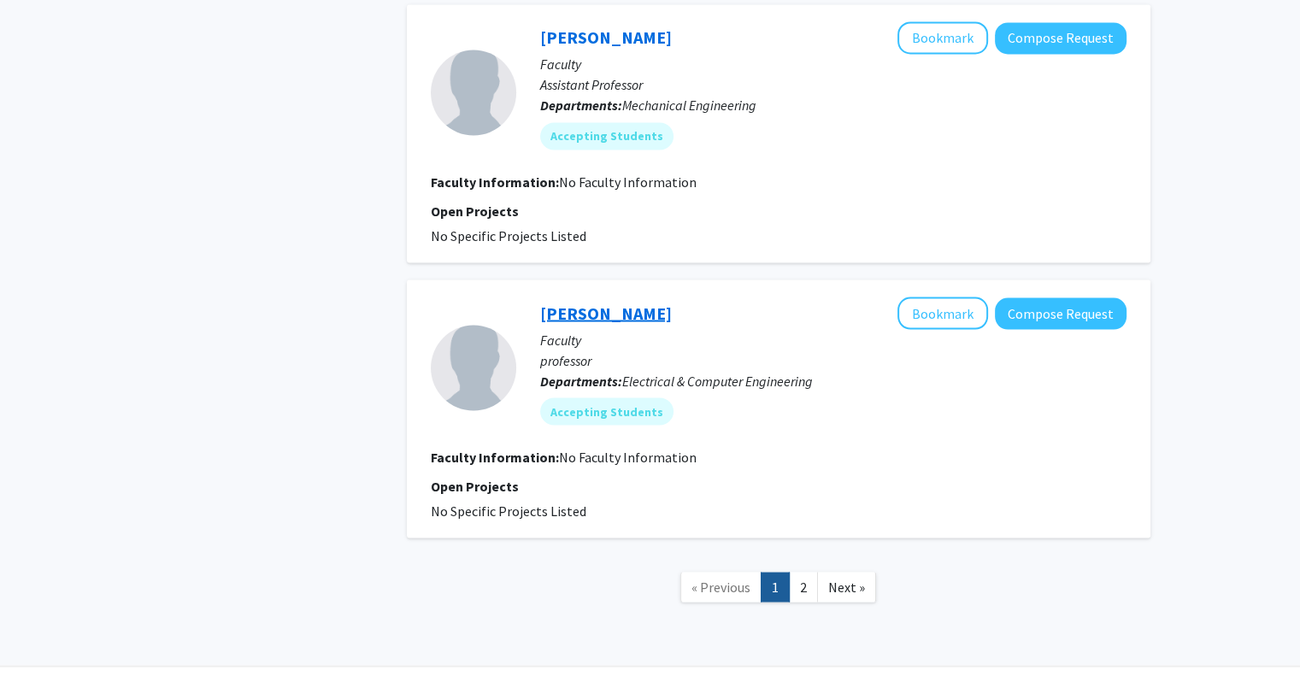
scroll to position [3121, 0]
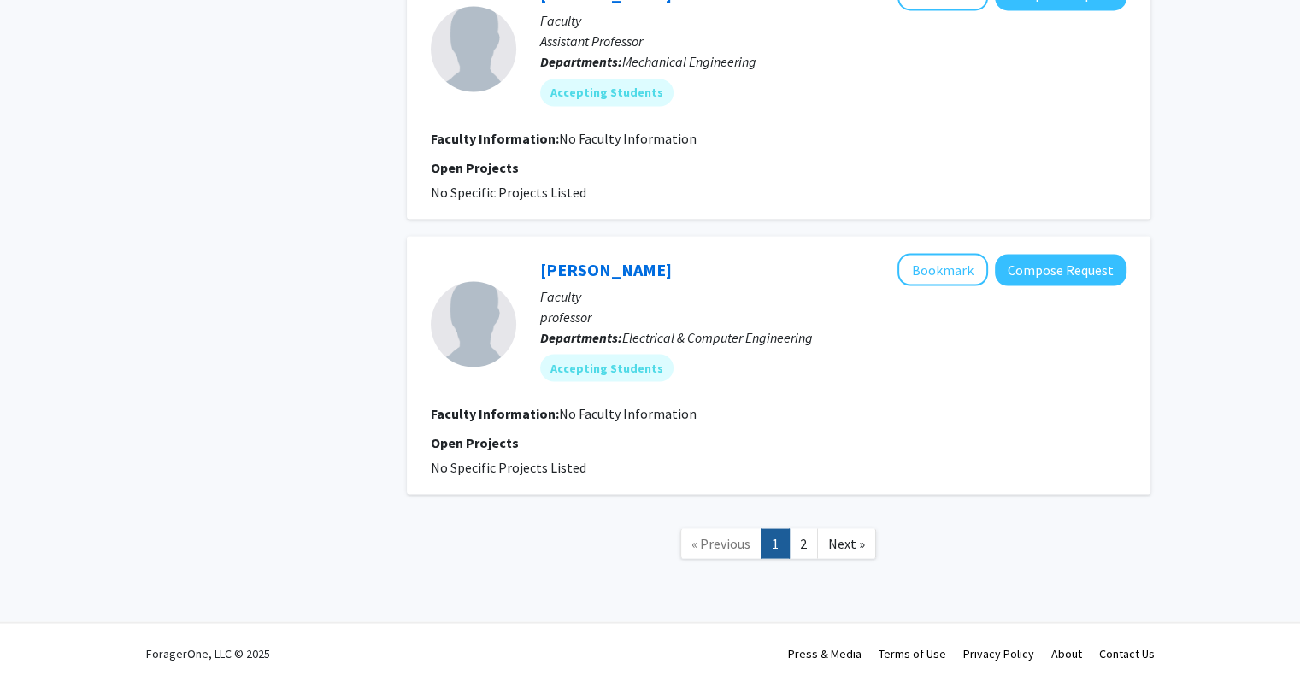
click at [851, 549] on link "Next »" at bounding box center [846, 543] width 59 height 30
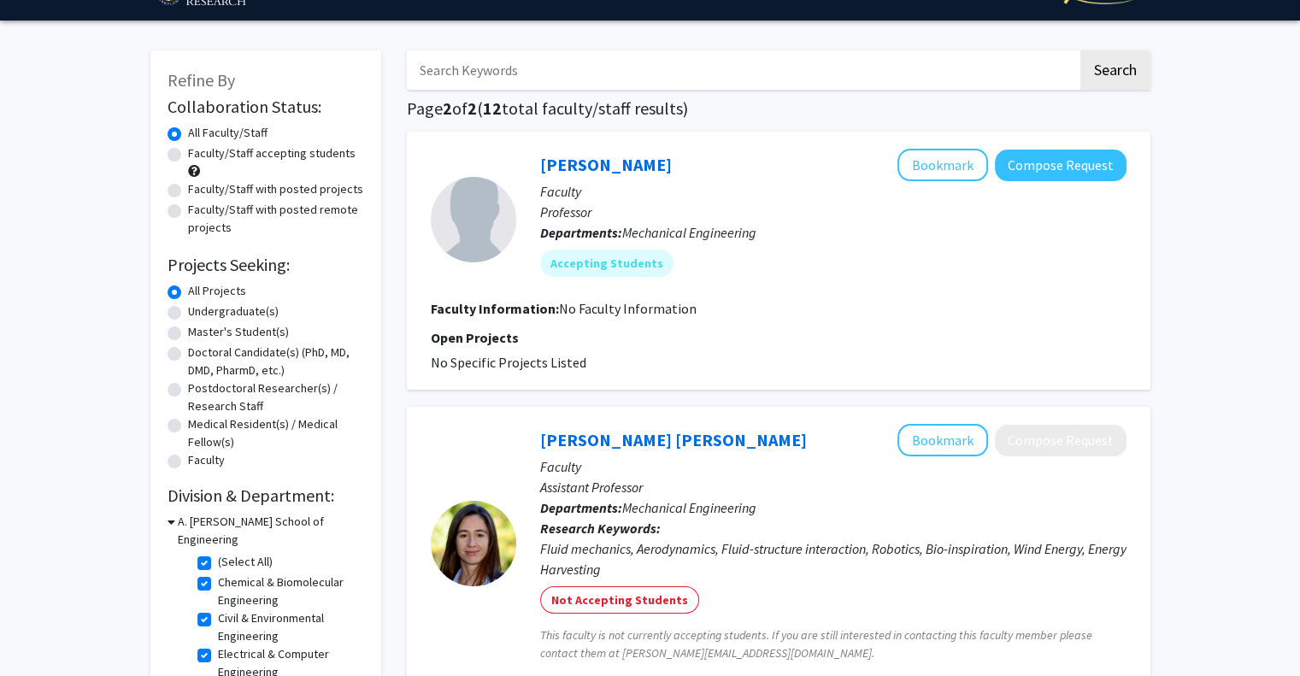
scroll to position [34, 0]
